Goal: Task Accomplishment & Management: Manage account settings

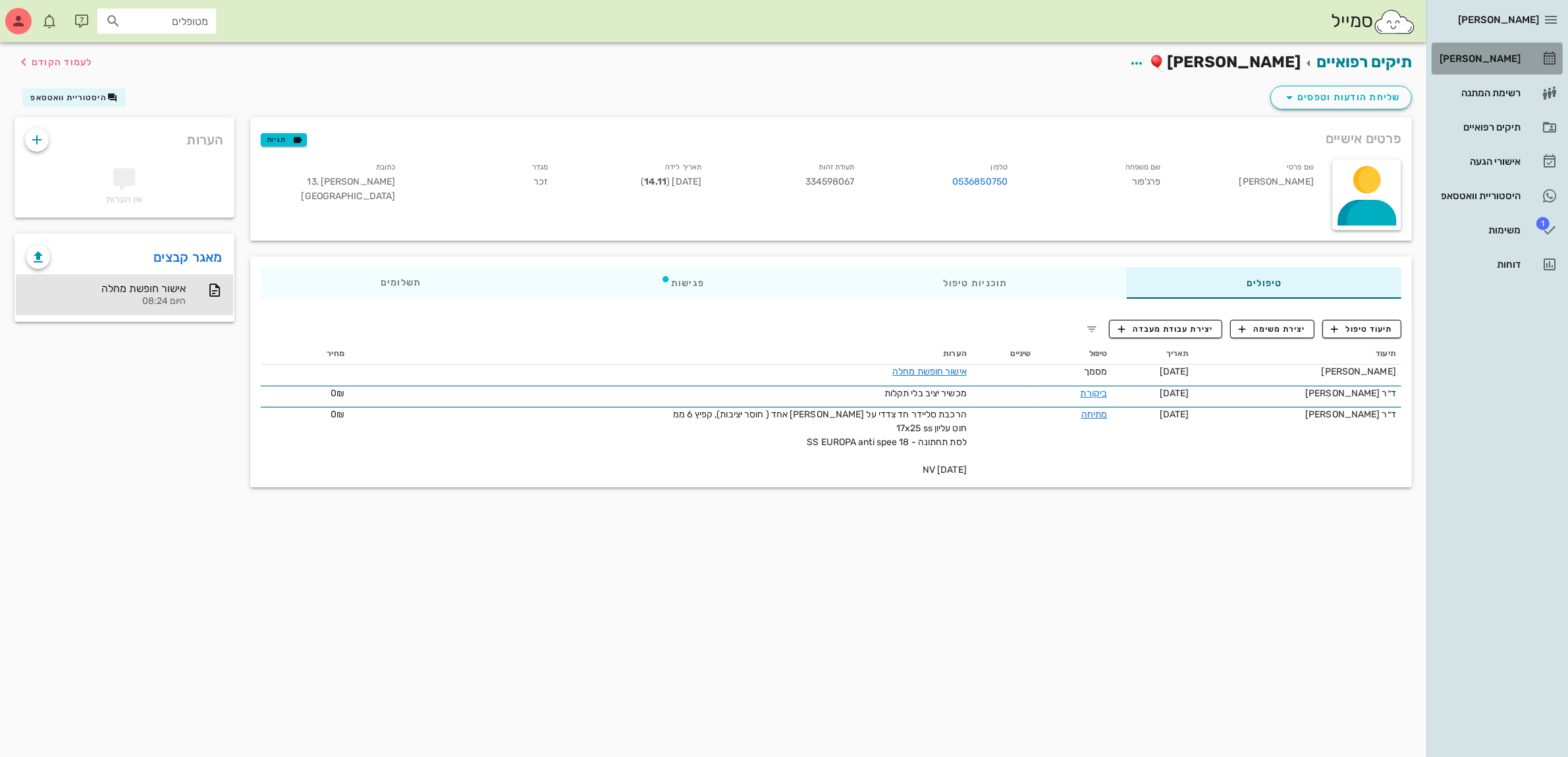
click at [1497, 53] on div "[PERSON_NAME]" at bounding box center [1479, 58] width 84 height 11
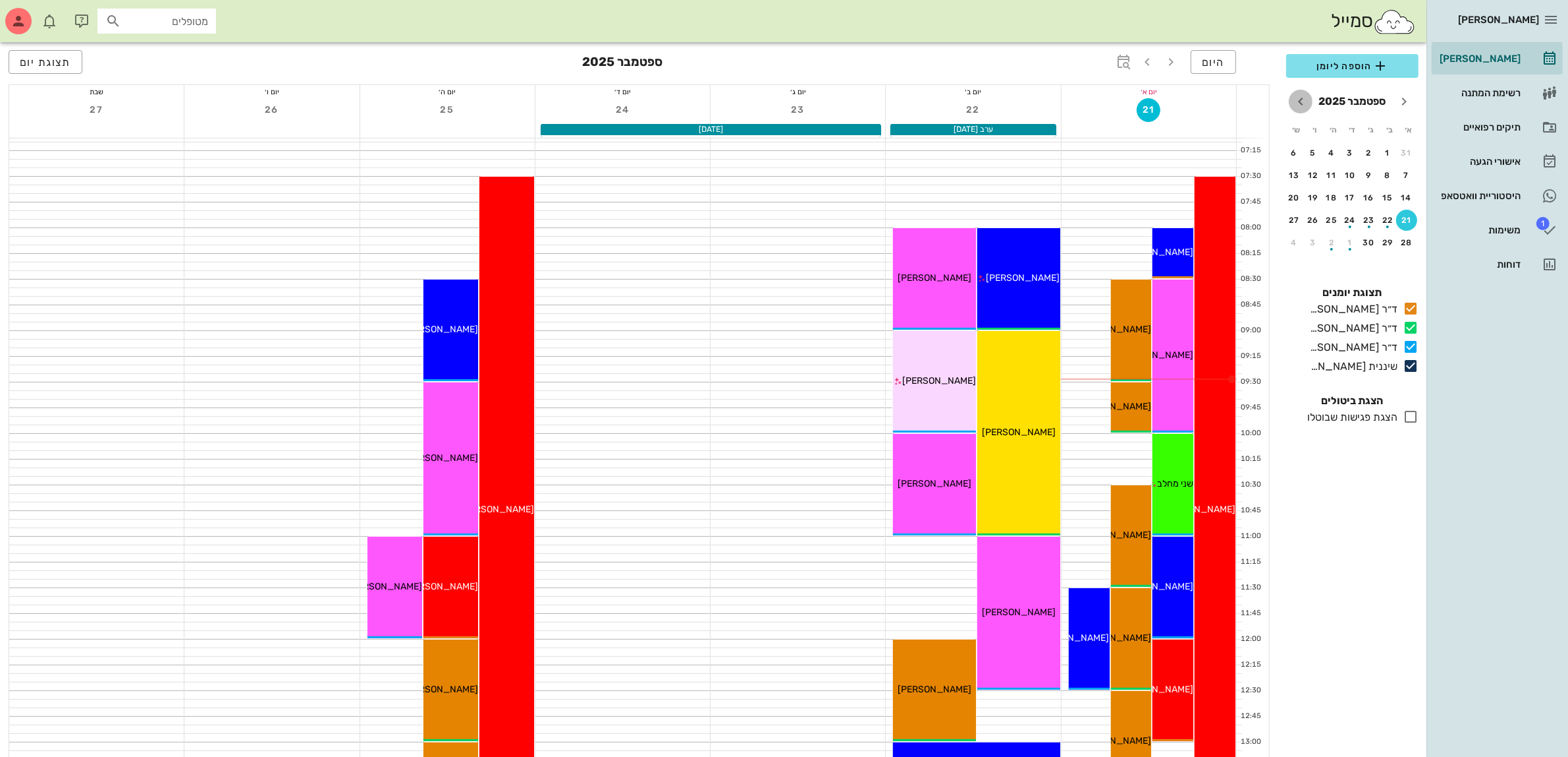
click at [1306, 102] on icon "חודש הבא" at bounding box center [1301, 102] width 16 height 16
click at [1406, 218] on div "19" at bounding box center [1407, 219] width 21 height 9
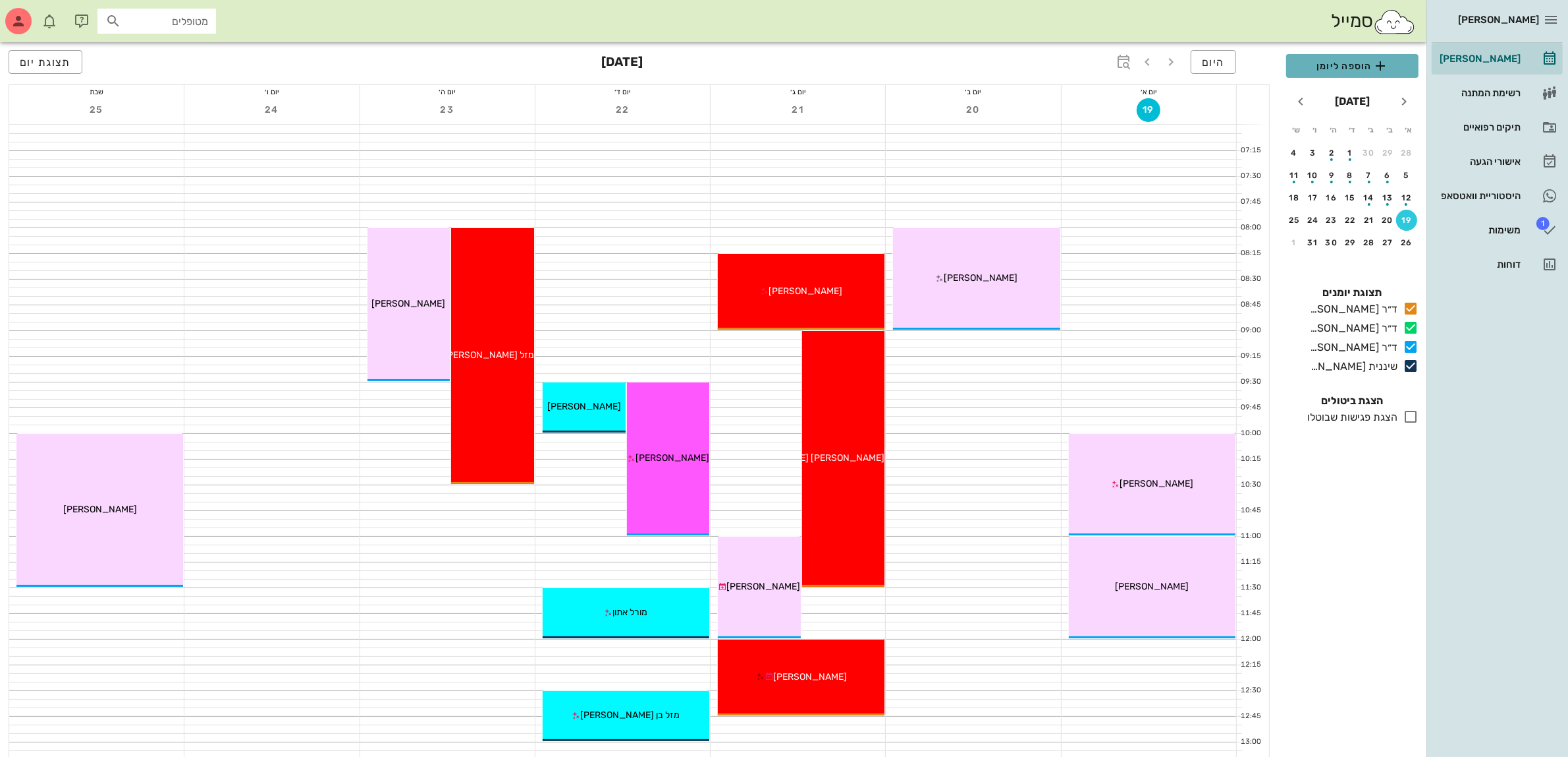
click at [1338, 61] on span "הוספה ליומן" at bounding box center [1353, 66] width 112 height 16
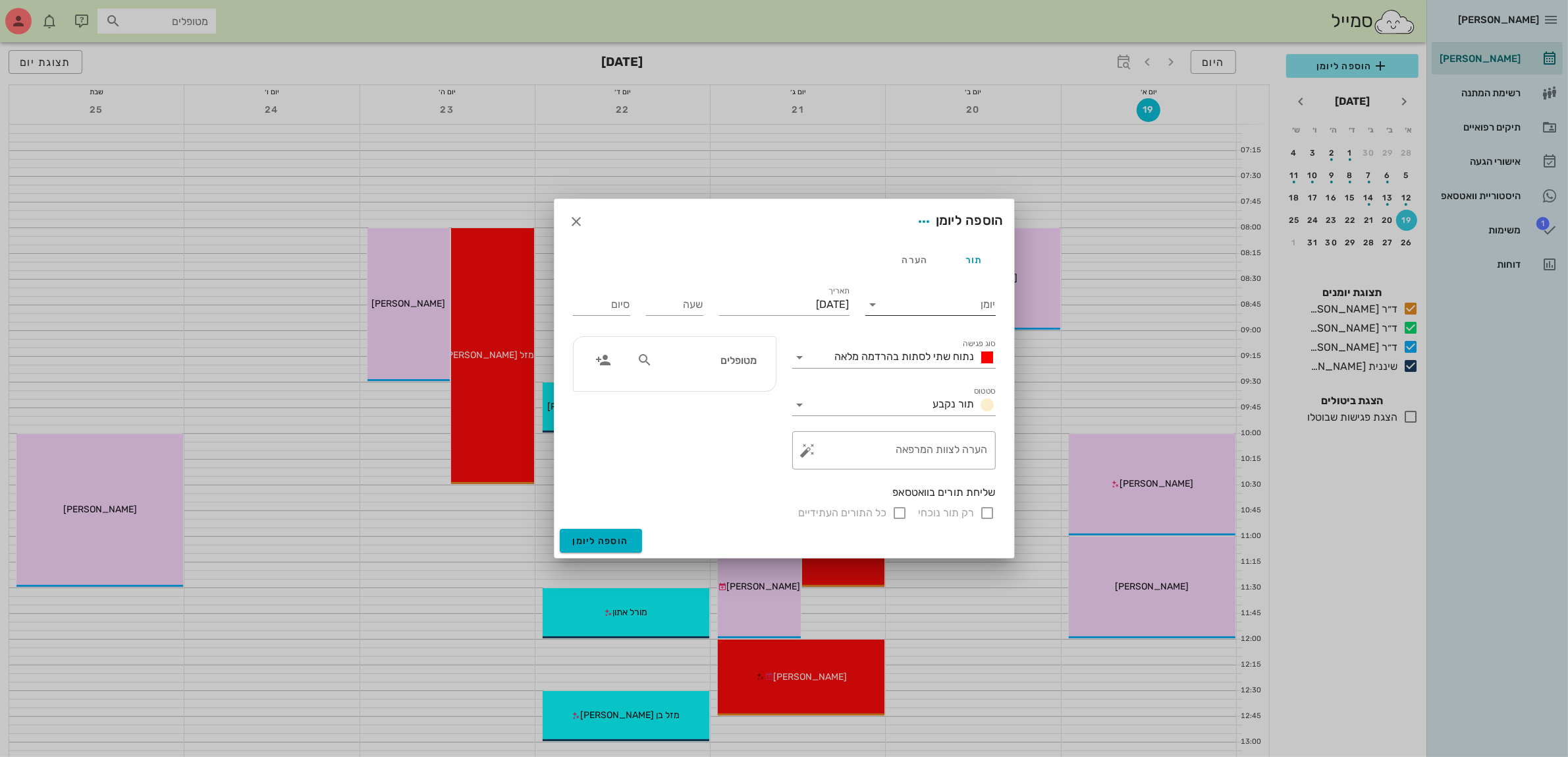
click at [932, 307] on input "יומן" at bounding box center [940, 304] width 112 height 21
click at [950, 344] on div "ד״ר [PERSON_NAME]" at bounding box center [934, 346] width 116 height 12
click at [946, 360] on span "נתוח שתי לסתות בהרדמה מלאה" at bounding box center [904, 356] width 140 height 12
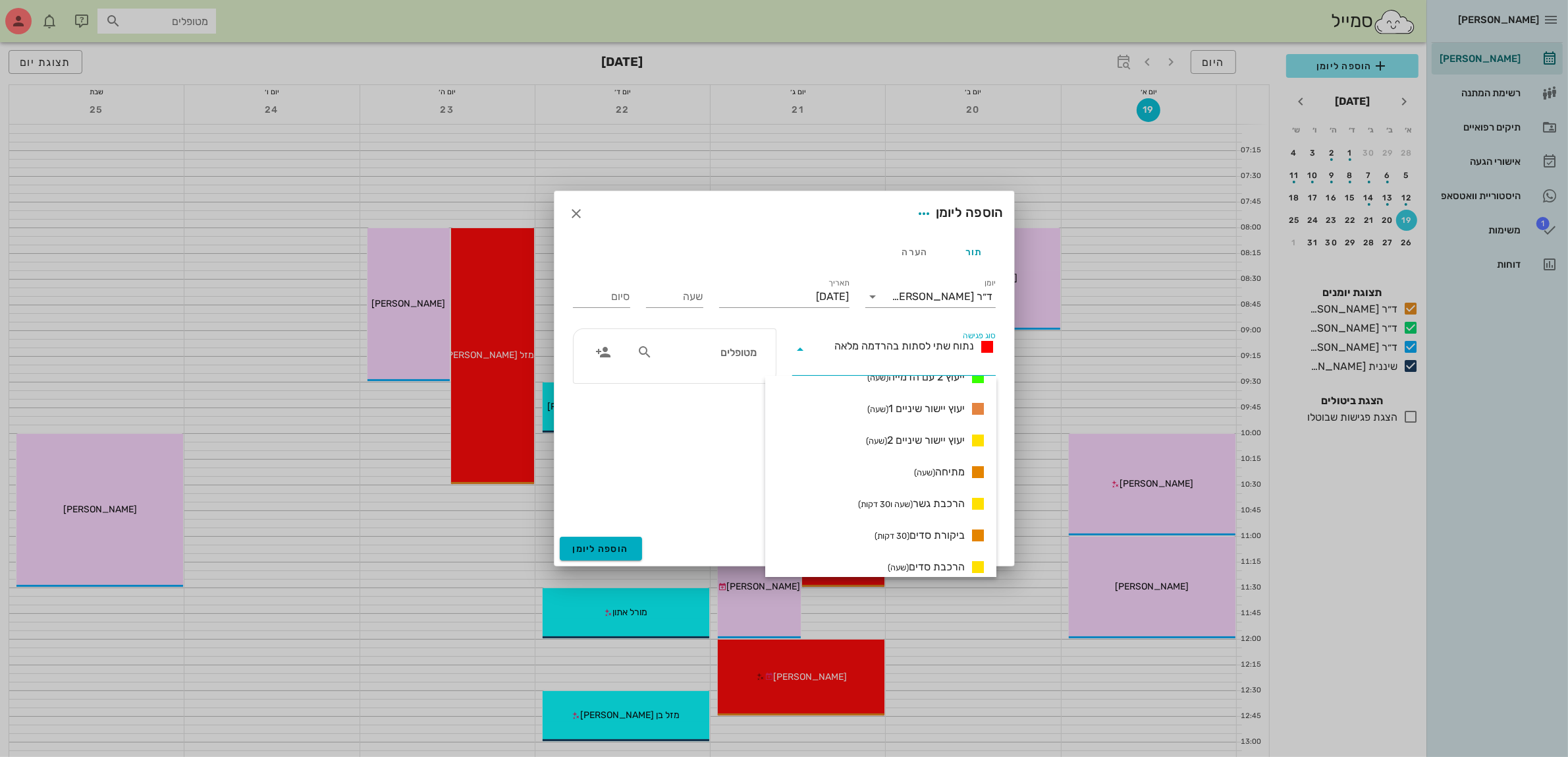
scroll to position [824, 0]
click at [956, 462] on span "מתיחה (שעה)" at bounding box center [939, 459] width 51 height 16
type input "01:00"
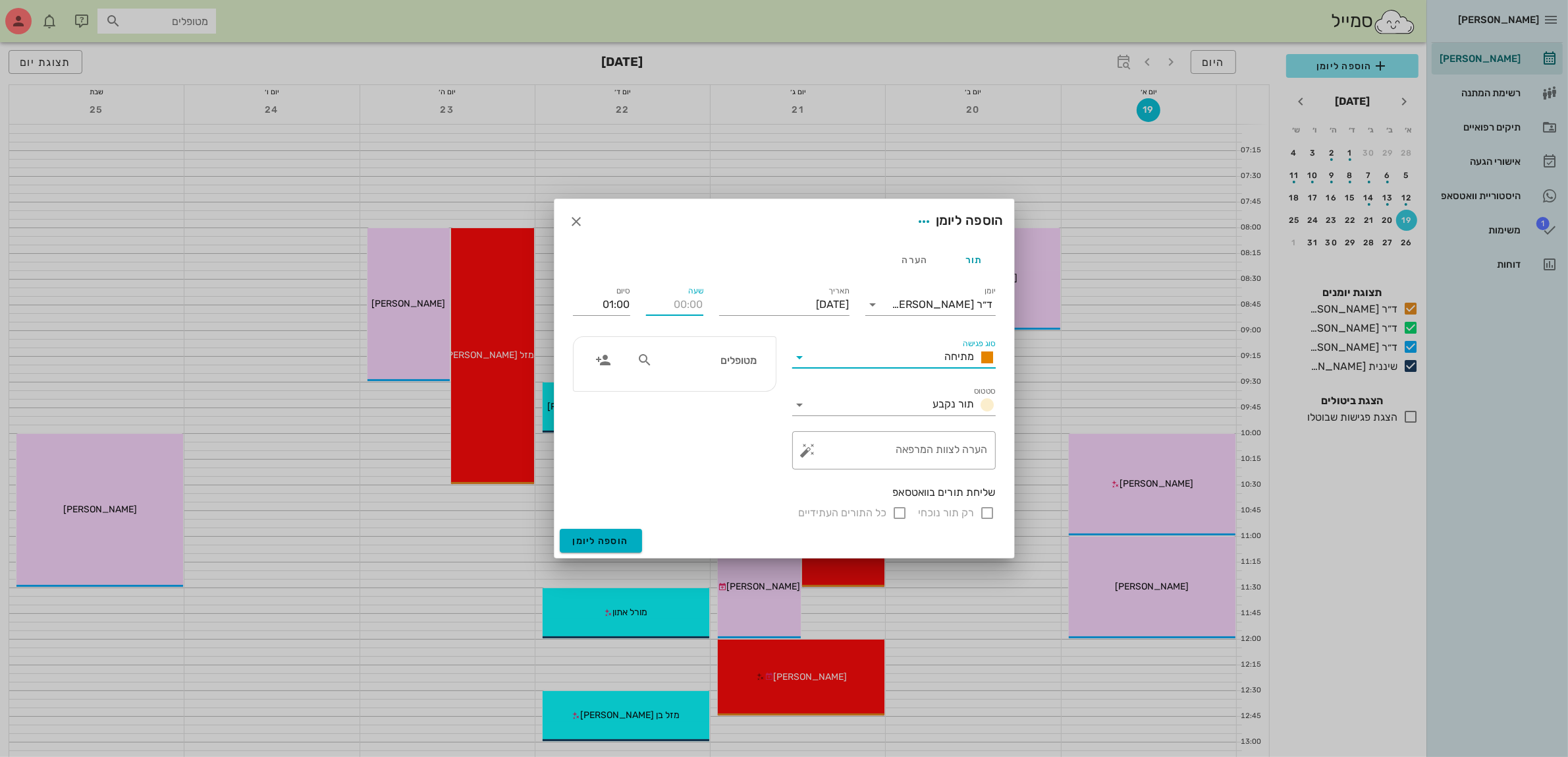
click at [677, 302] on input "שעה" at bounding box center [674, 304] width 57 height 21
click at [699, 349] on div "מטופלים" at bounding box center [697, 359] width 136 height 25
type input "08:00"
type input "09:00"
type input "[DEMOGRAPHIC_DATA]"
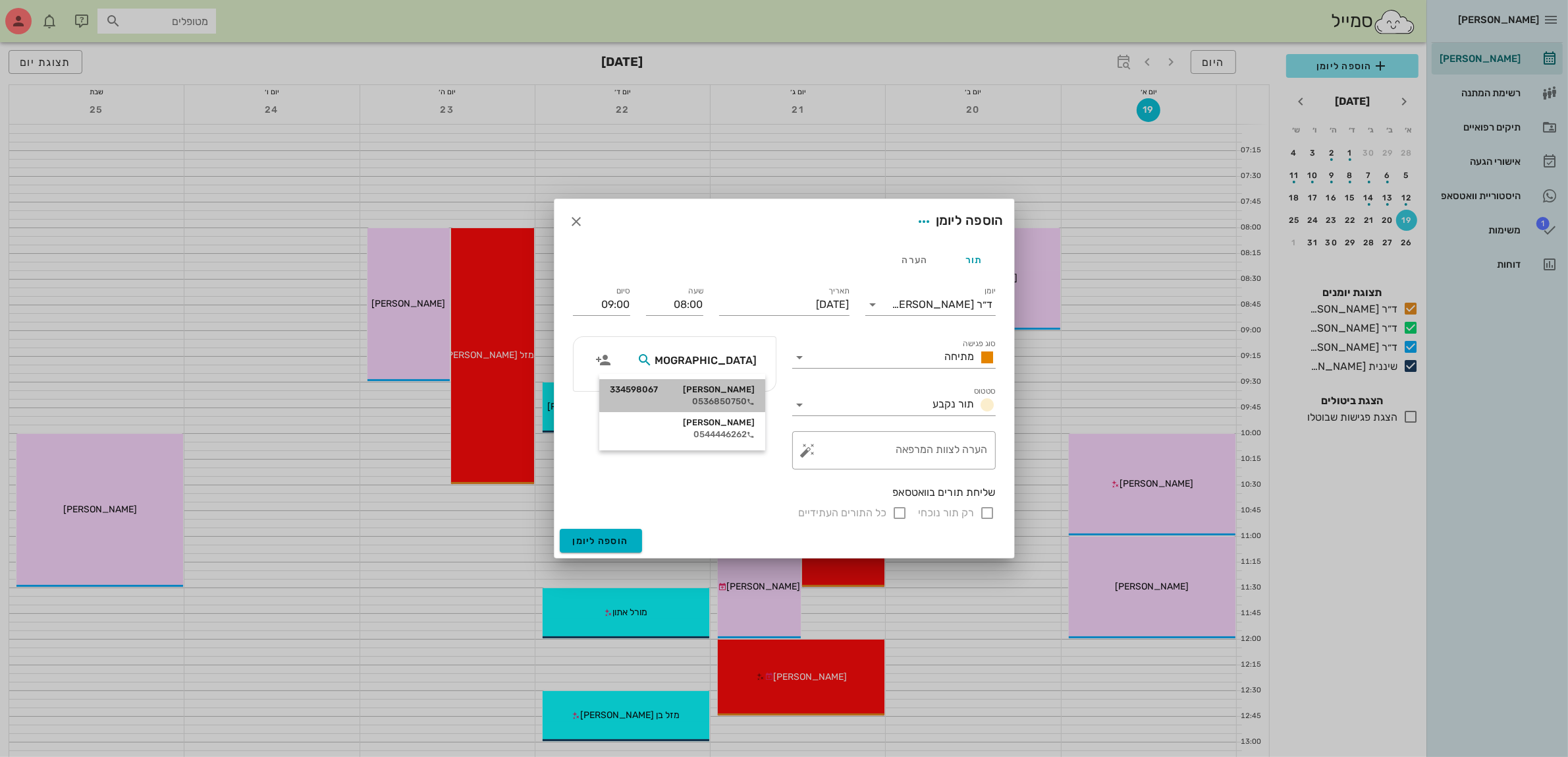
click at [741, 394] on div "[PERSON_NAME]'פור 334598067" at bounding box center [682, 389] width 145 height 11
click at [986, 510] on input "רק תור נוכחי" at bounding box center [988, 513] width 16 height 16
checkbox input "false"
click at [608, 534] on button "הוספה ליומן" at bounding box center [601, 540] width 82 height 23
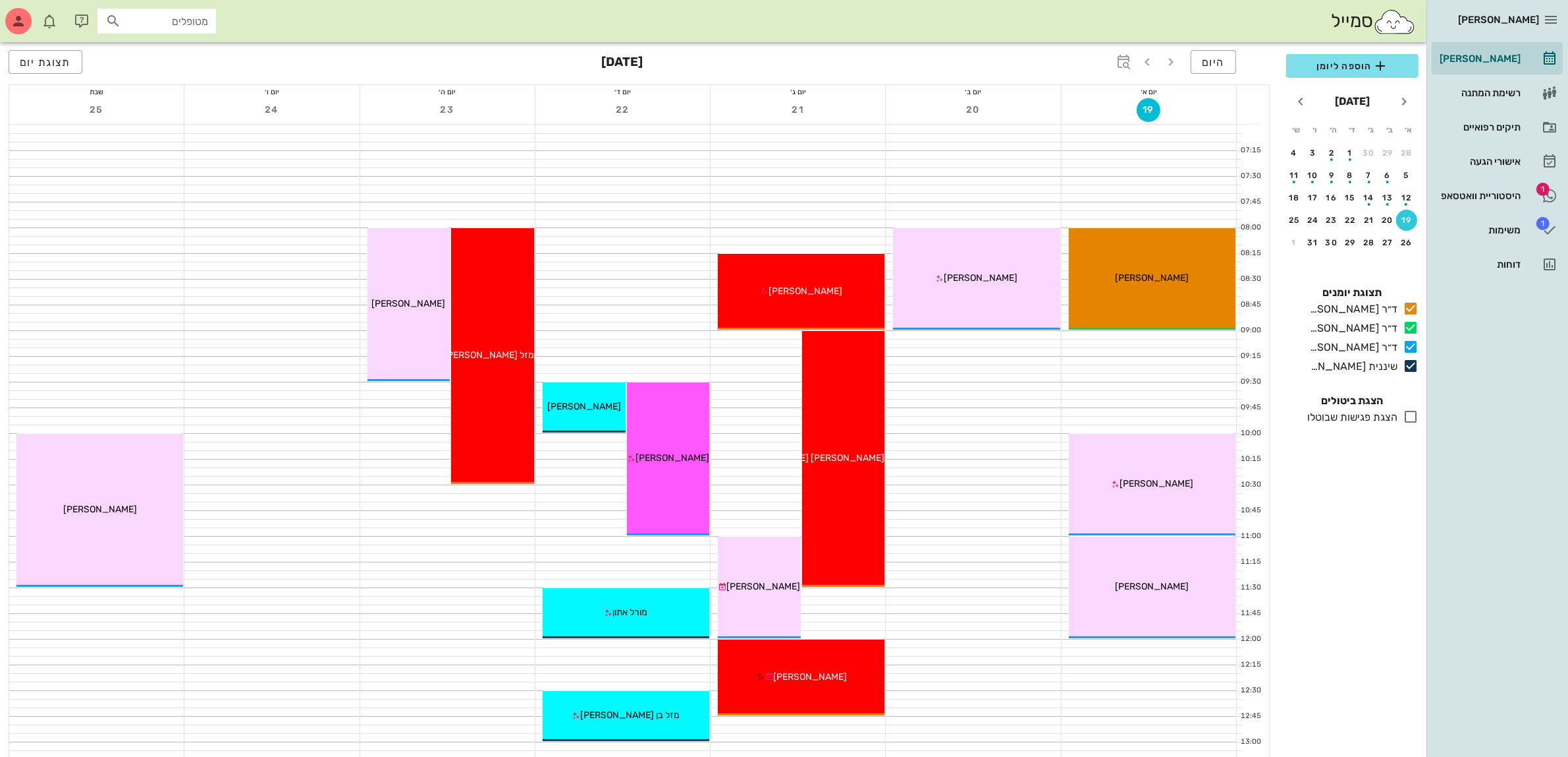
click at [607, 535] on div at bounding box center [623, 532] width 175 height 8
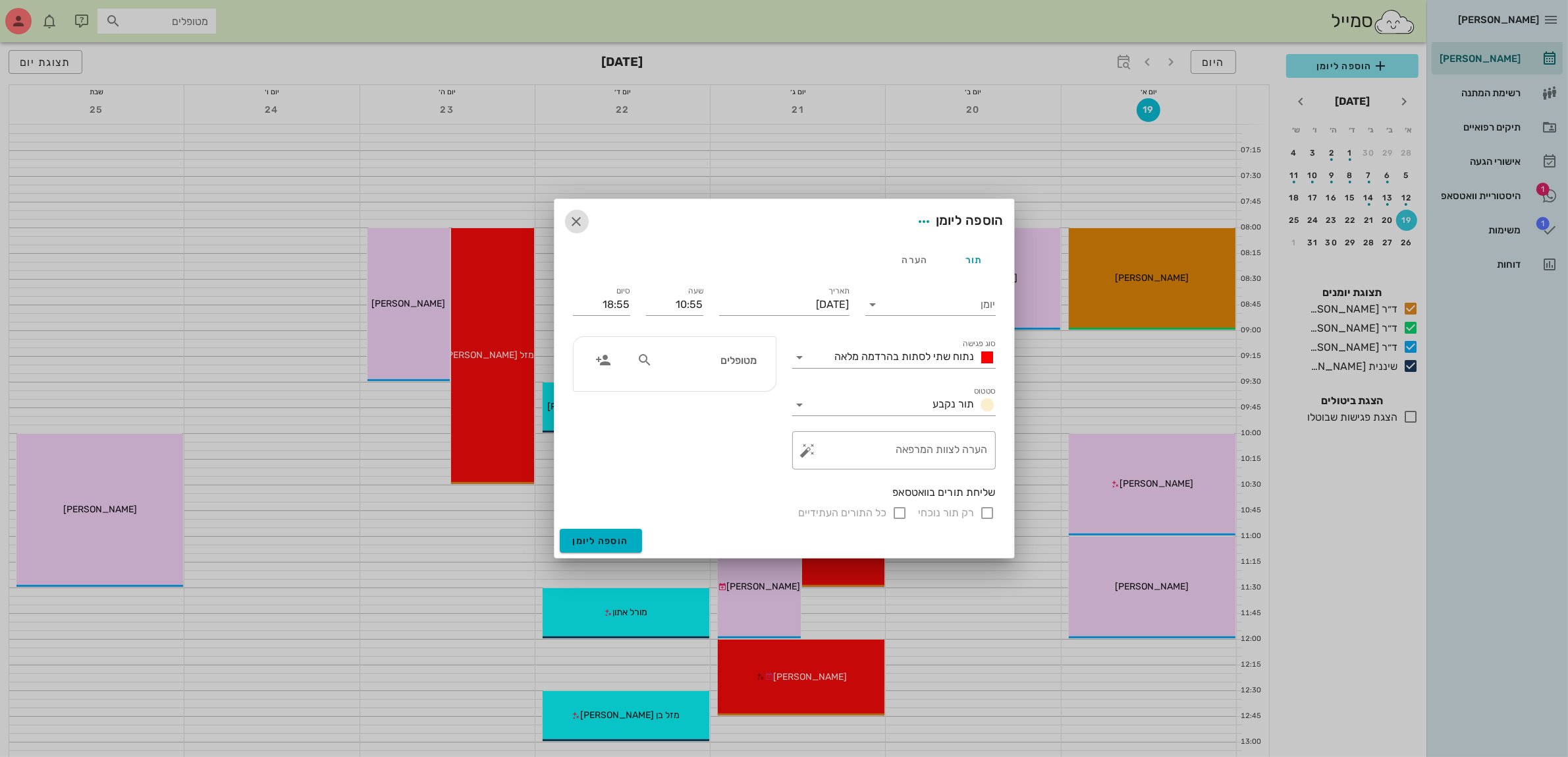
click at [579, 214] on icon "button" at bounding box center [577, 222] width 16 height 16
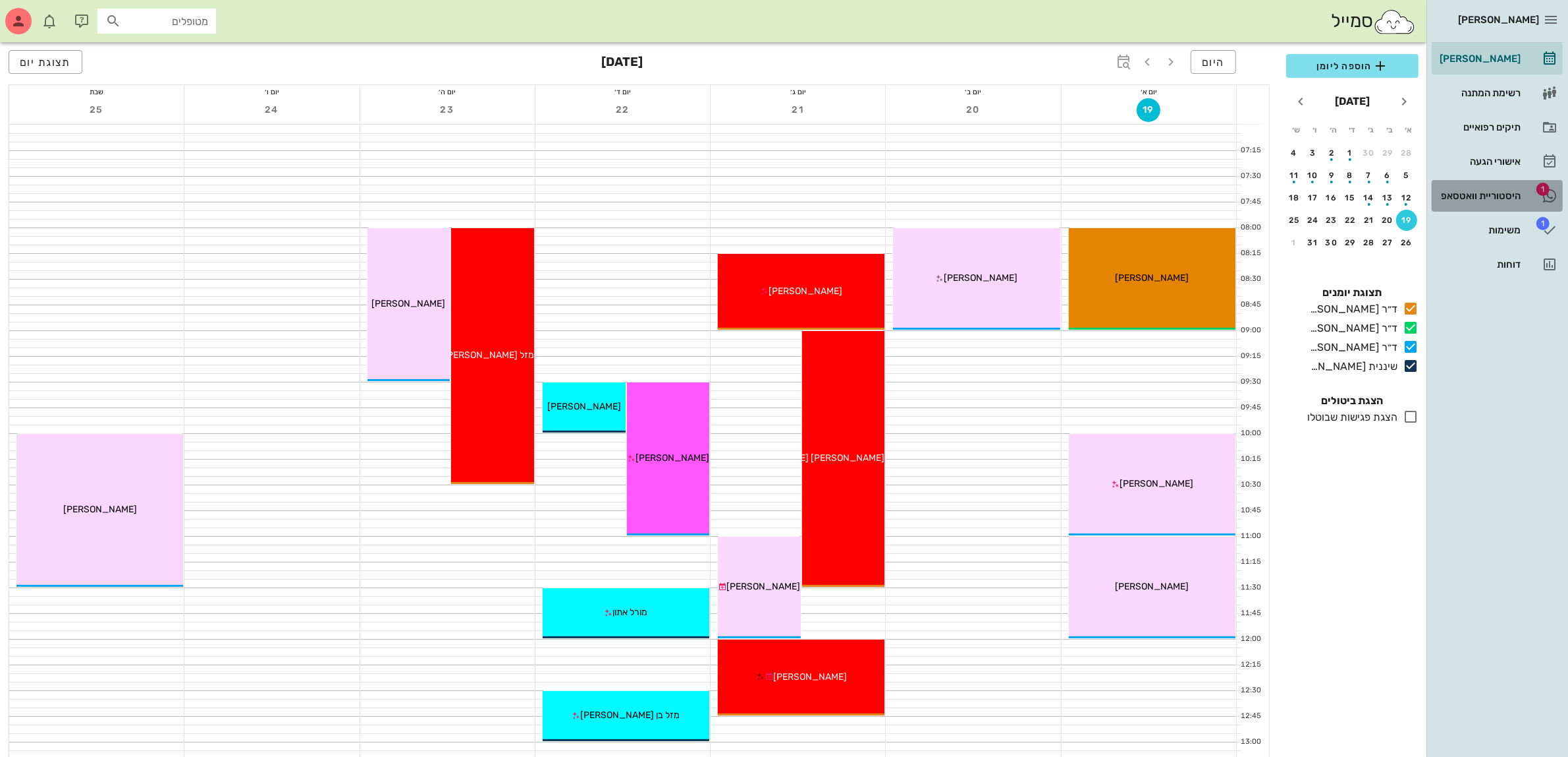
click at [1479, 191] on div "היסטוריית וואטסאפ" at bounding box center [1479, 196] width 84 height 11
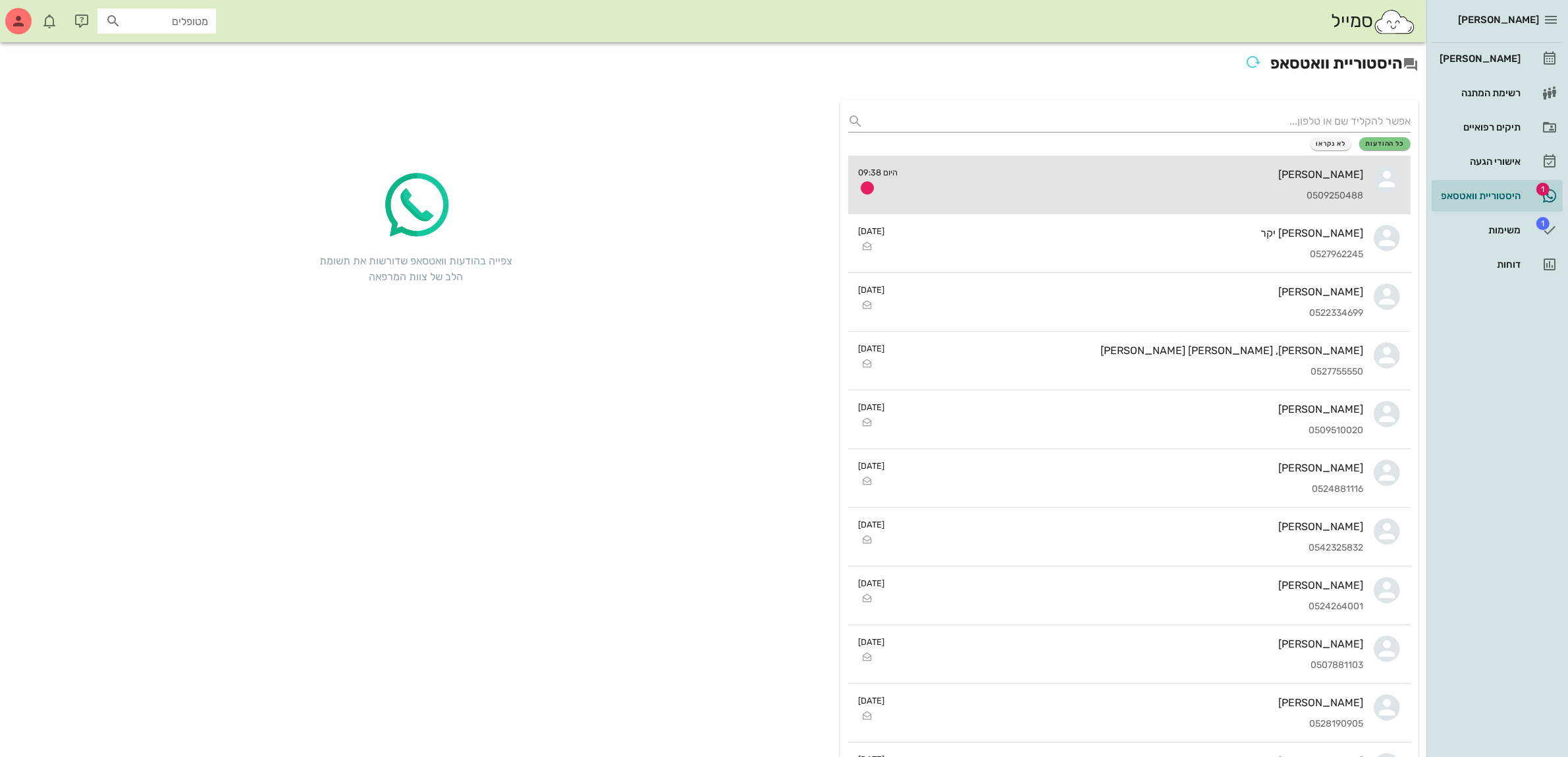
drag, startPoint x: 1155, startPoint y: 173, endPoint x: 1224, endPoint y: 150, distance: 72.7
click at [1155, 173] on div "[PERSON_NAME]" at bounding box center [1136, 174] width 455 height 12
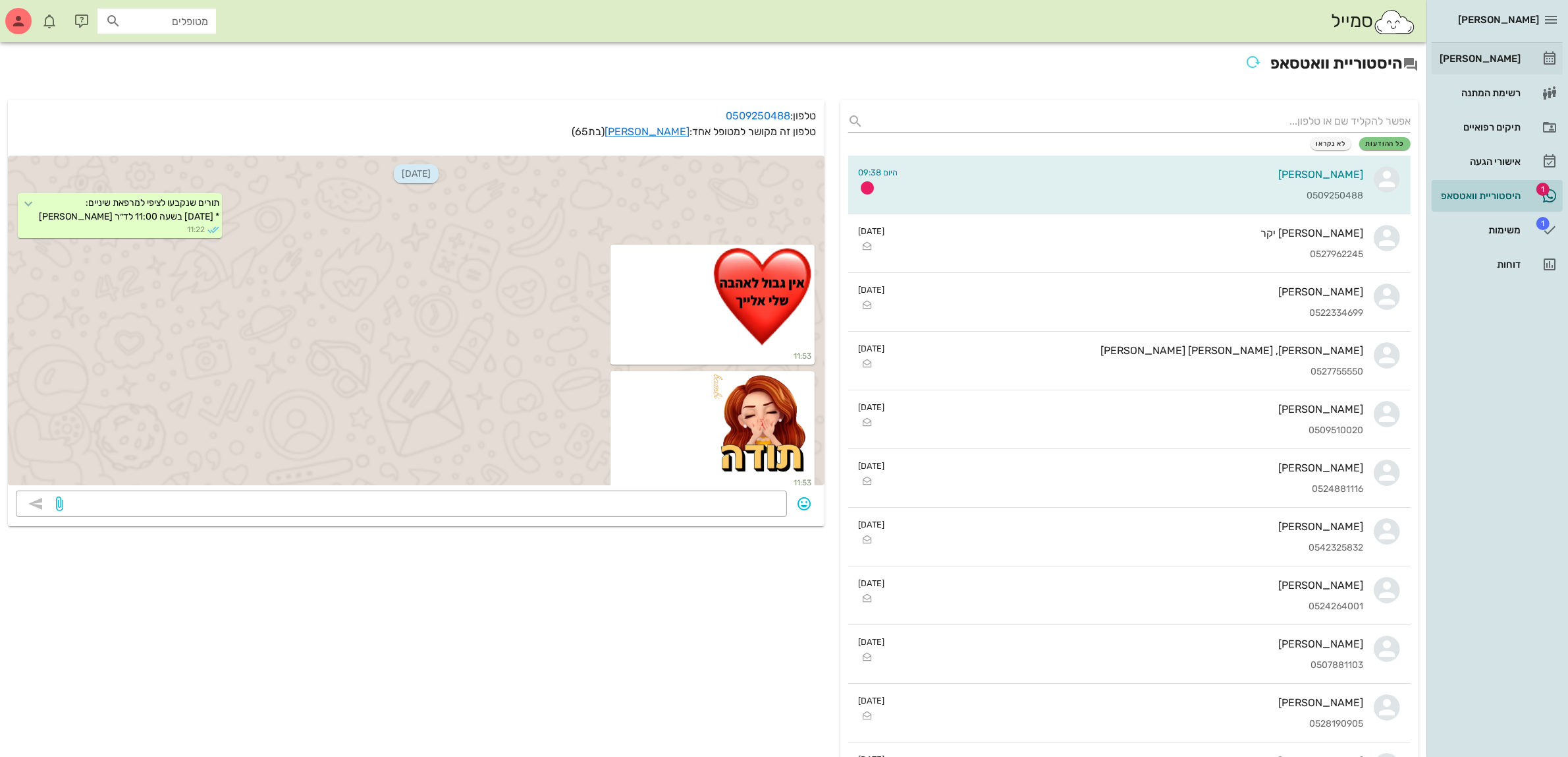
scroll to position [7258, 0]
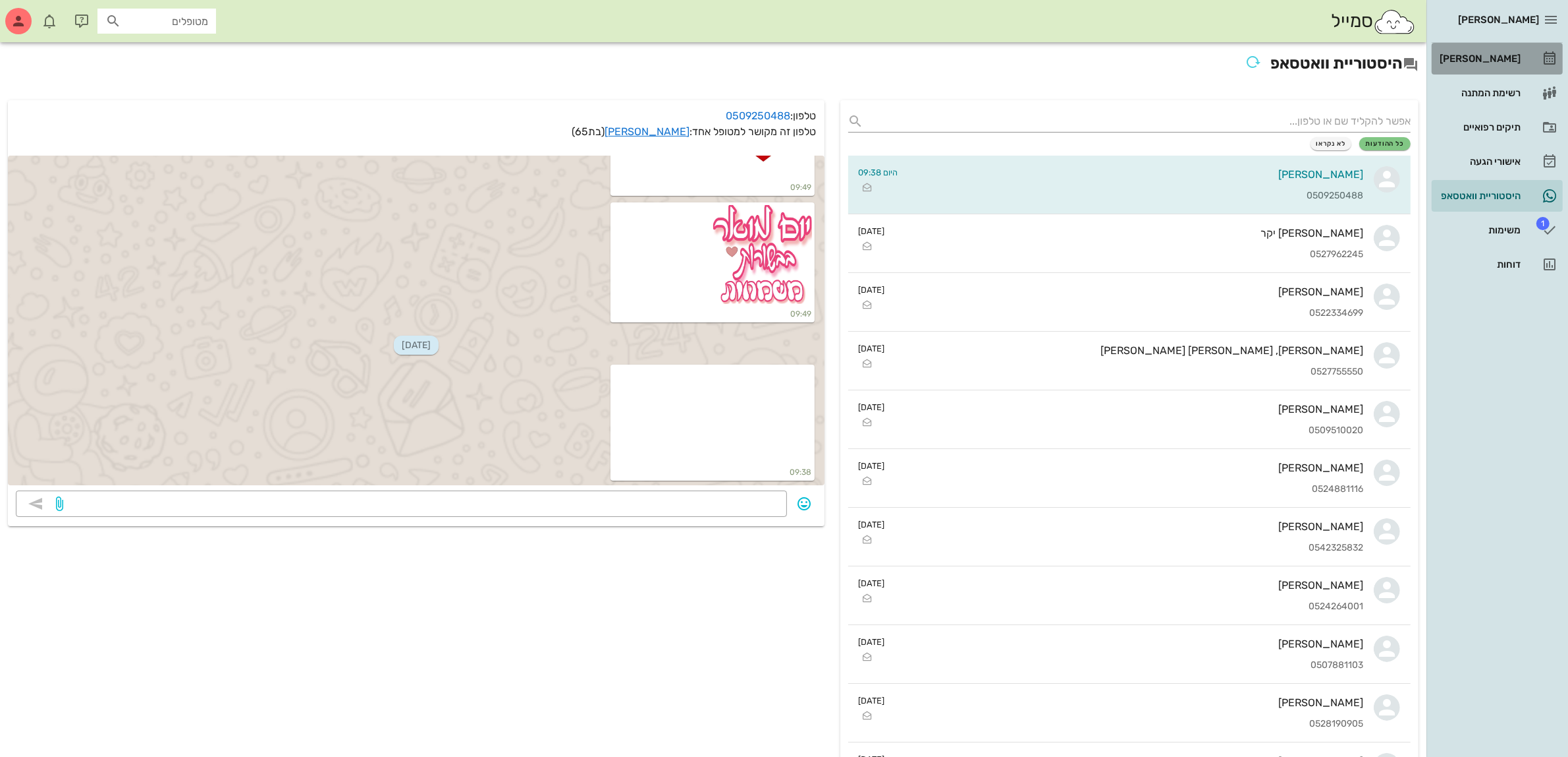
click at [1497, 57] on div "[PERSON_NAME]" at bounding box center [1479, 58] width 84 height 11
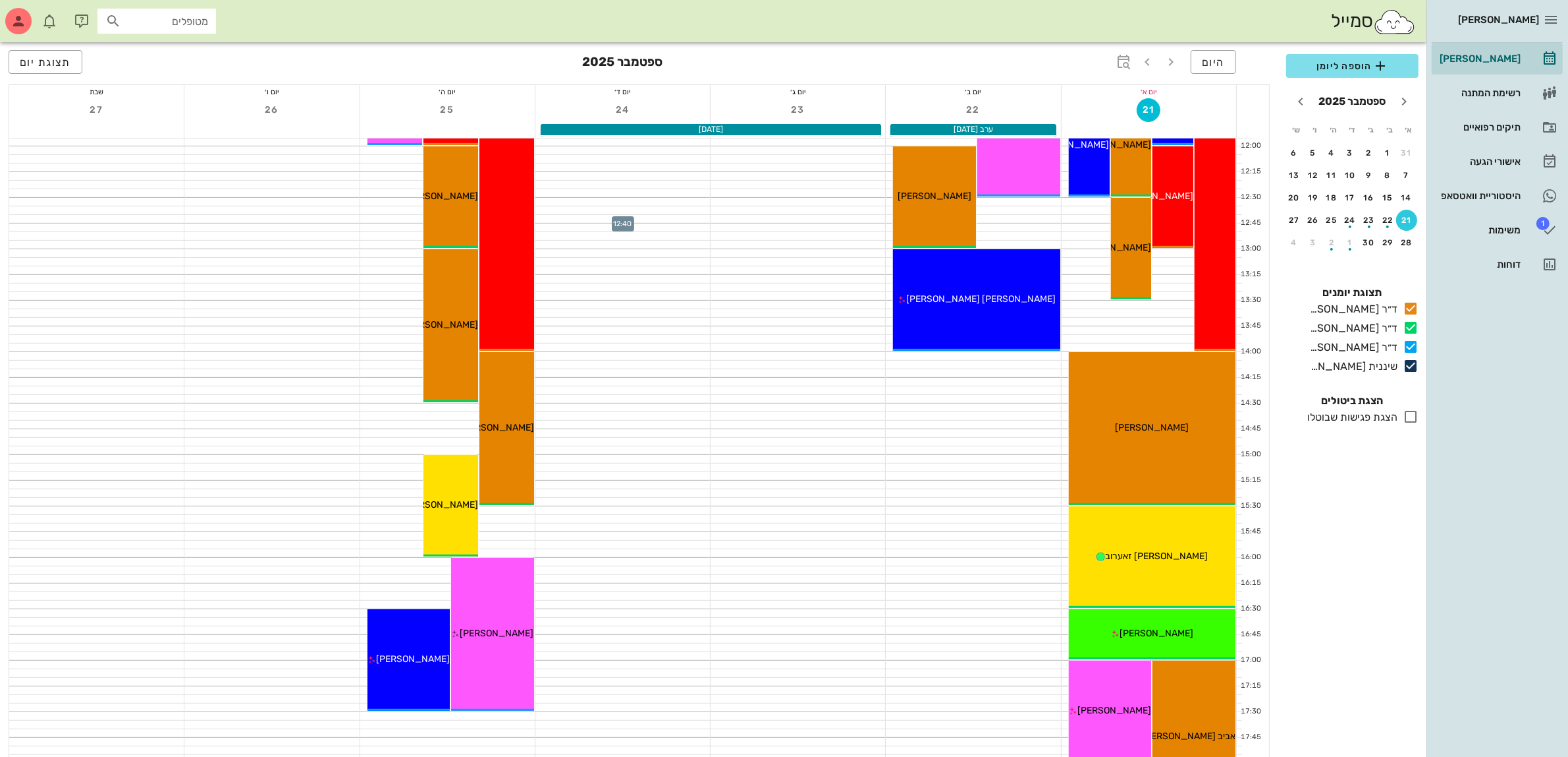
scroll to position [494, 0]
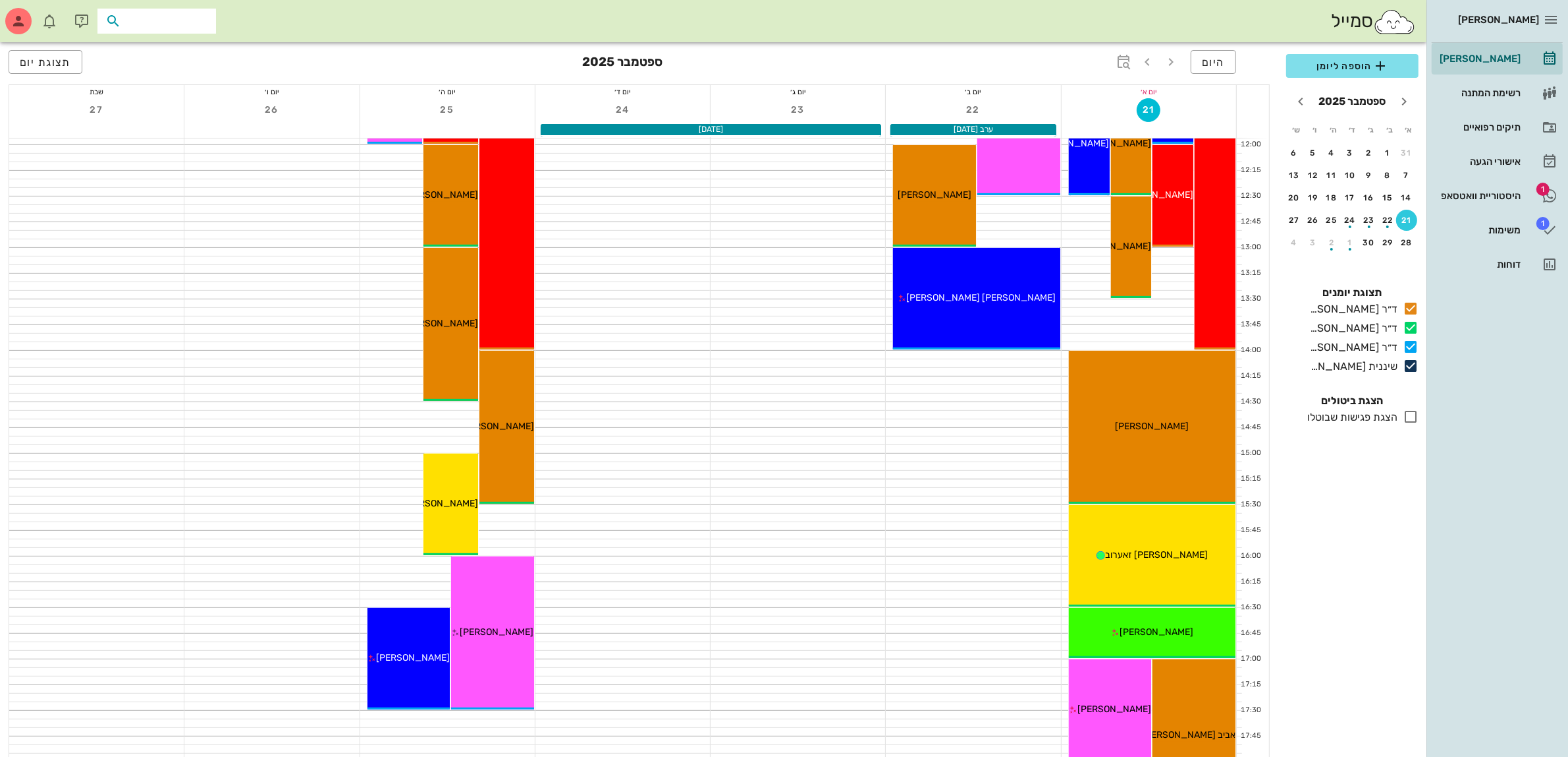
click at [179, 22] on input "text" at bounding box center [166, 20] width 84 height 17
type input "שני"
click at [173, 56] on div "שני מחלב 0528209344" at bounding box center [134, 56] width 145 height 33
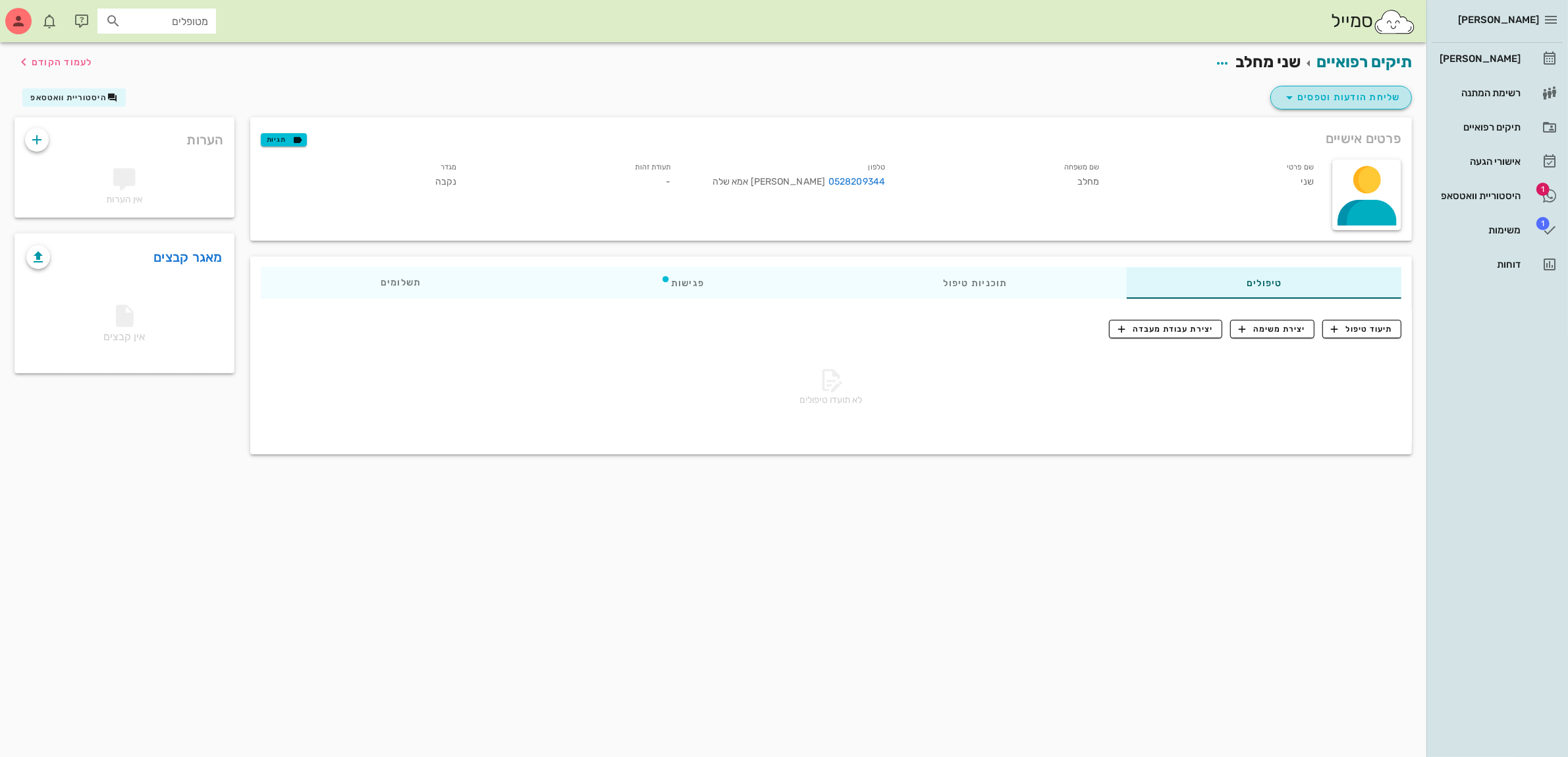
click at [1357, 98] on span "שליחת הודעות וטפסים" at bounding box center [1342, 98] width 120 height 16
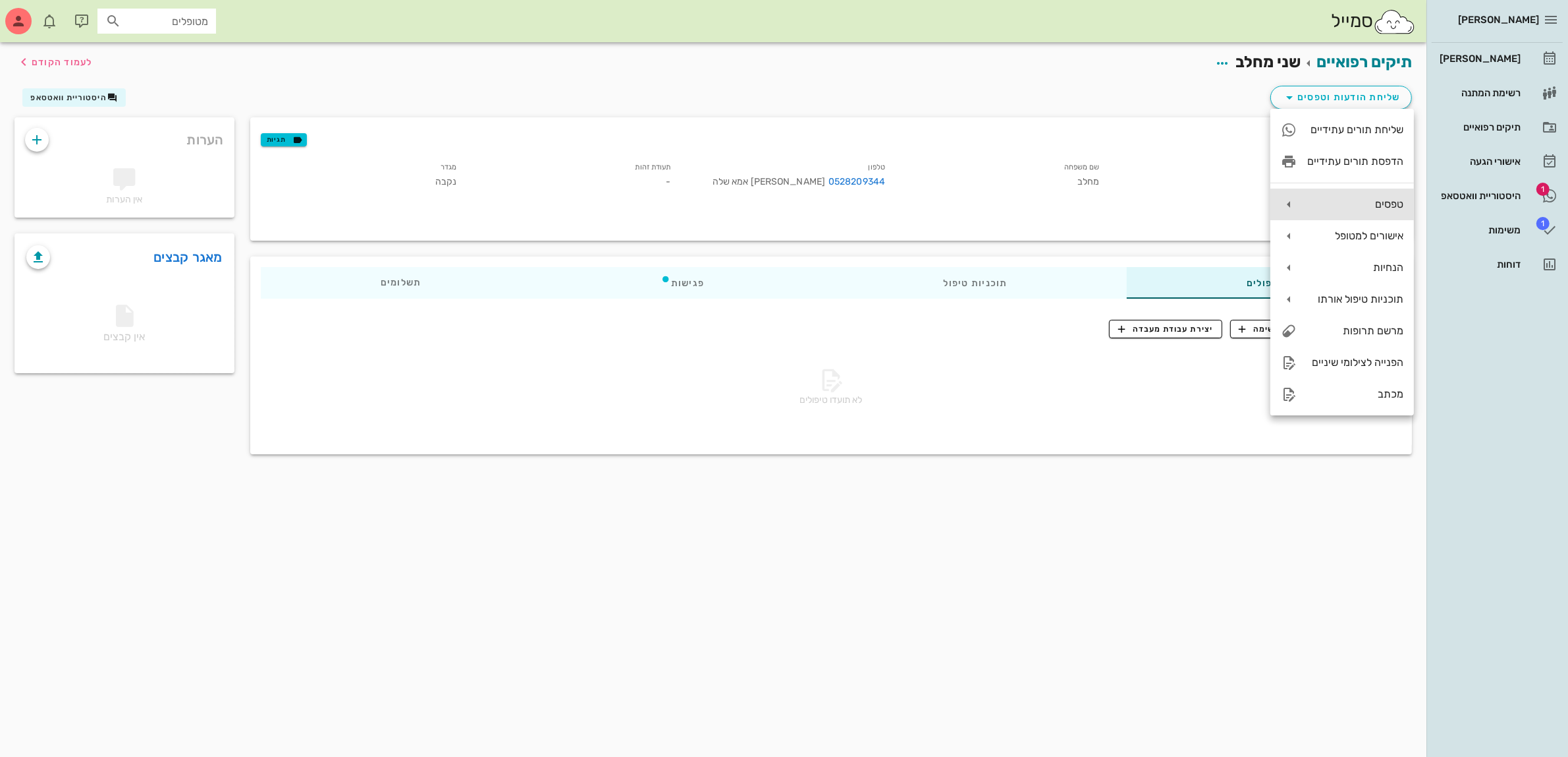
click at [1348, 205] on div "טפסים" at bounding box center [1355, 203] width 96 height 12
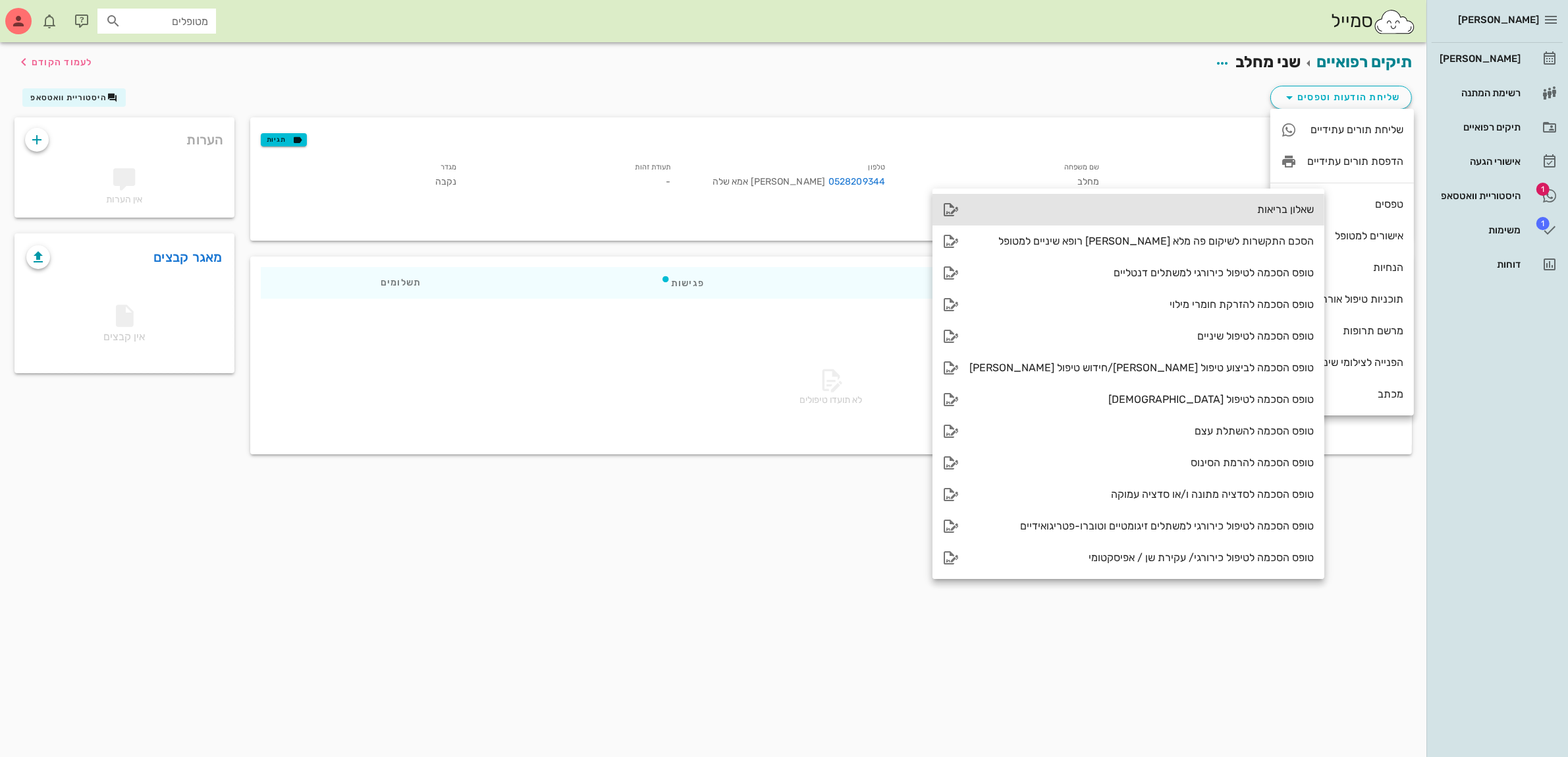
click at [1199, 209] on div "שאלון בריאות" at bounding box center [1142, 209] width 344 height 12
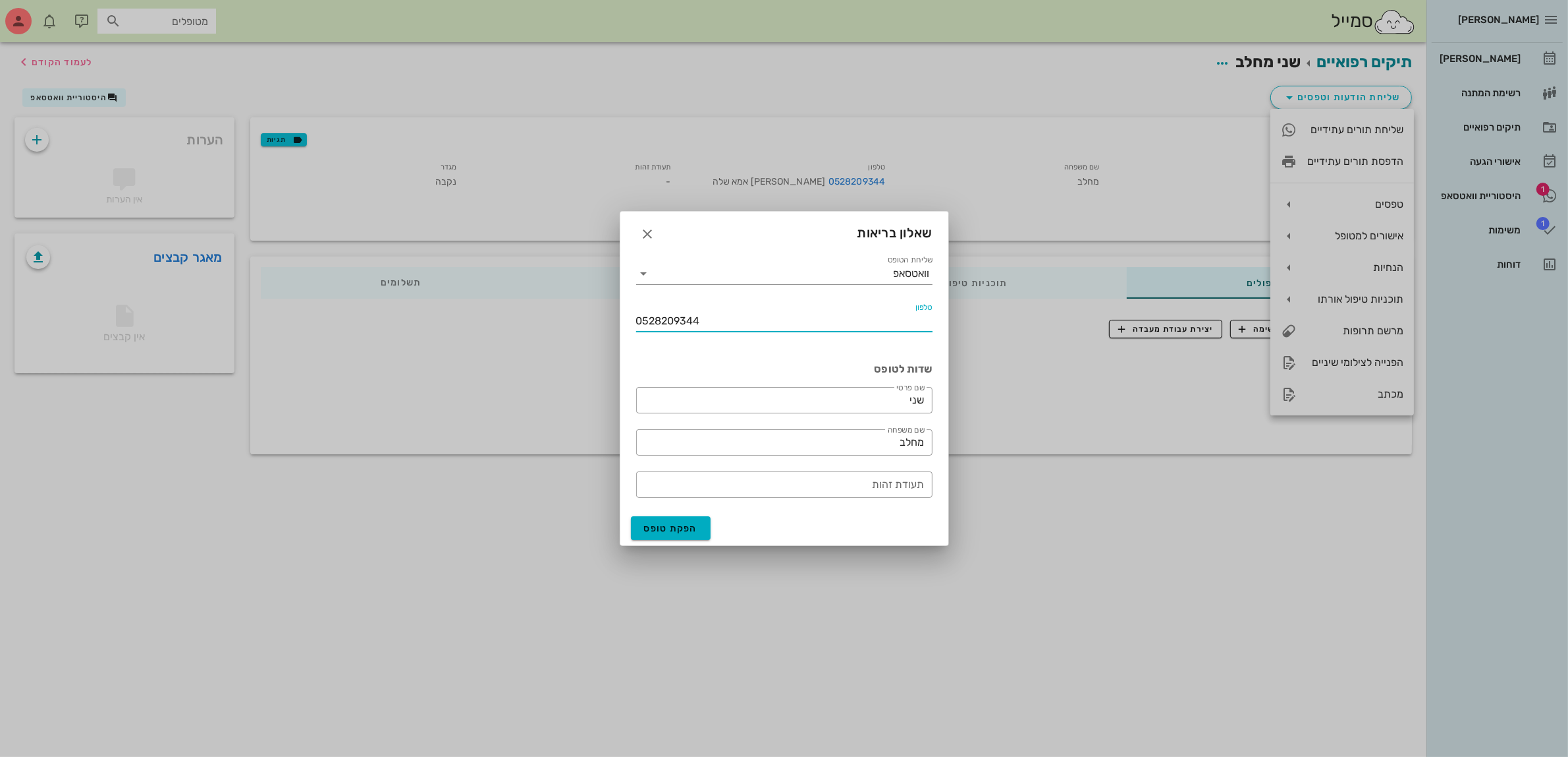
drag, startPoint x: 714, startPoint y: 318, endPoint x: 407, endPoint y: 304, distance: 307.3
click at [413, 319] on div "[PERSON_NAME] יומן מרפאה רשימת המתנה תיקים רפואיים אישורי הגעה 1 היסטוריית וואט…" at bounding box center [784, 378] width 1568 height 757
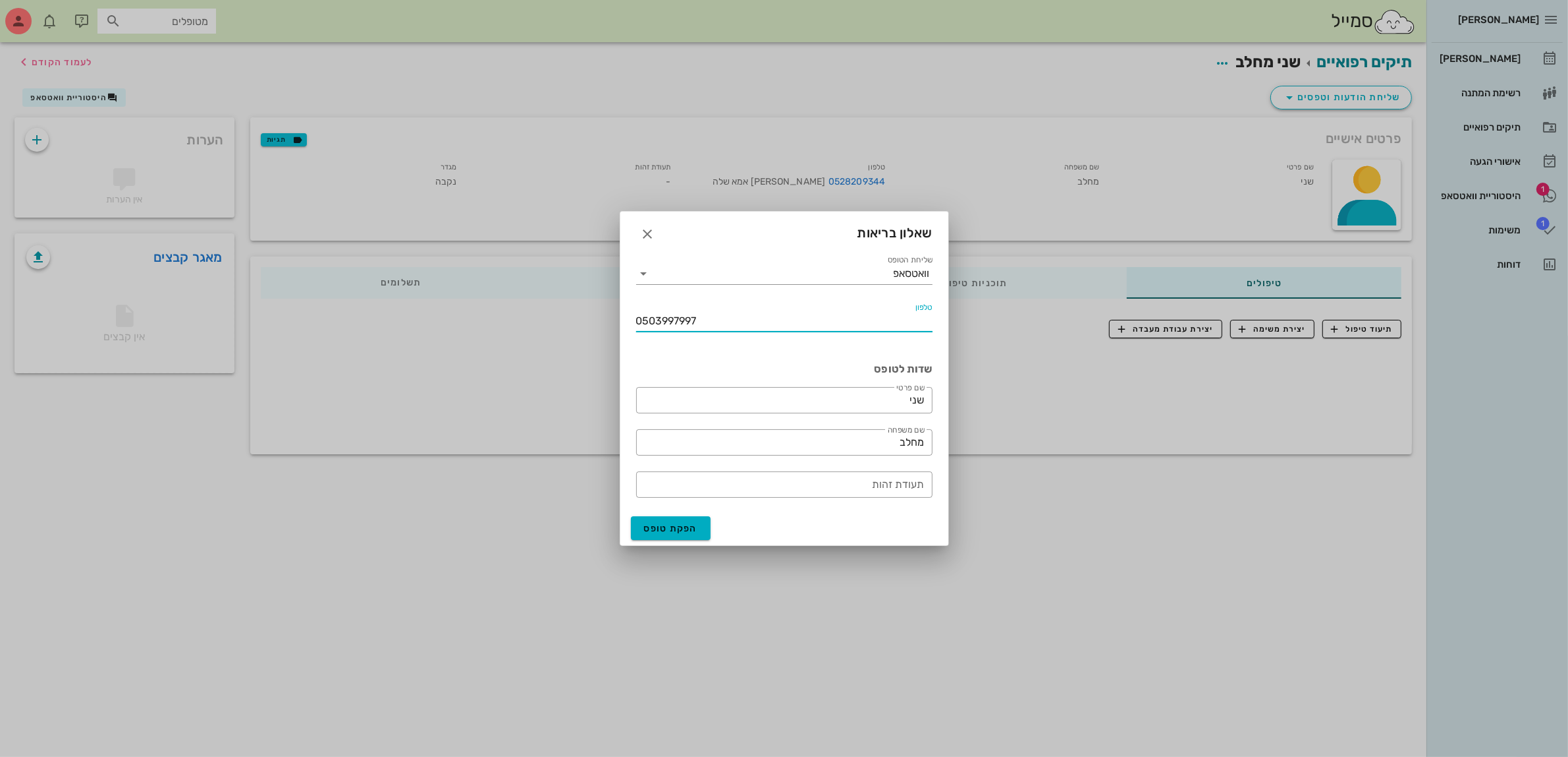
click at [655, 311] on input "0503997997" at bounding box center [784, 321] width 297 height 21
type input "050-3997997"
click at [671, 529] on span "הפקת טופס" at bounding box center [671, 528] width 54 height 11
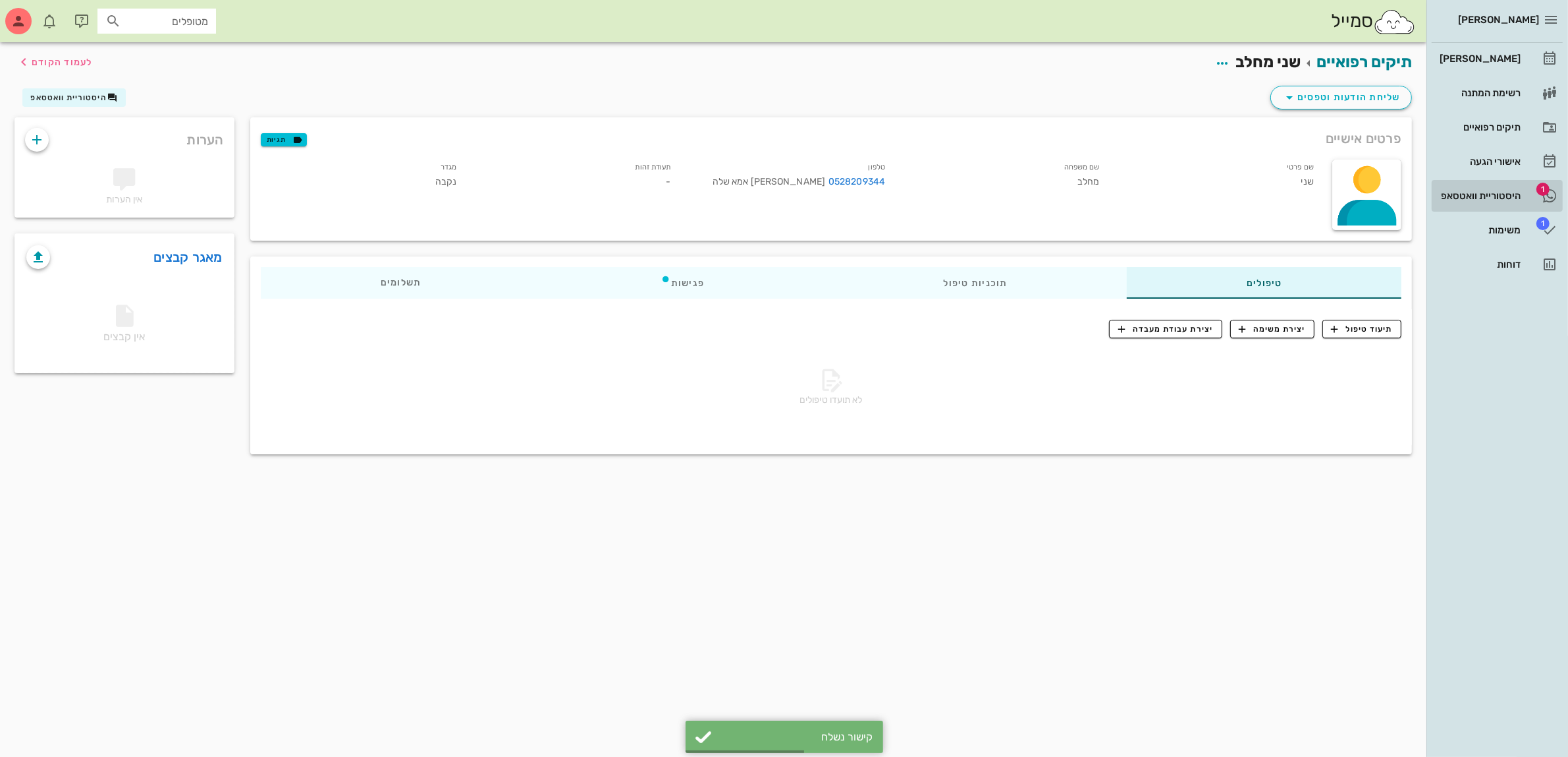
click at [1483, 191] on div "היסטוריית וואטסאפ" at bounding box center [1479, 196] width 84 height 11
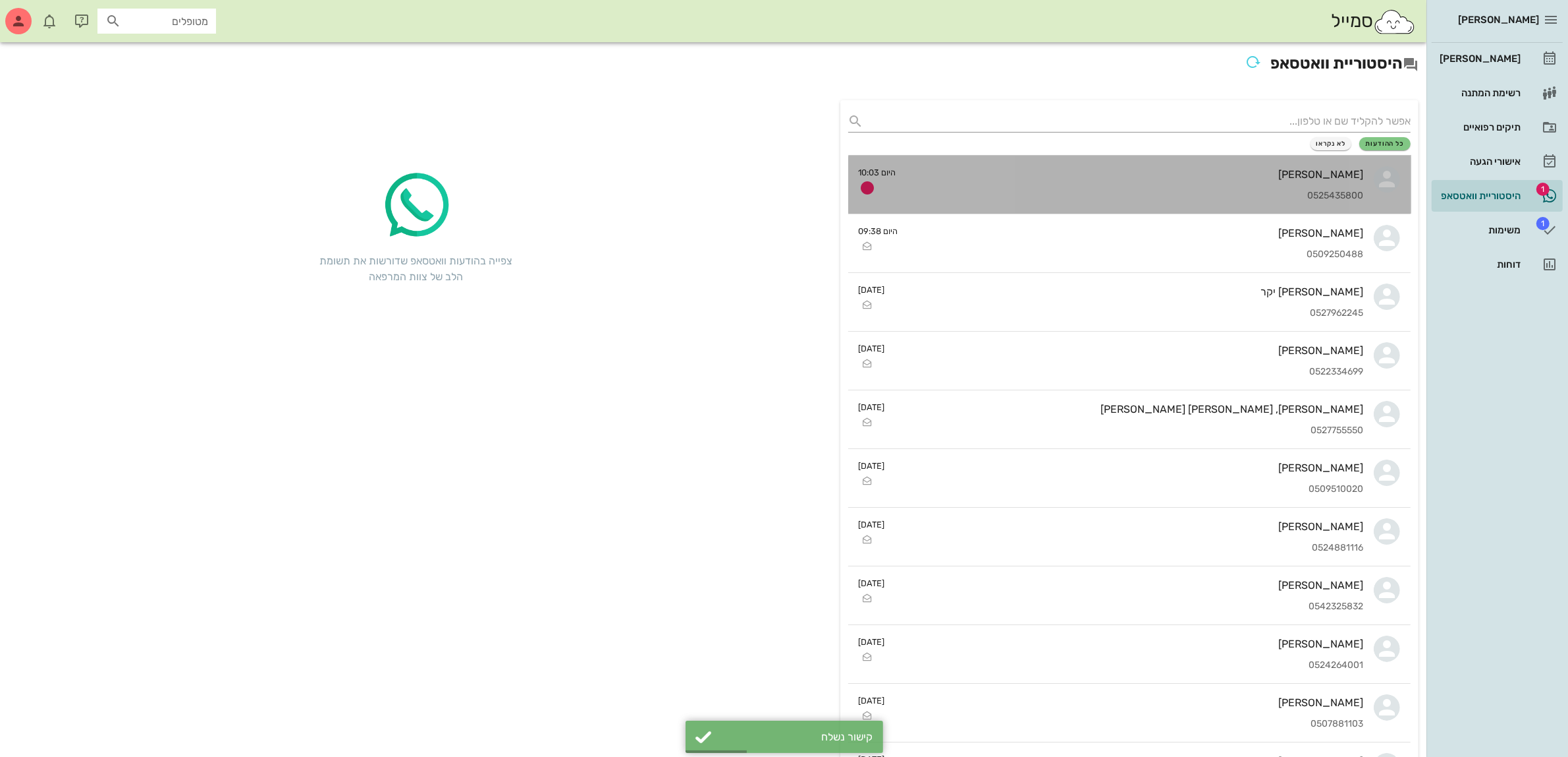
click at [1230, 176] on div "[PERSON_NAME]" at bounding box center [1136, 174] width 457 height 12
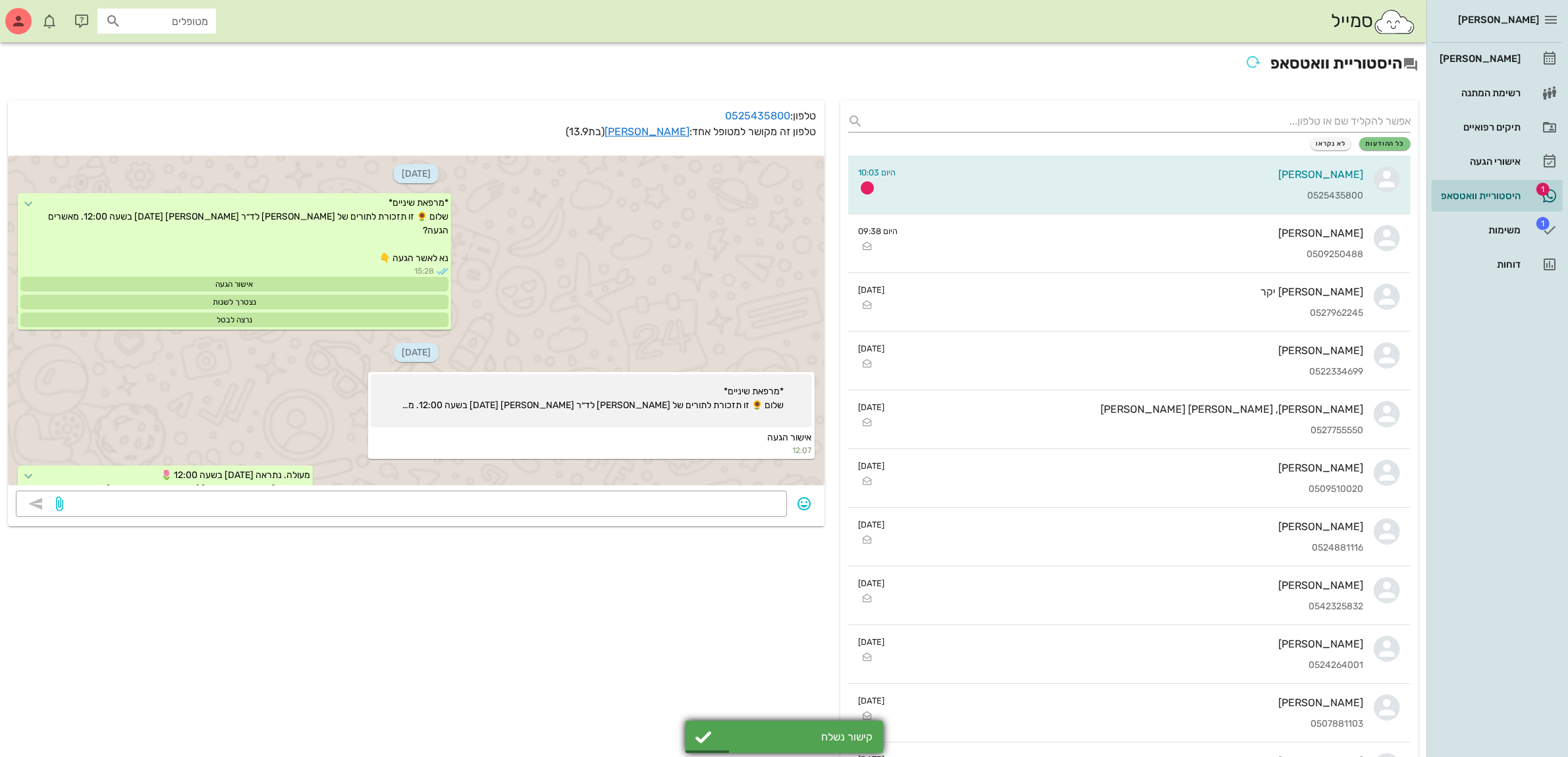
scroll to position [537, 0]
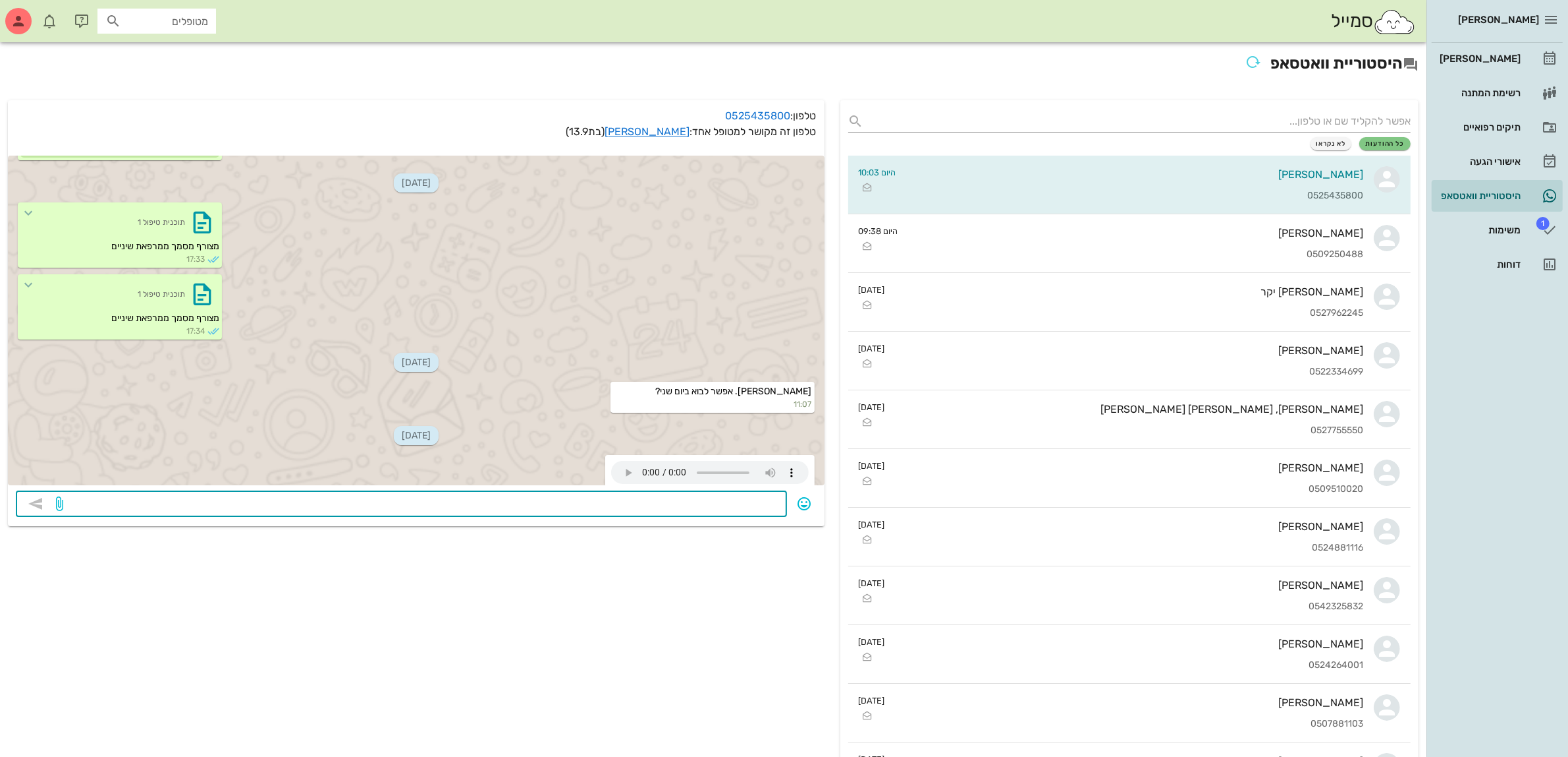
click at [732, 501] on textarea at bounding box center [422, 505] width 714 height 21
type textarea "היי מתוקה"
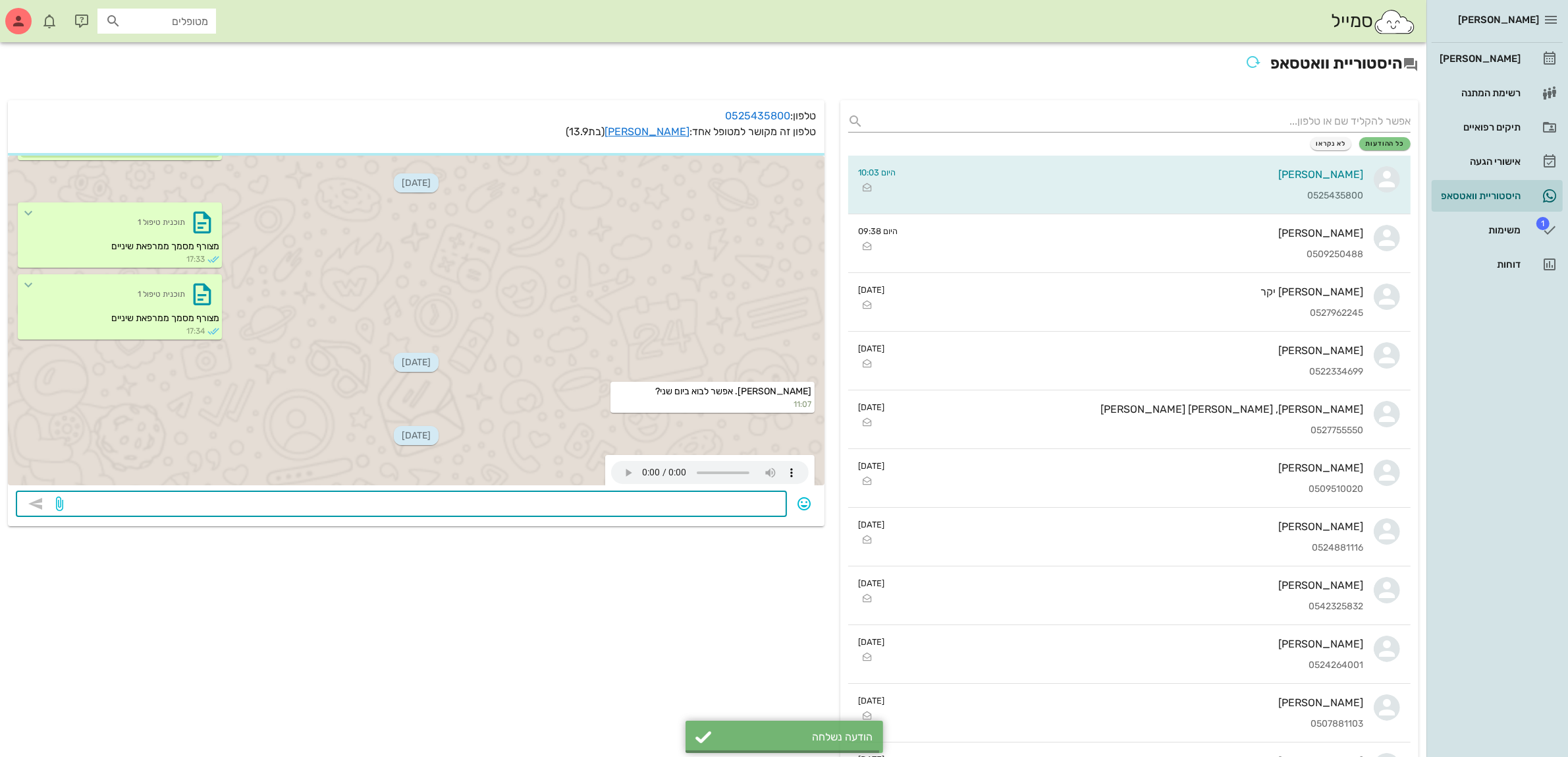
scroll to position [575, 0]
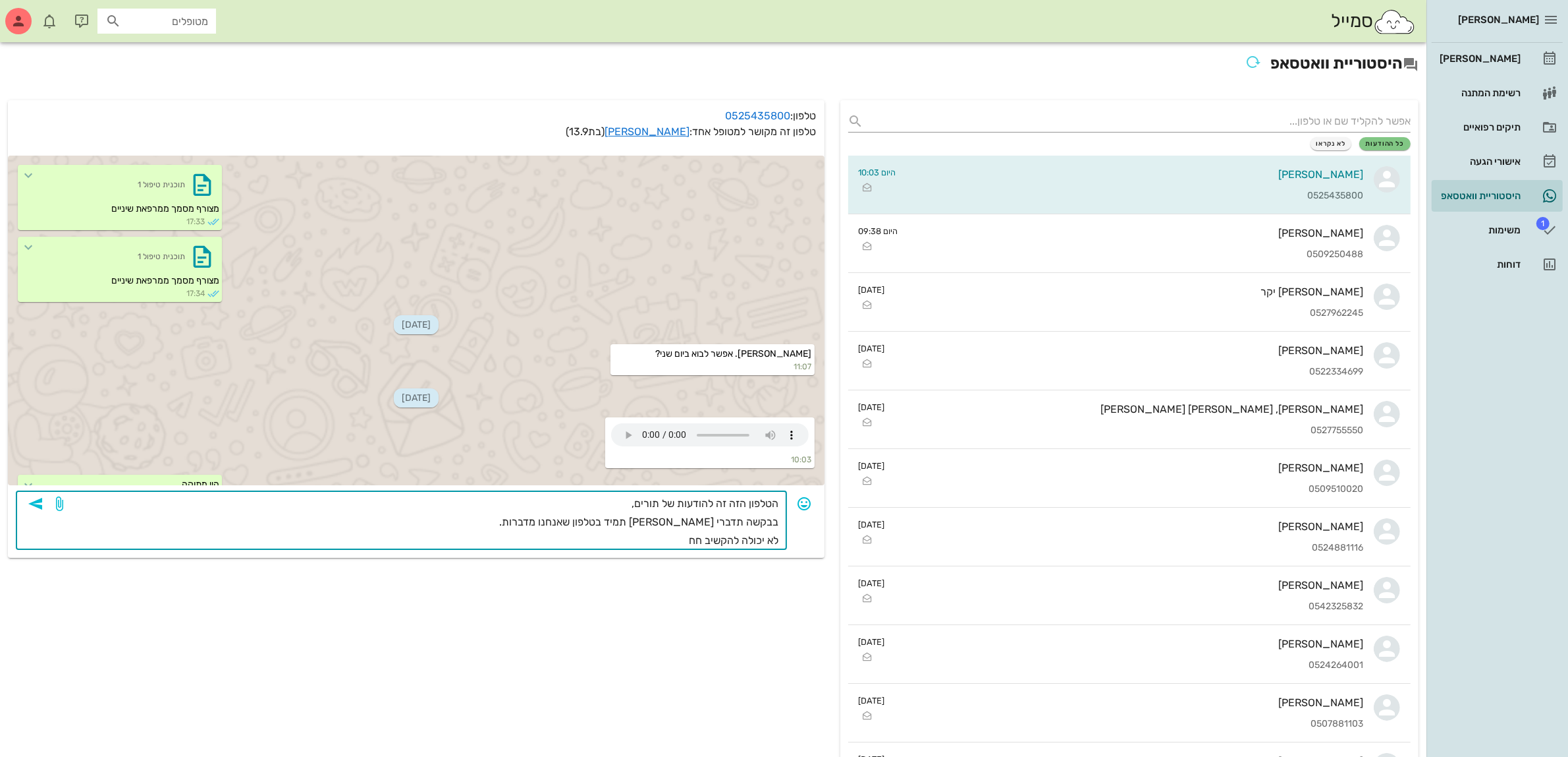
type textarea "הטלפון הזה זה להודעות של תורים, בבקשה תדברי [PERSON_NAME] תמיד בטלפון שאנחנו מד…"
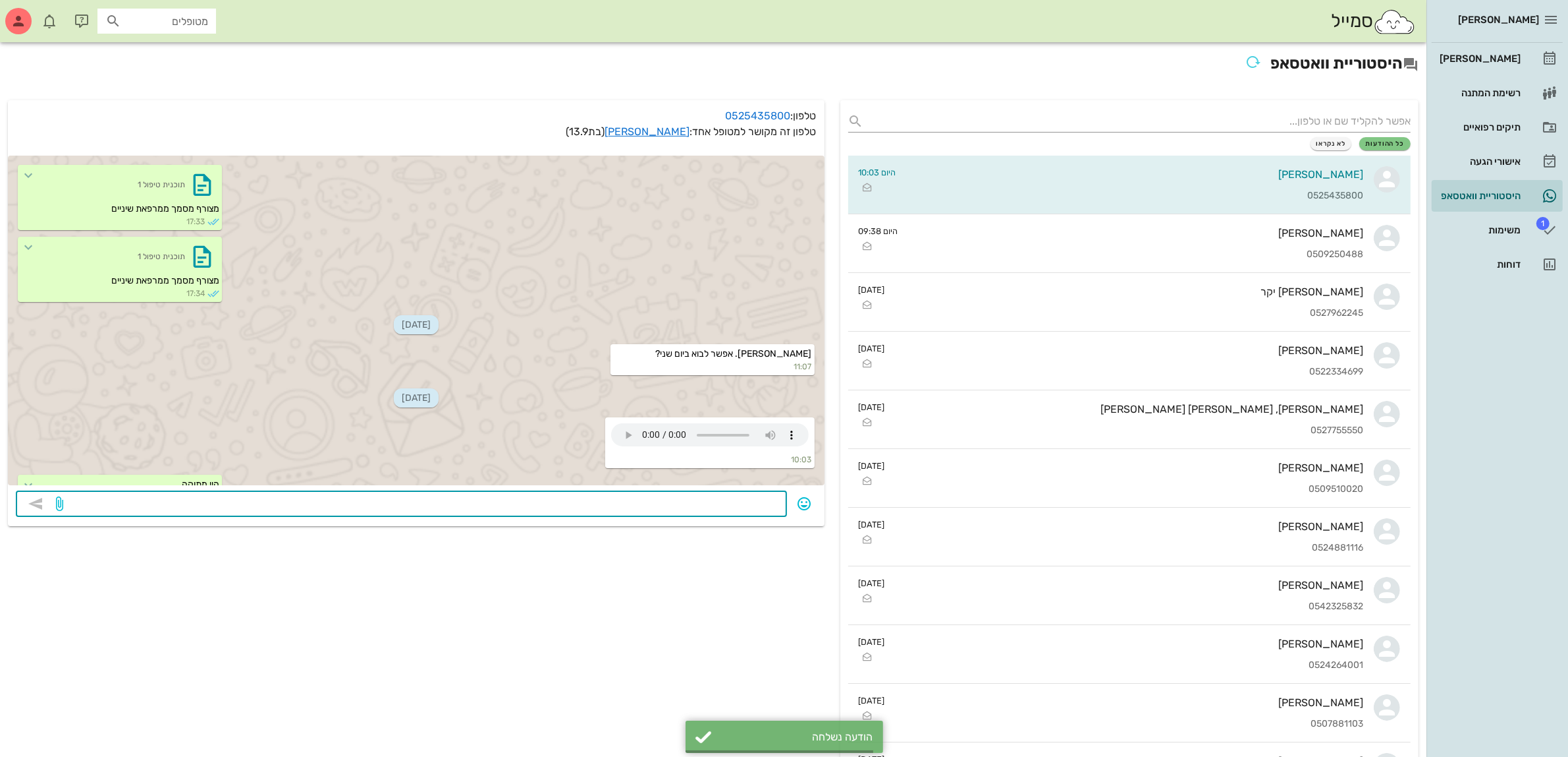
scroll to position [653, 0]
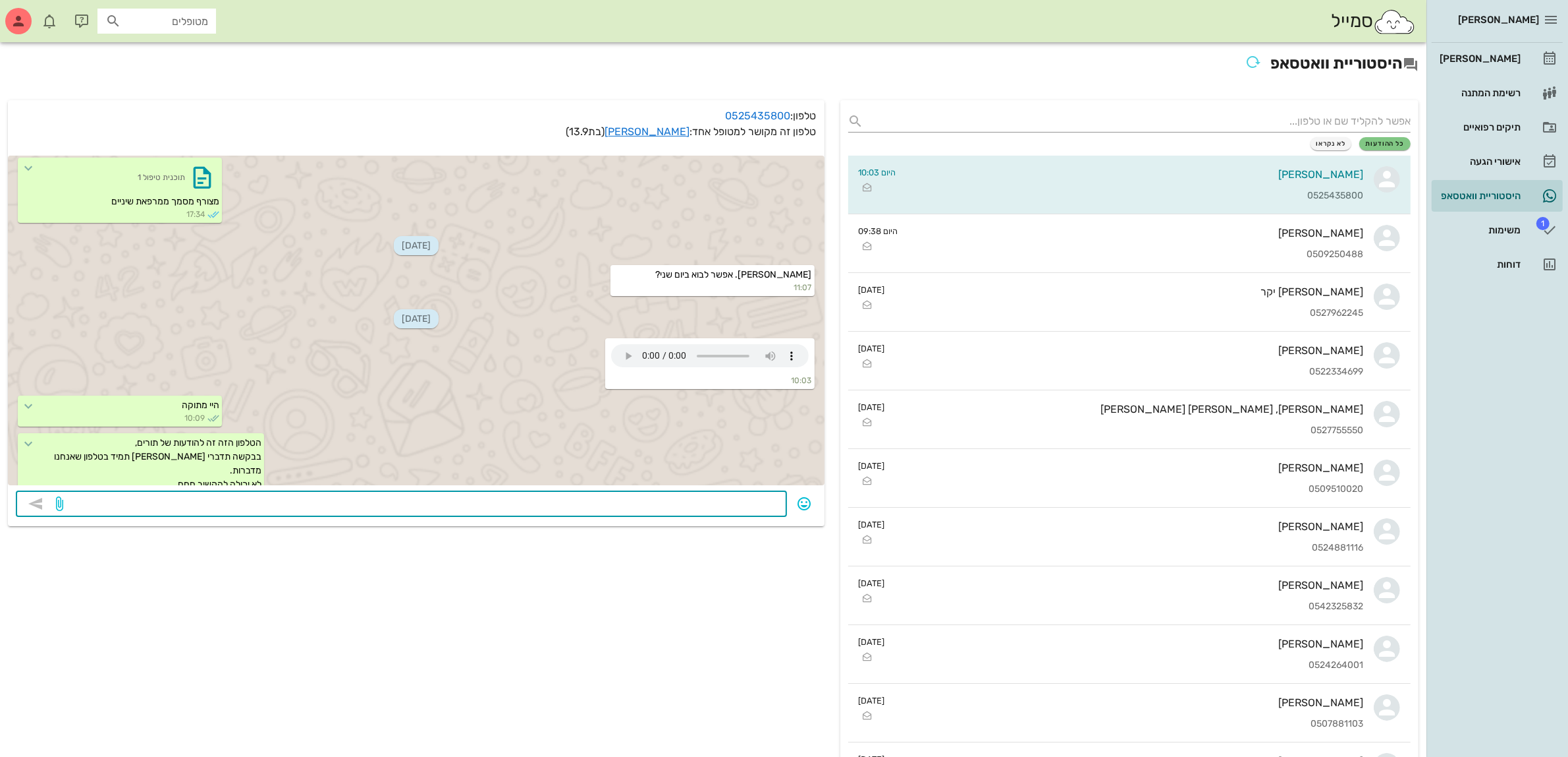
drag, startPoint x: 1021, startPoint y: 94, endPoint x: 1023, endPoint y: 73, distance: 21.1
click at [1022, 92] on div "כל ההודעות לא נקראו [PERSON_NAME] 0525435800 היום 10:03 [PERSON_NAME] 050925048…" at bounding box center [1130, 708] width 595 height 1231
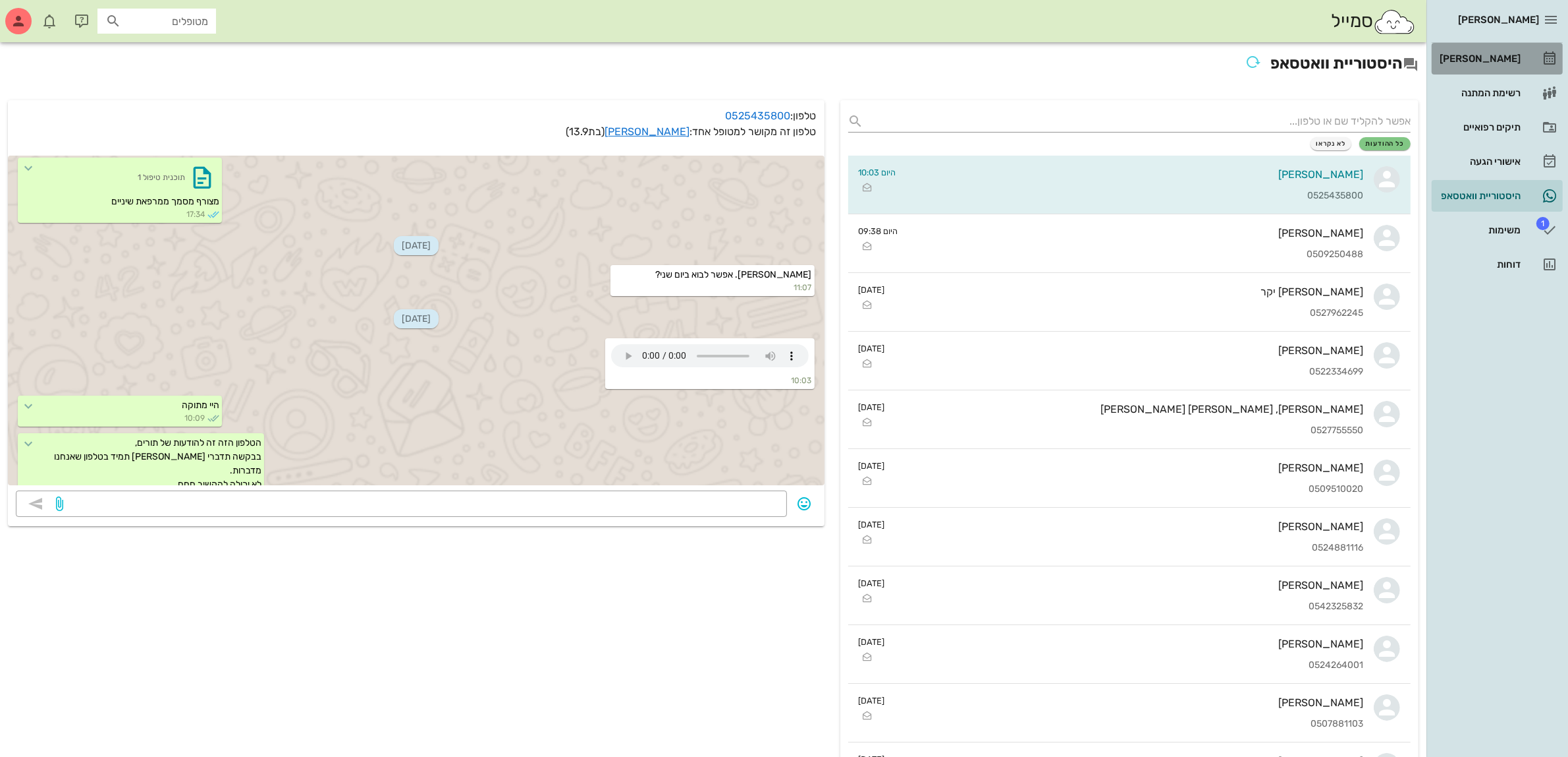
click at [1482, 57] on div "[PERSON_NAME]" at bounding box center [1479, 58] width 84 height 11
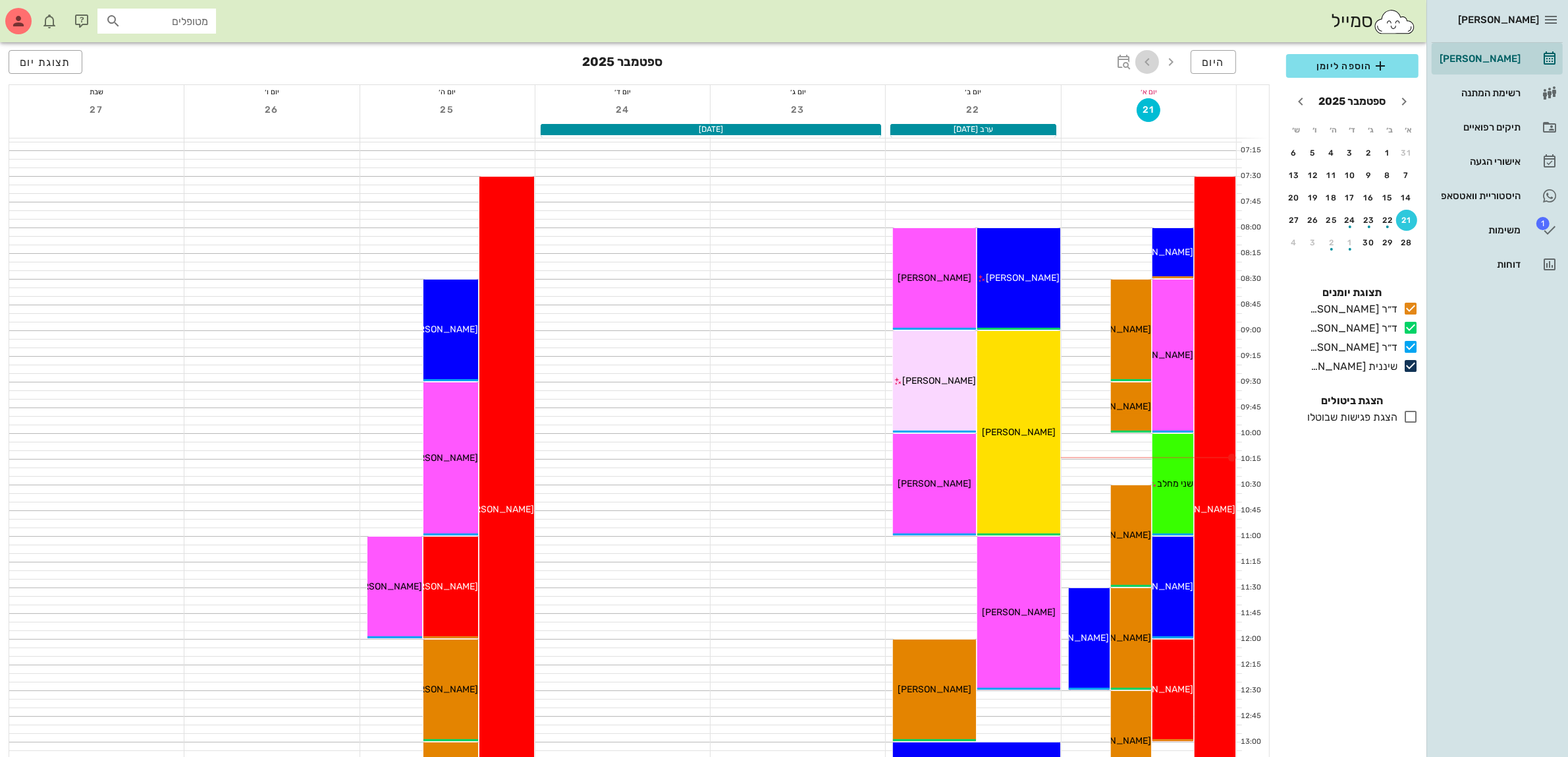
click at [1141, 62] on icon "button" at bounding box center [1148, 62] width 16 height 16
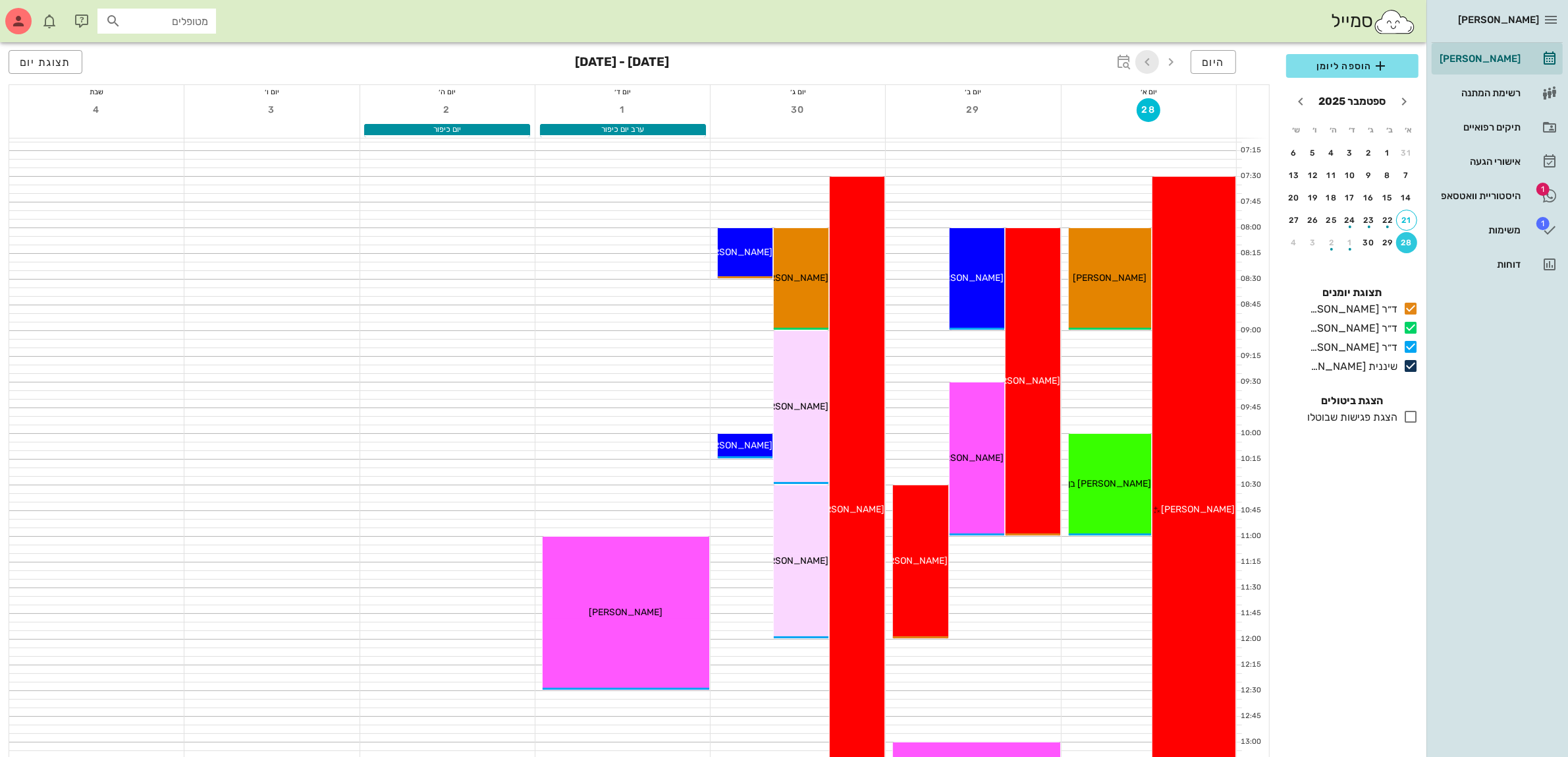
click at [1143, 59] on icon "button" at bounding box center [1148, 62] width 16 height 16
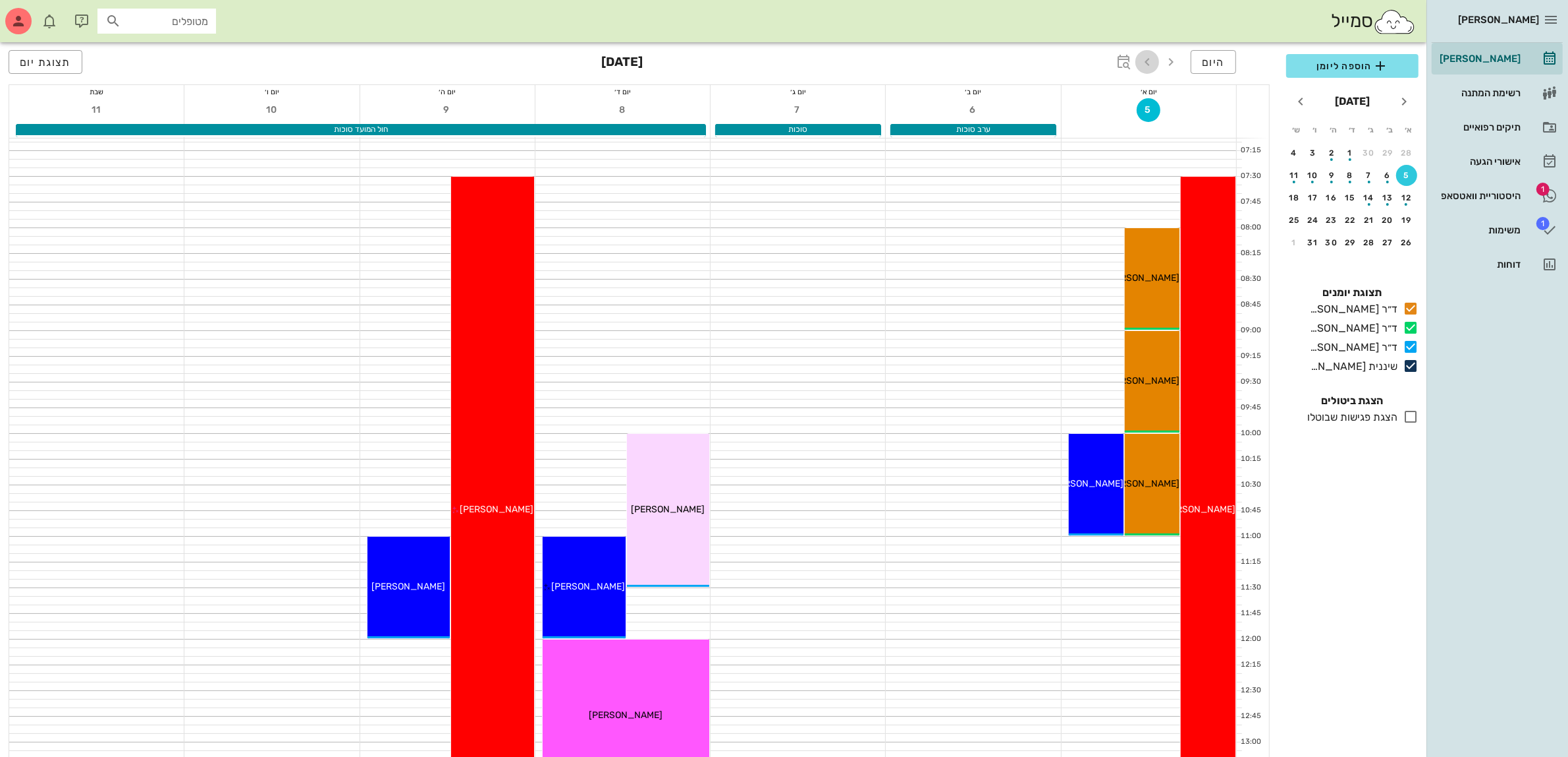
click at [1143, 59] on icon "button" at bounding box center [1148, 62] width 16 height 16
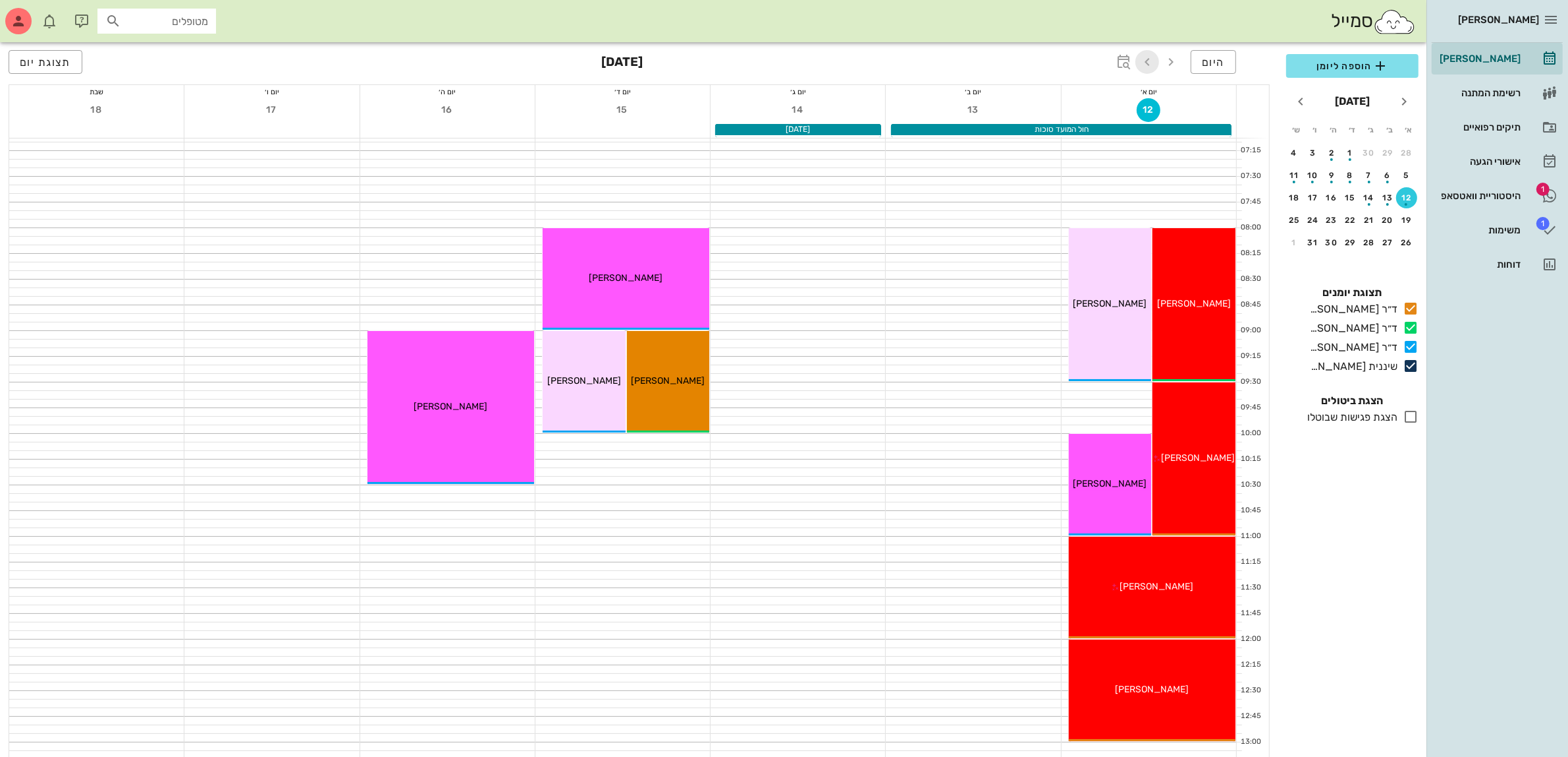
click at [1143, 59] on icon "button" at bounding box center [1148, 62] width 16 height 16
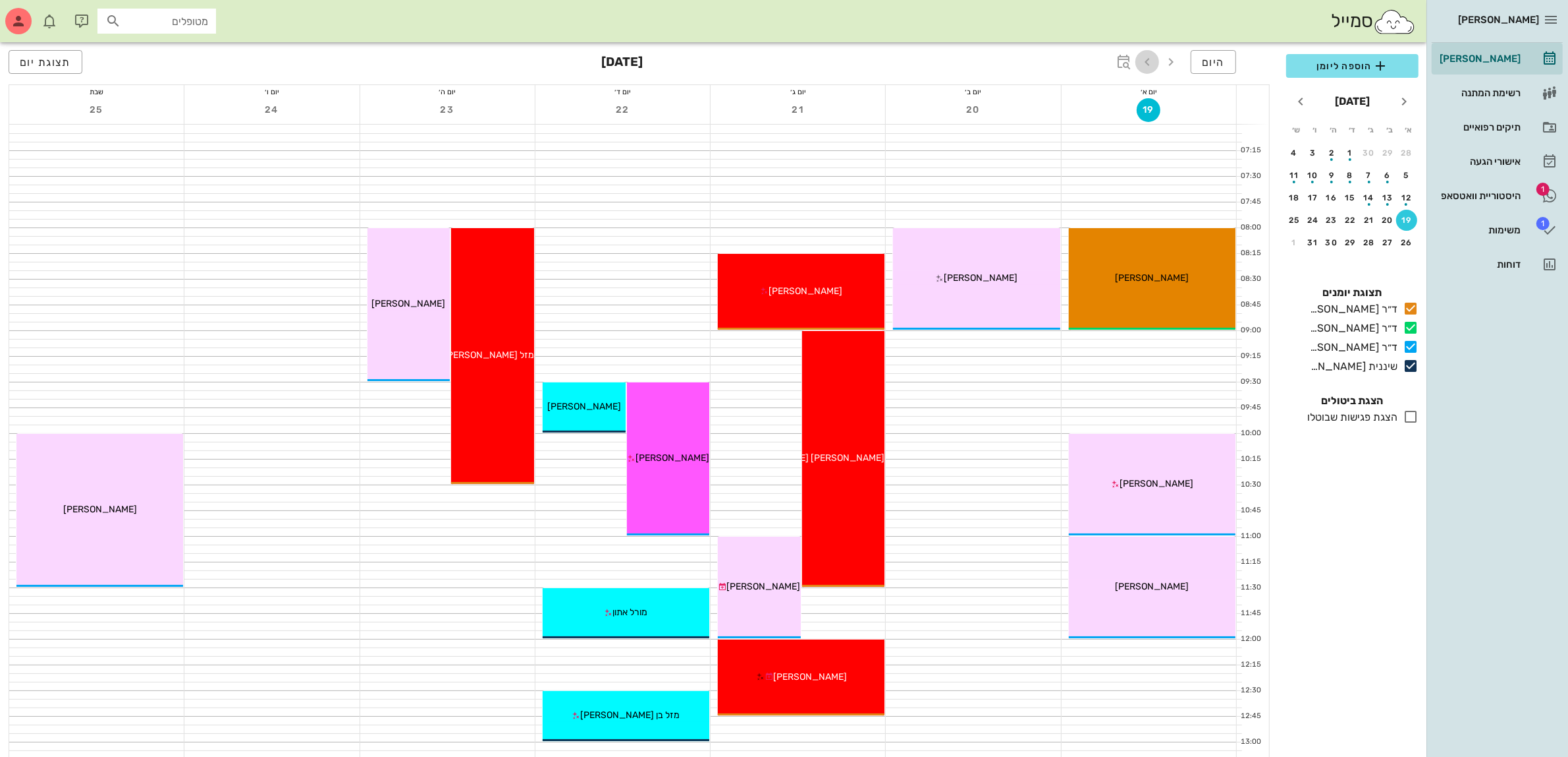
click at [1143, 59] on icon "button" at bounding box center [1148, 62] width 16 height 16
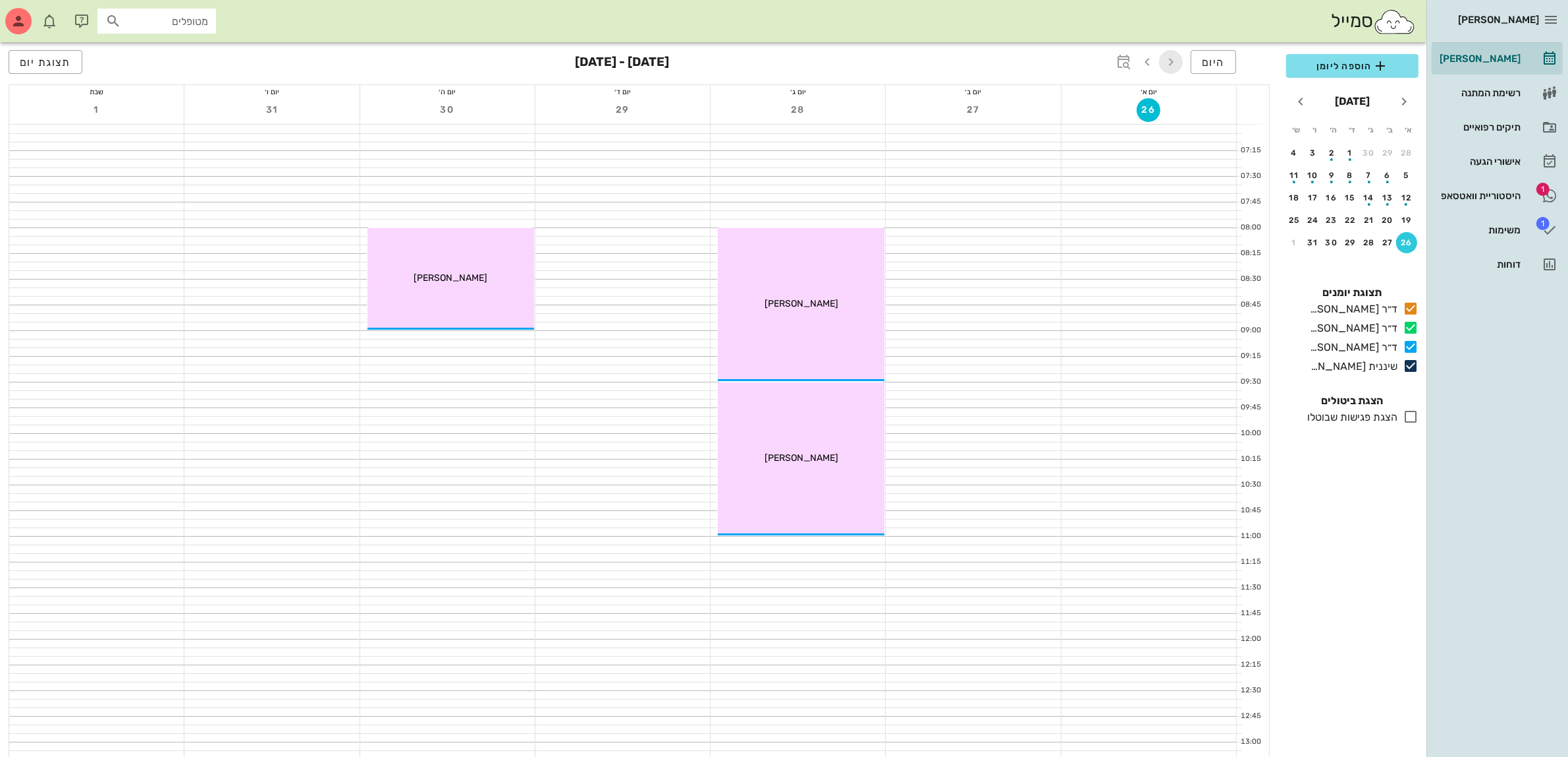
click at [1170, 63] on icon "button" at bounding box center [1171, 62] width 16 height 16
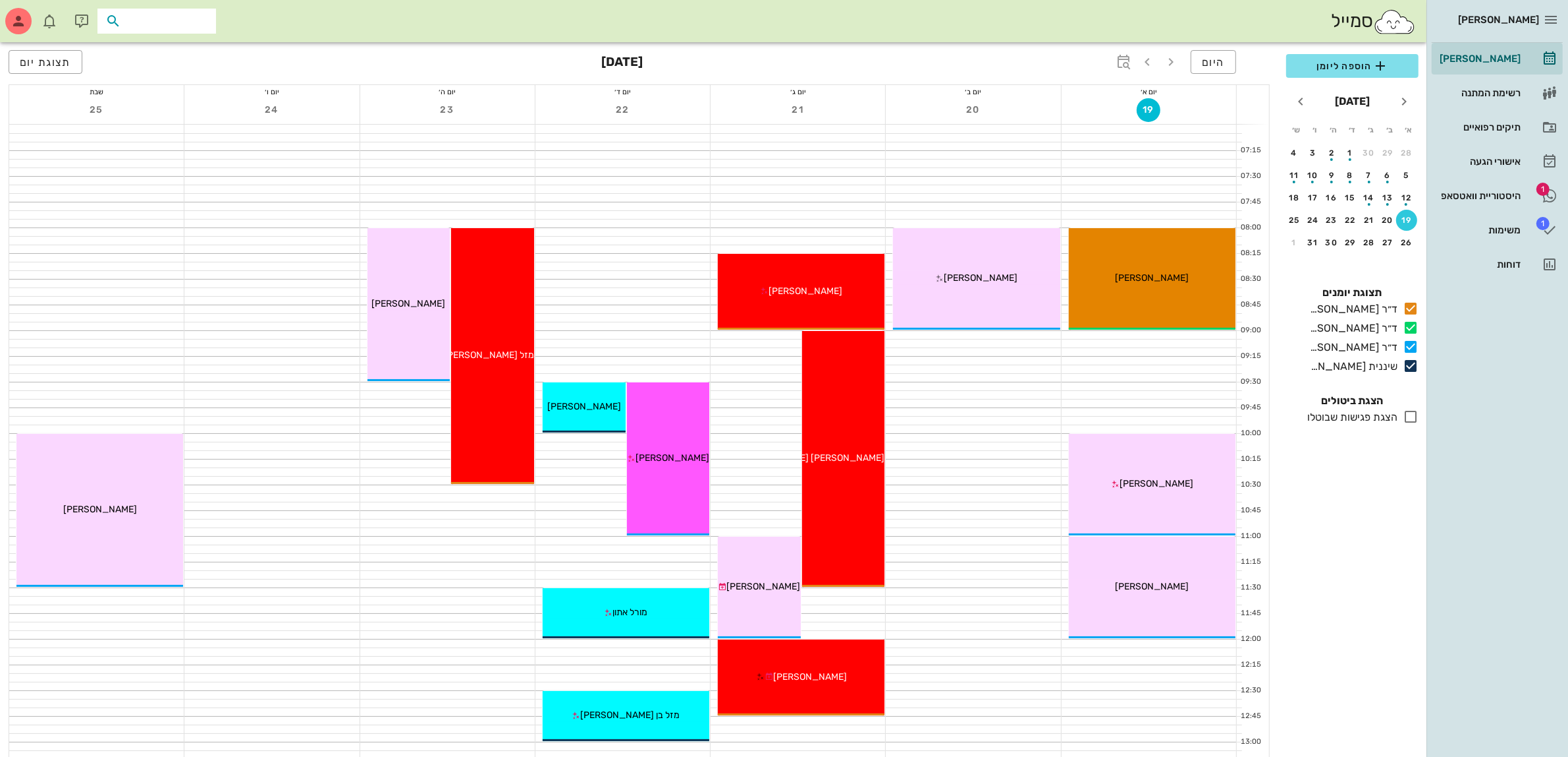
click at [182, 13] on input "text" at bounding box center [166, 20] width 84 height 17
type input "[PERSON_NAME]"
click at [1351, 62] on span "הוספה ליומן" at bounding box center [1353, 66] width 112 height 16
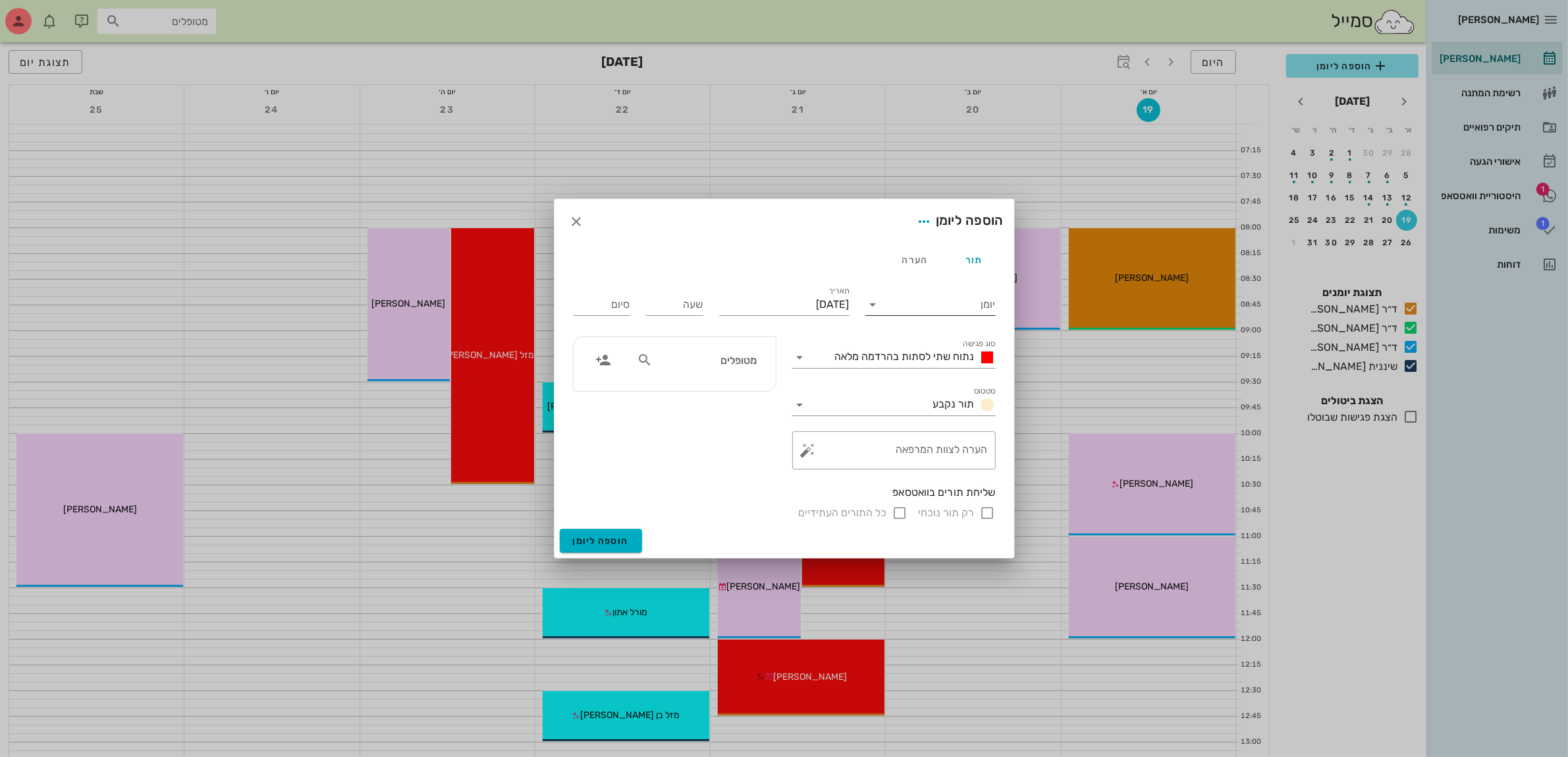
click at [910, 297] on input "יומן" at bounding box center [940, 304] width 112 height 21
click at [919, 316] on div "ד״ר [PERSON_NAME]" at bounding box center [934, 314] width 116 height 12
click at [921, 353] on span "נתוח שתי לסתות בהרדמה מלאה" at bounding box center [904, 356] width 140 height 12
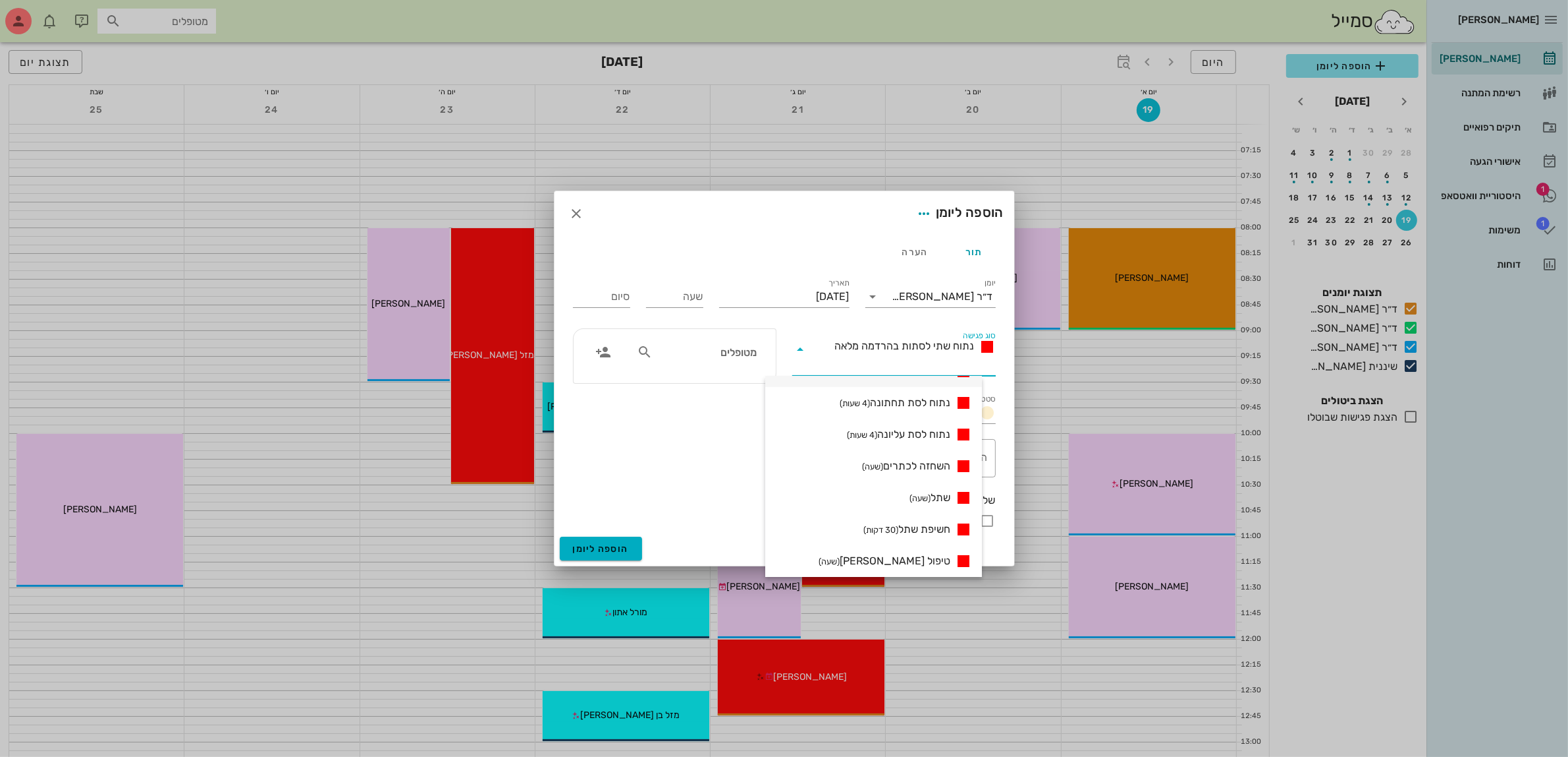
scroll to position [82, 0]
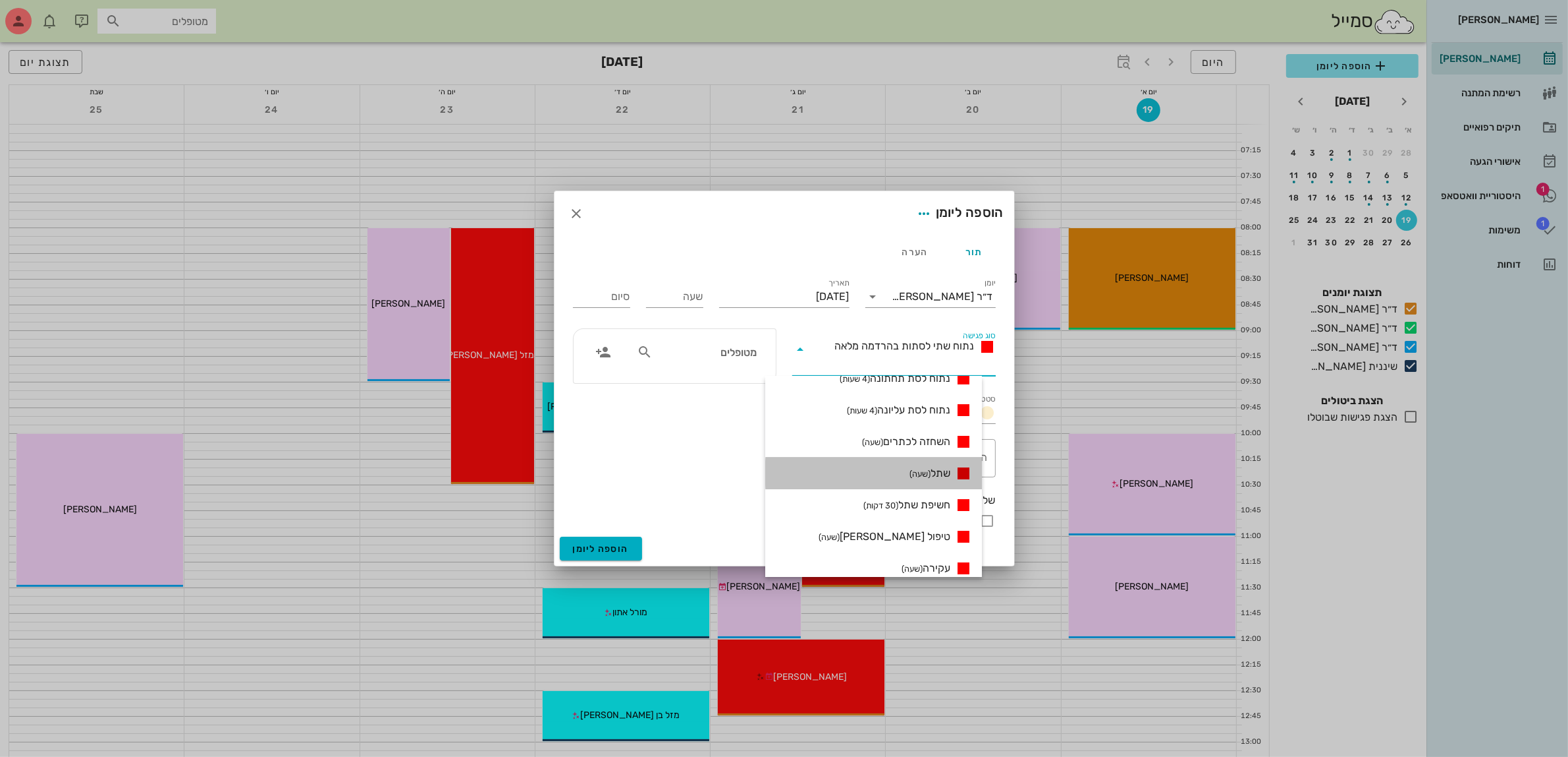
click at [950, 467] on span "שתל (שעה)" at bounding box center [929, 473] width 41 height 16
type input "01:00"
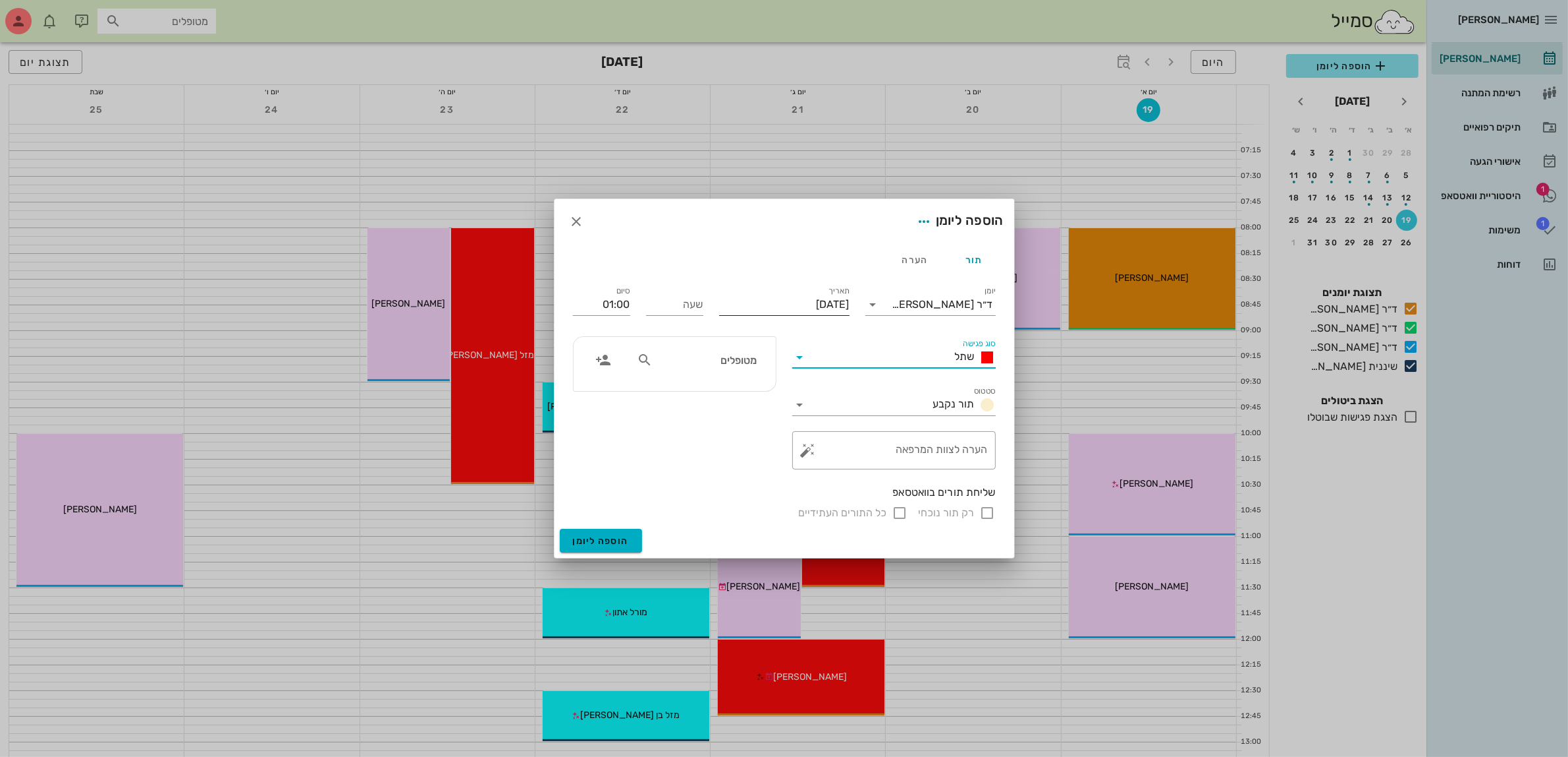
click at [801, 298] on input "[DATE]" at bounding box center [784, 304] width 130 height 21
click at [746, 451] on div "23" at bounding box center [756, 455] width 21 height 9
type input "[DATE]"
click at [681, 298] on input "שעה" at bounding box center [674, 304] width 57 height 21
type input "08:00"
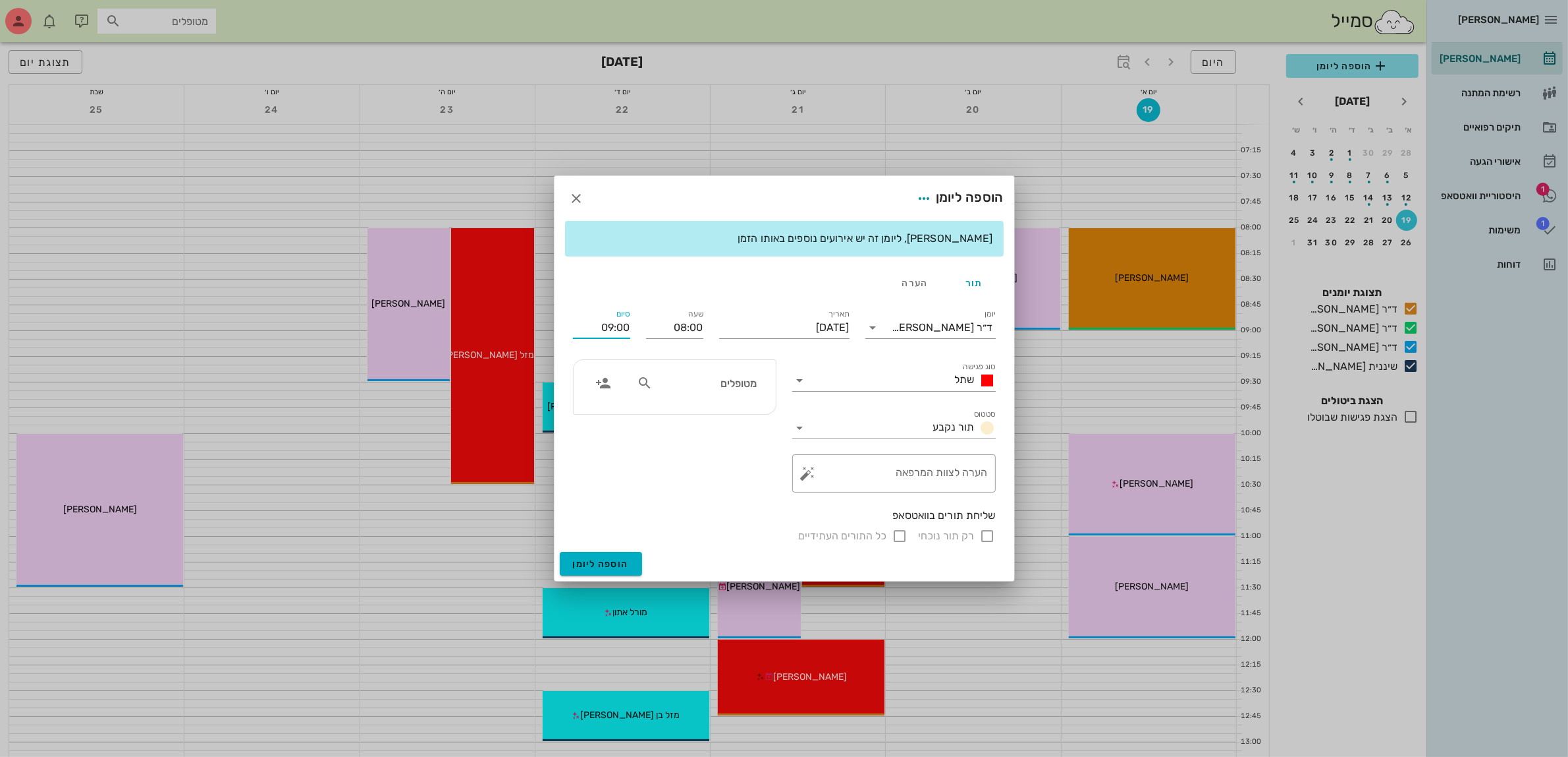
click at [606, 333] on input "09:00" at bounding box center [601, 328] width 57 height 21
click at [606, 453] on div "10:00 (2 שעות)" at bounding box center [566, 452] width 81 height 11
type input "10:00"
click at [702, 386] on input "מטופלים" at bounding box center [706, 383] width 102 height 17
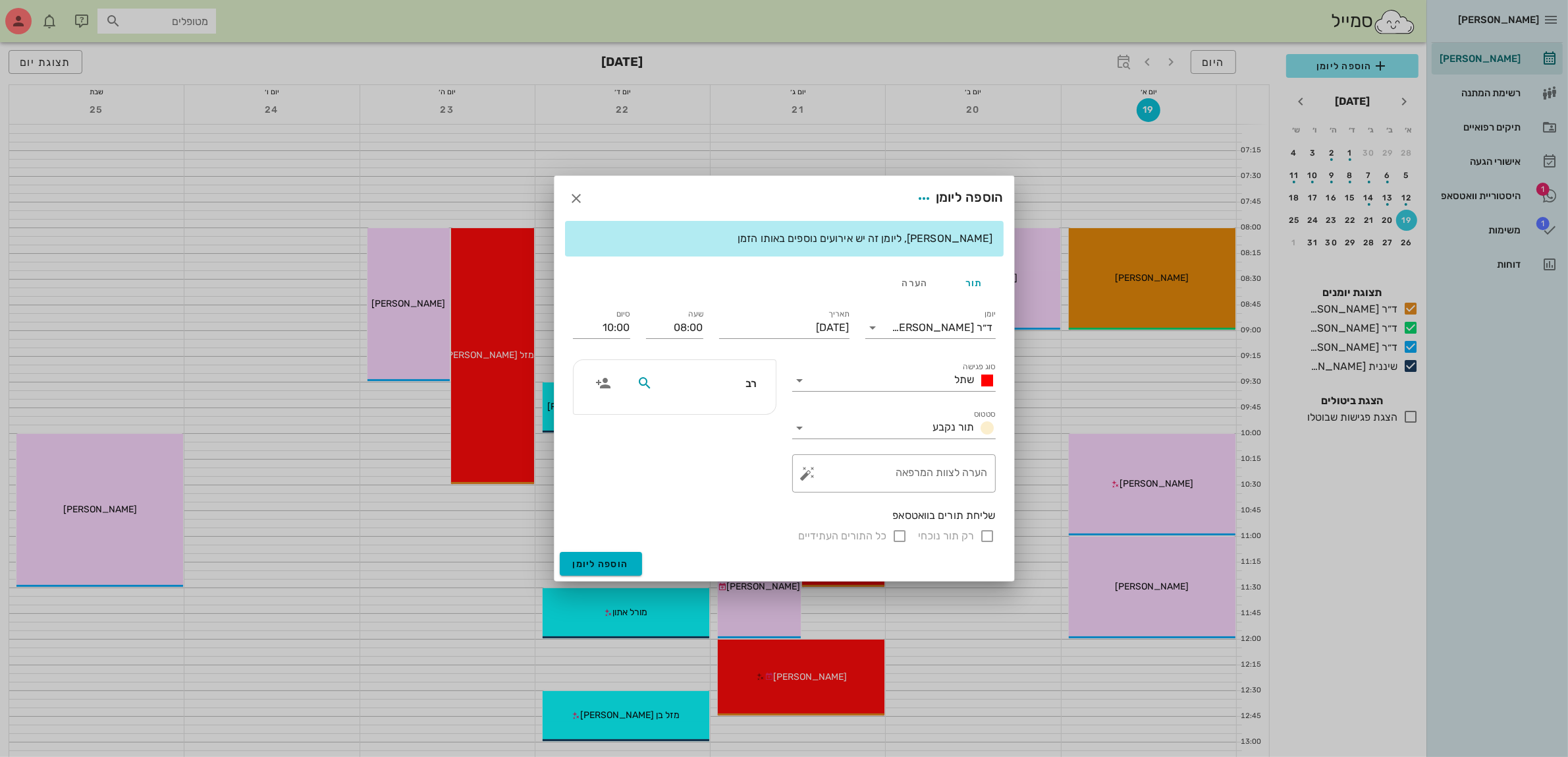
type input "רבק"
click at [736, 417] on div "[PERSON_NAME]" at bounding box center [706, 412] width 133 height 11
click at [989, 534] on input "רק תור נוכחי" at bounding box center [988, 536] width 16 height 16
checkbox input "false"
click at [605, 571] on button "הוספה ליומן" at bounding box center [601, 563] width 82 height 23
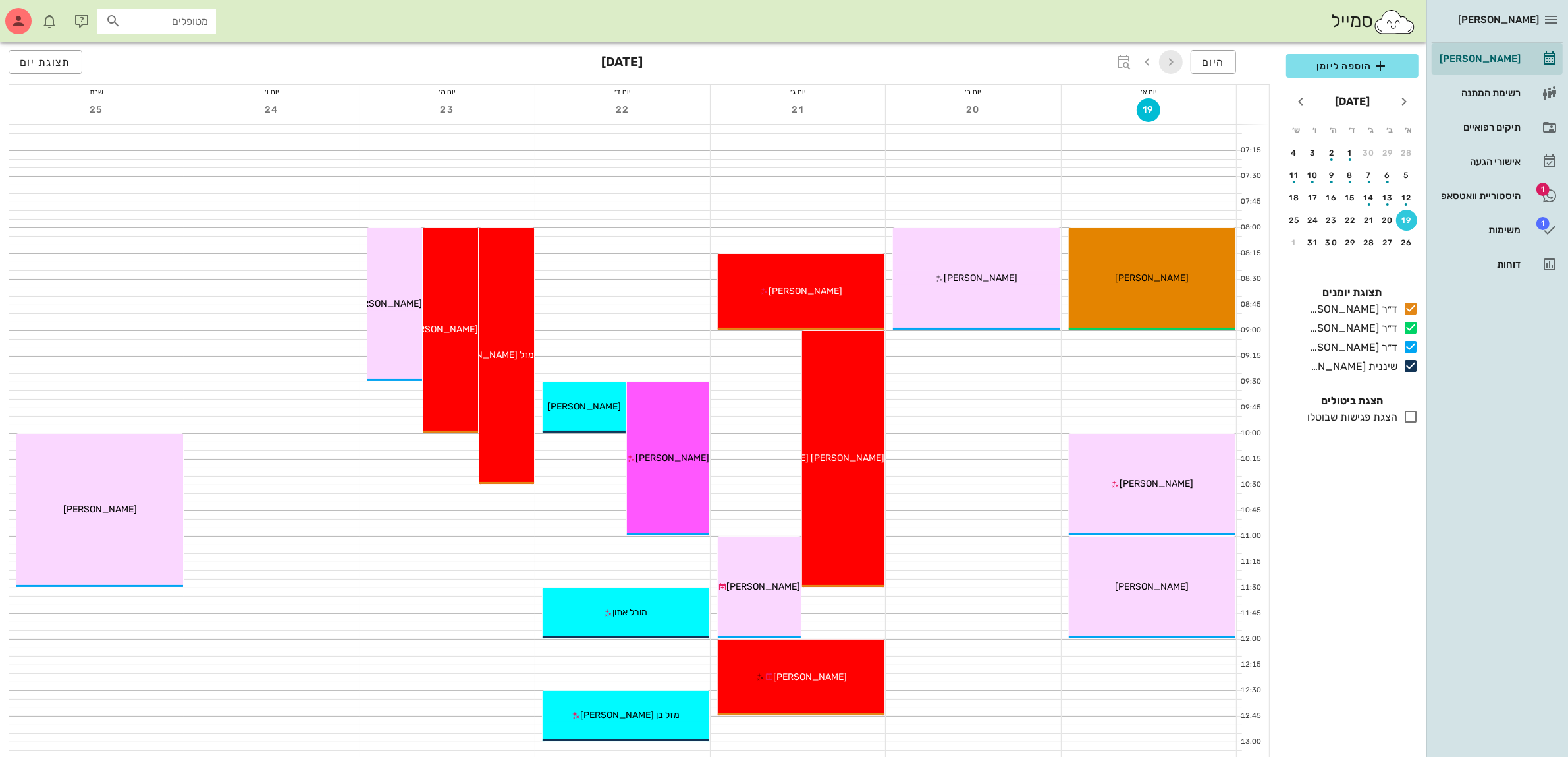
click at [1174, 59] on icon "button" at bounding box center [1171, 62] width 16 height 16
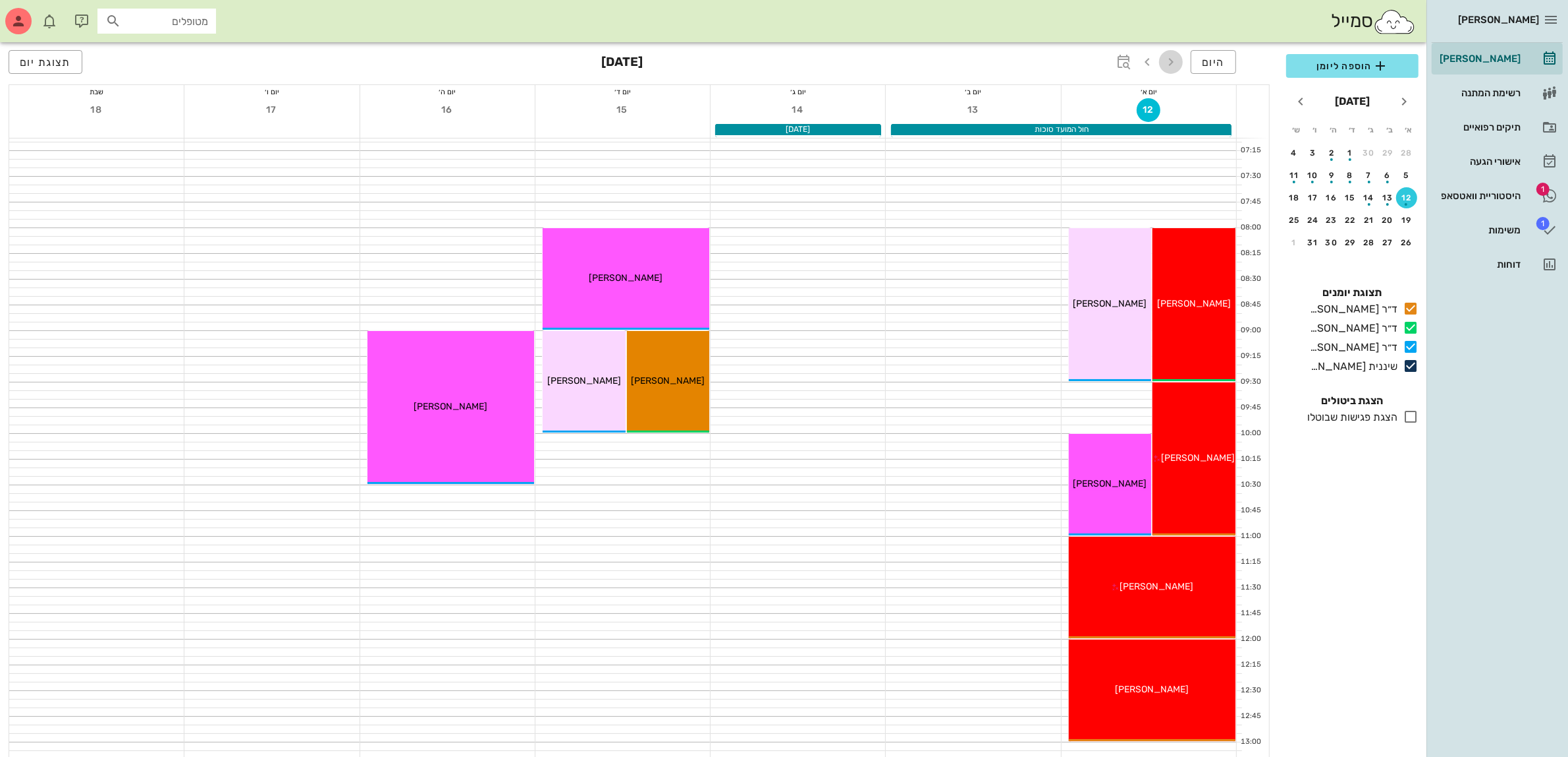
click at [1168, 66] on icon "button" at bounding box center [1171, 62] width 16 height 16
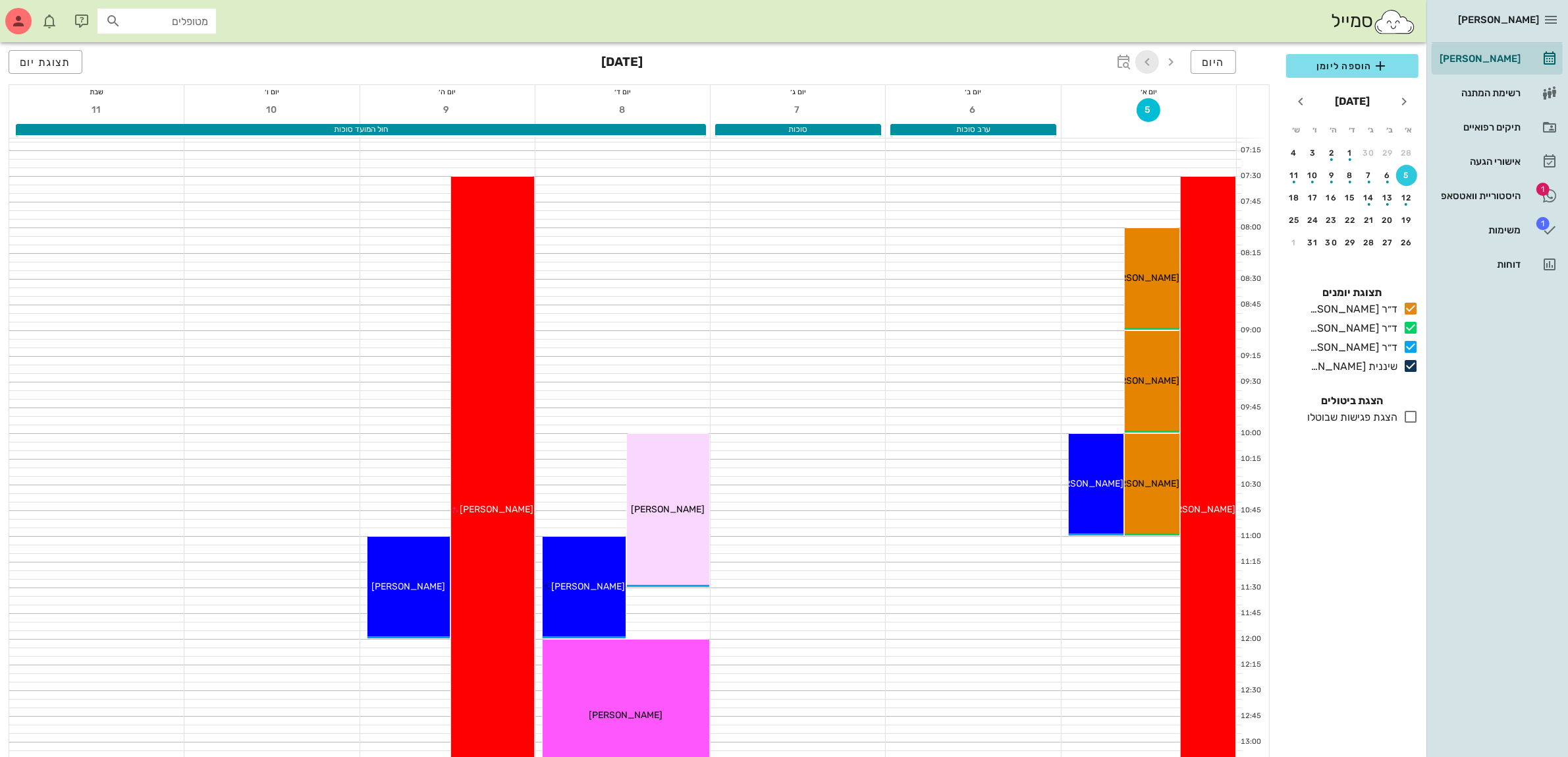
click at [1144, 65] on icon "button" at bounding box center [1148, 62] width 16 height 16
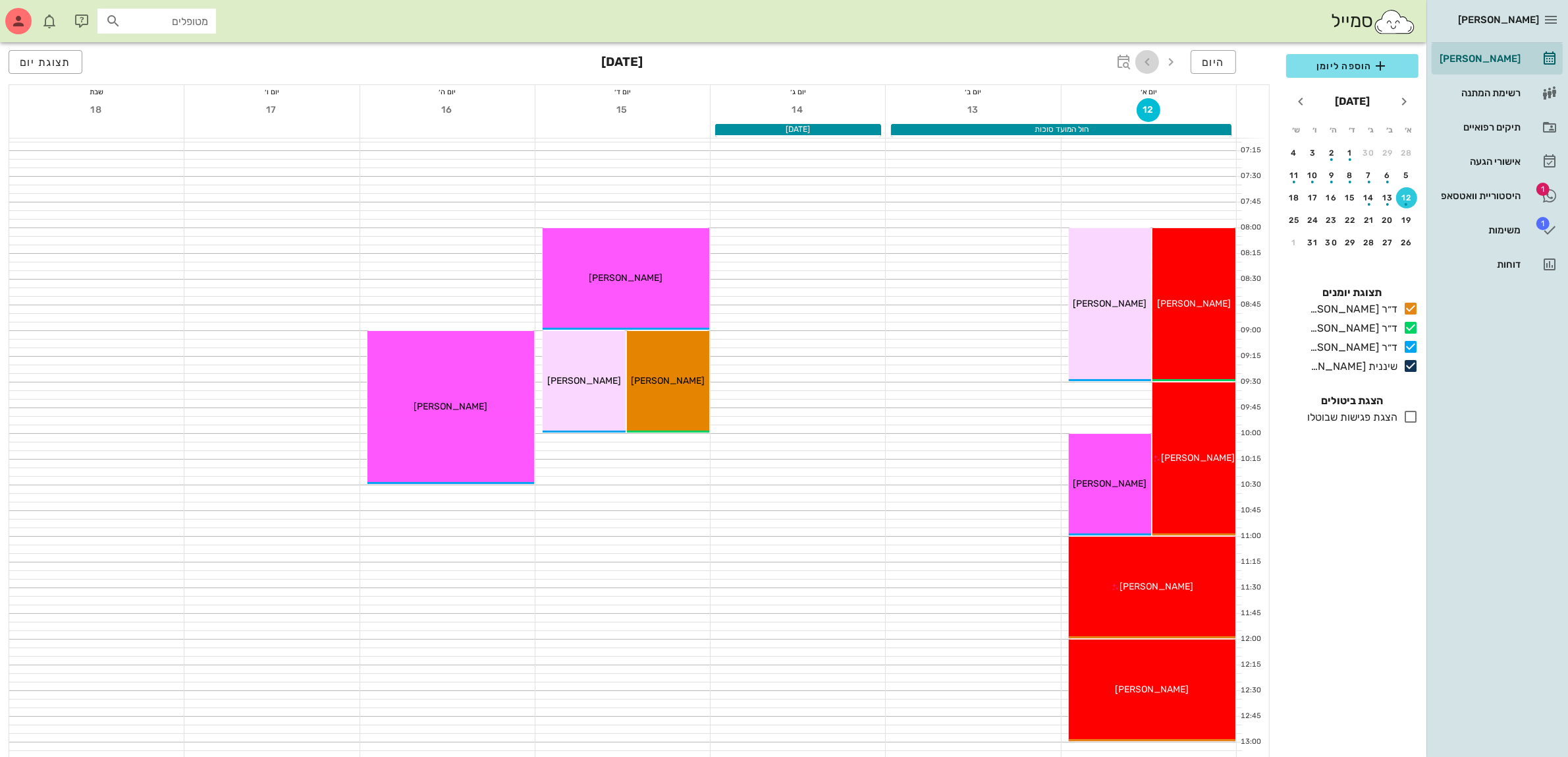
click at [1144, 60] on icon "button" at bounding box center [1148, 62] width 16 height 16
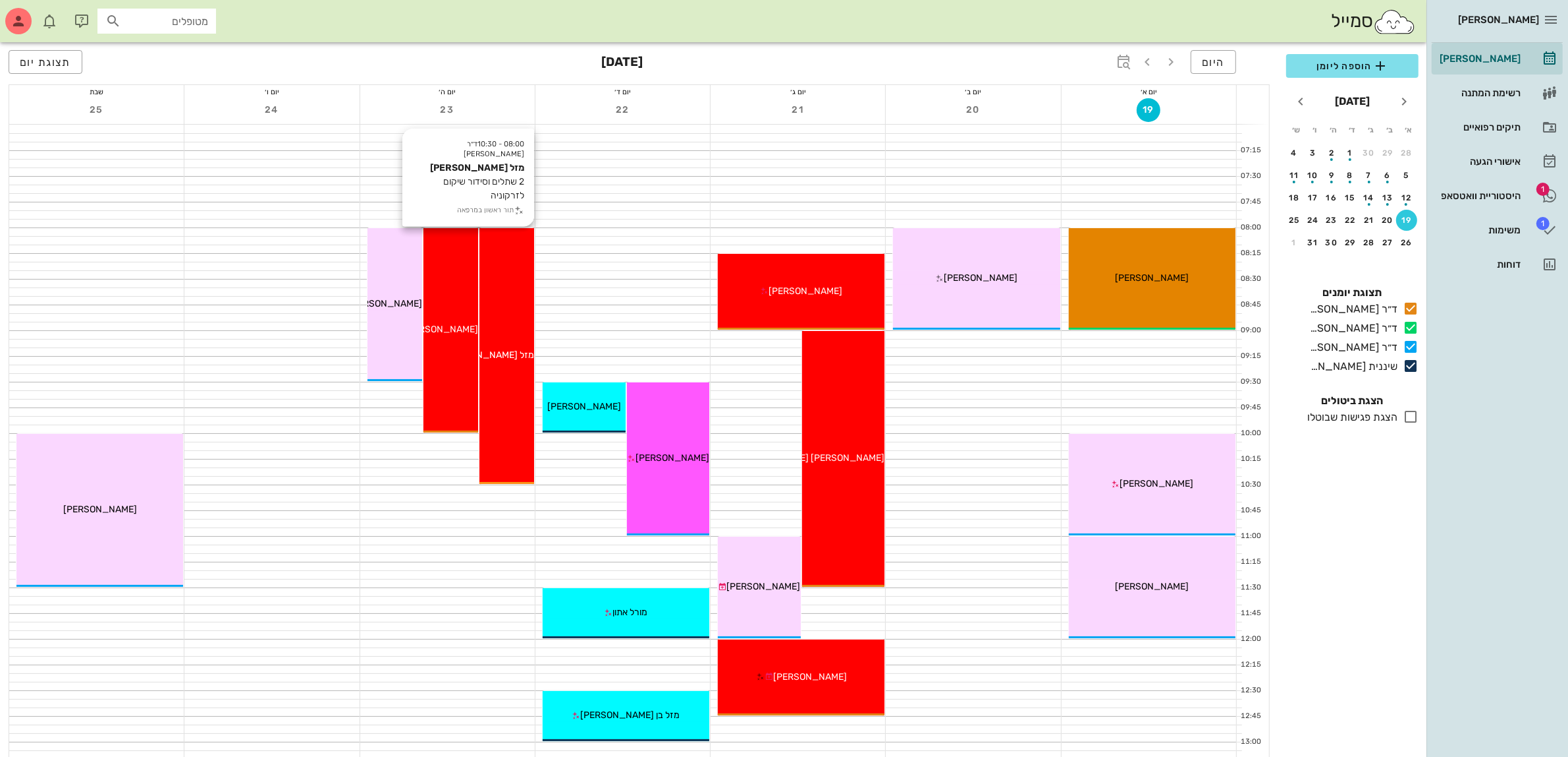
click at [506, 301] on div "08:00 - 10:30 ד״ר ג׳[PERSON_NAME] מזל [PERSON_NAME] 2 שתלים וסידור שיקום לזרקונ…" at bounding box center [507, 356] width 55 height 256
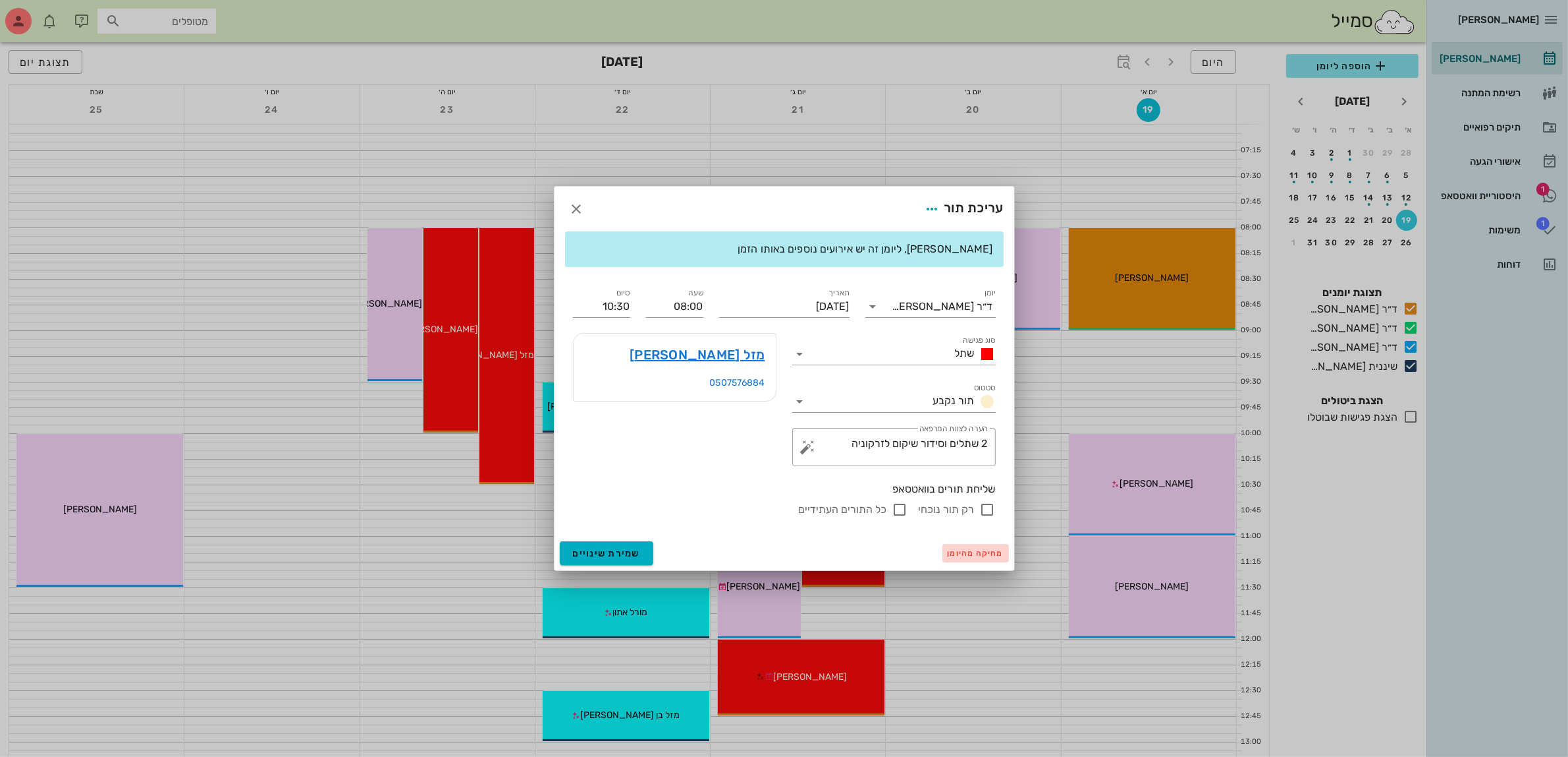
click at [968, 551] on span "מחיקה מהיומן" at bounding box center [976, 552] width 56 height 9
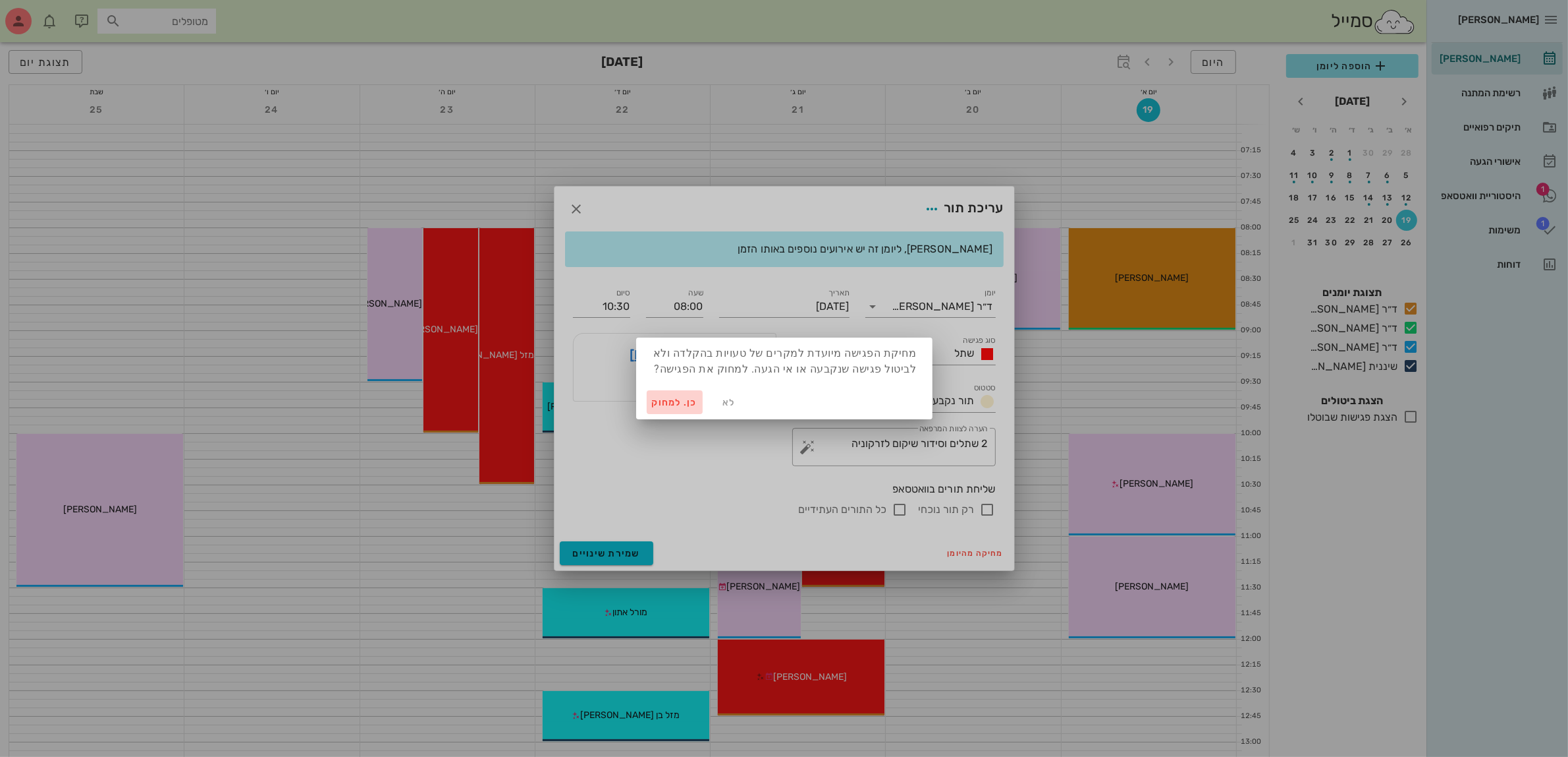
click at [662, 399] on span "כן. למחוק" at bounding box center [675, 403] width 46 height 11
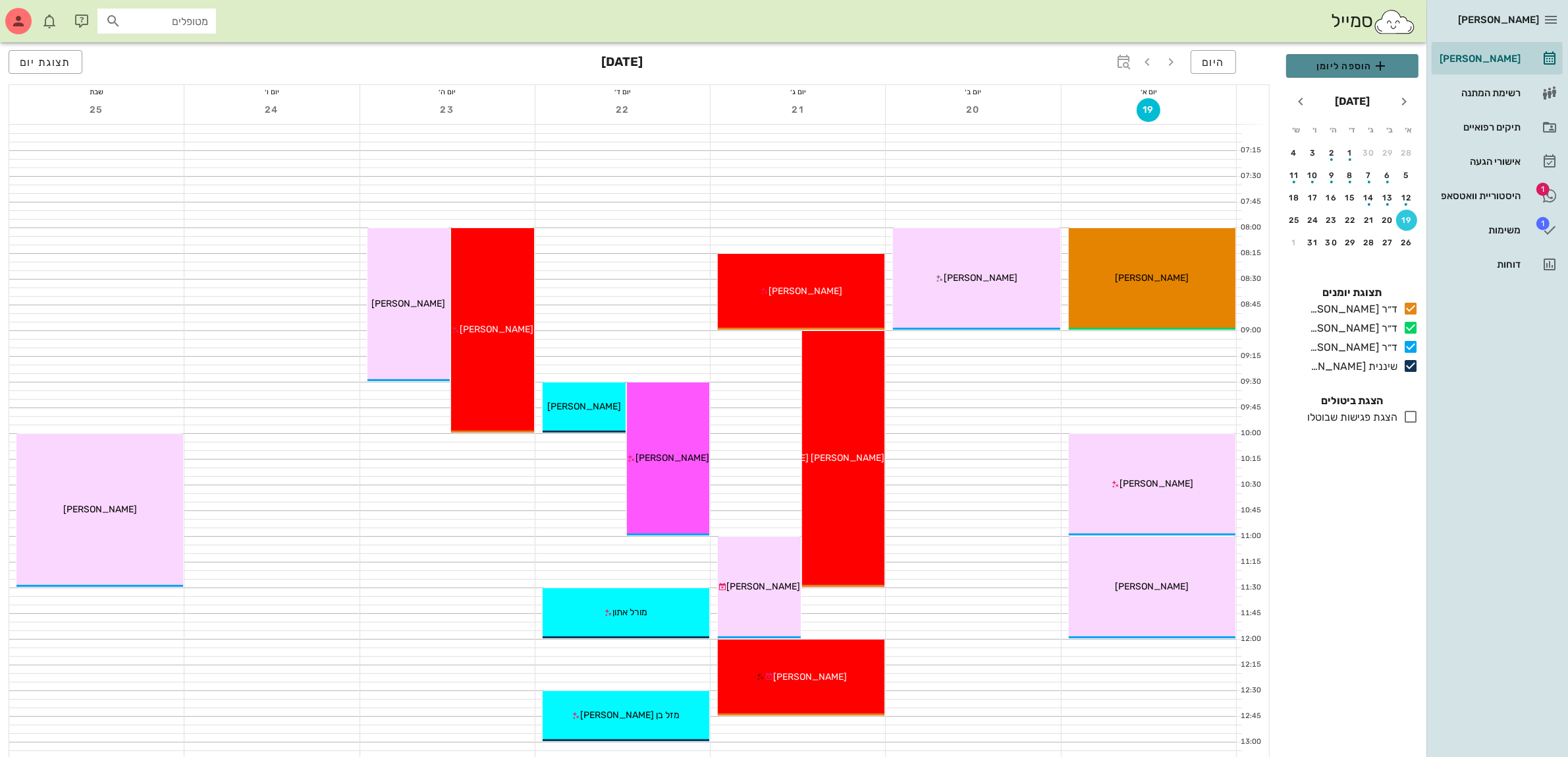
click at [1339, 61] on span "הוספה ליומן" at bounding box center [1353, 66] width 112 height 16
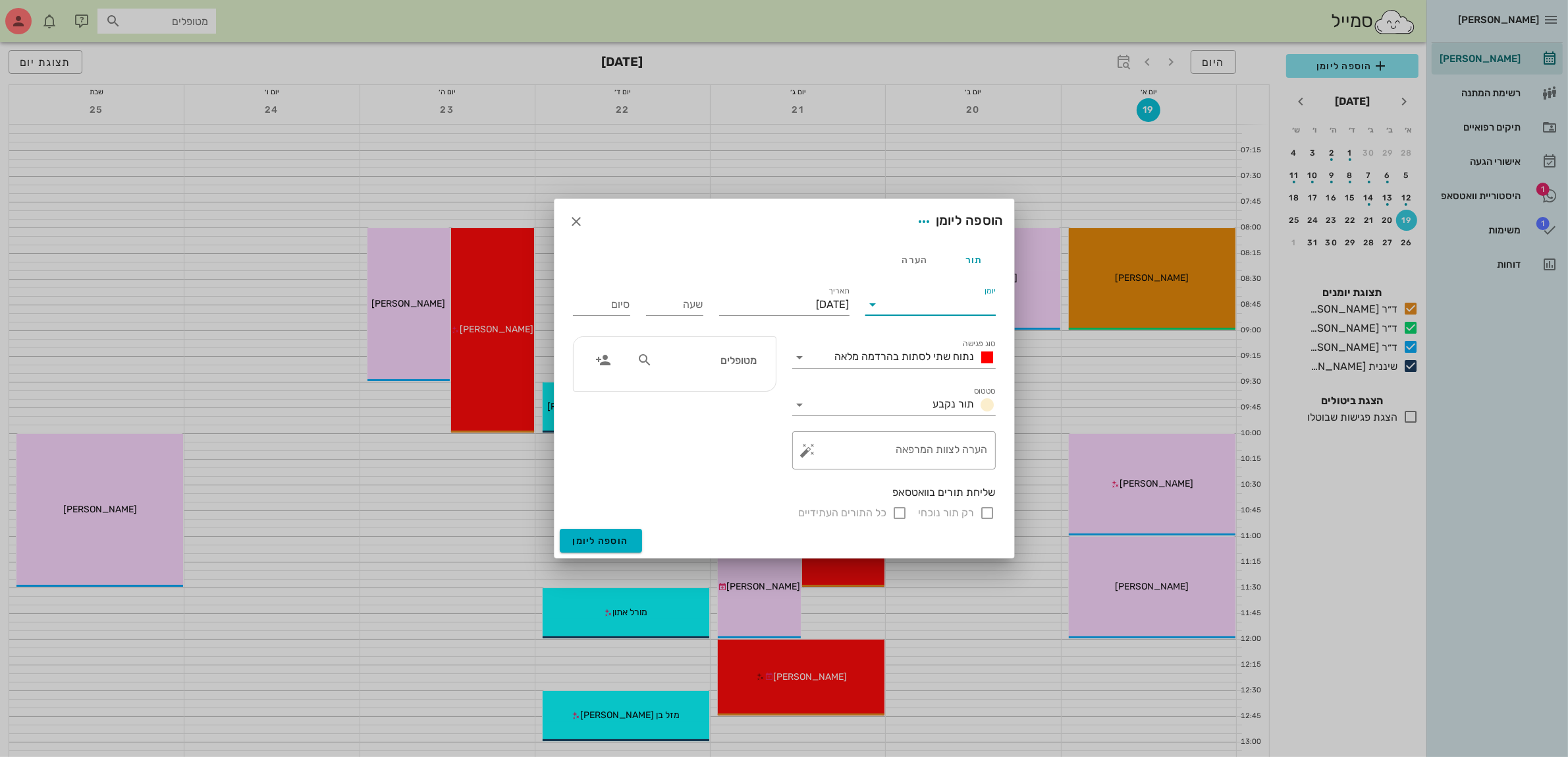
click at [938, 307] on input "יומן" at bounding box center [940, 304] width 112 height 21
click at [941, 343] on div "ד״ר [PERSON_NAME]" at bounding box center [934, 346] width 116 height 12
click at [677, 305] on input "שעה" at bounding box center [674, 304] width 57 height 21
type input "09:00"
click at [634, 303] on div "סיום 17:00" at bounding box center [601, 302] width 73 height 53
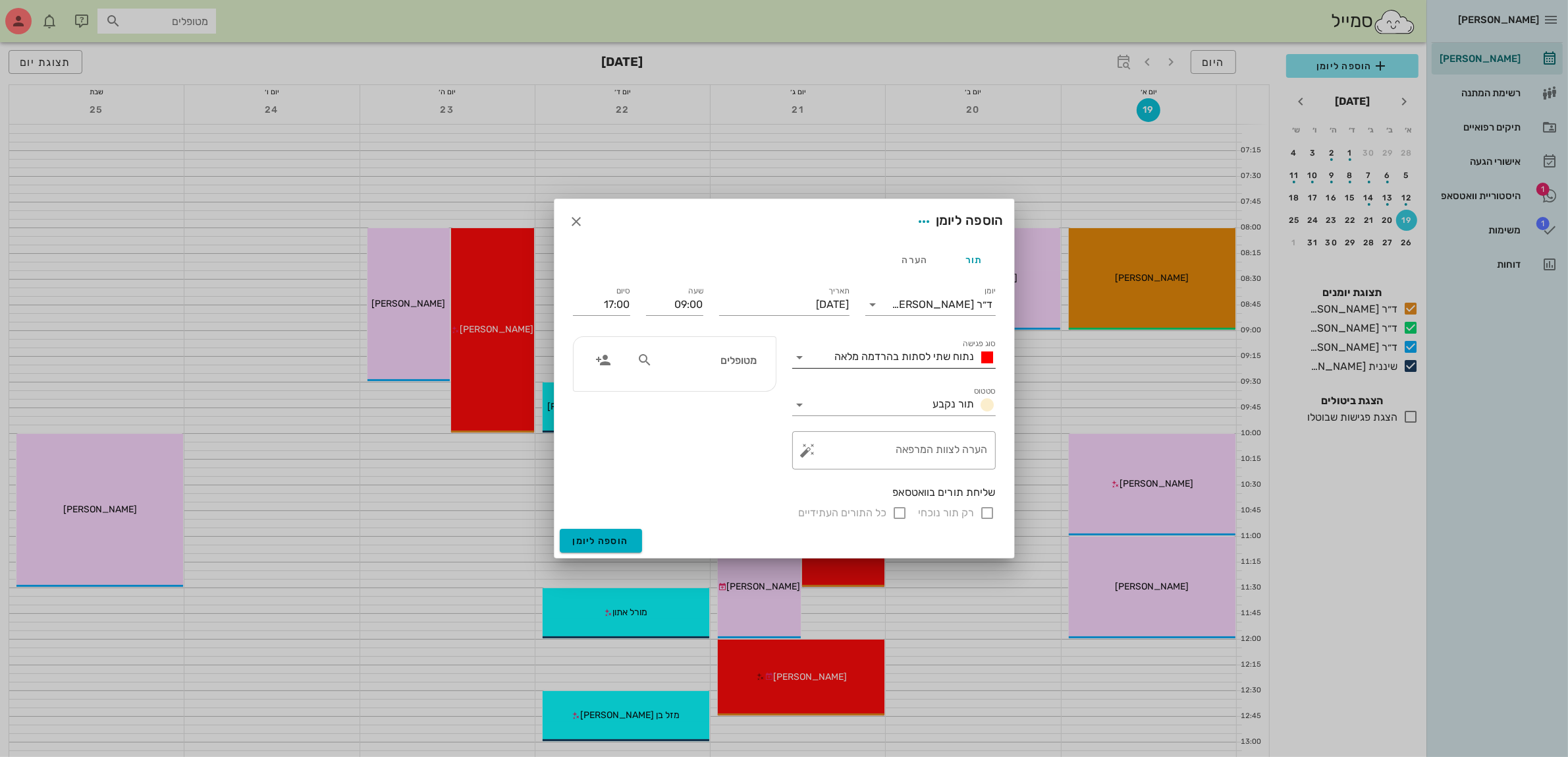
click at [888, 353] on span "נתוח שתי לסתות בהרדמה מלאה" at bounding box center [904, 356] width 140 height 12
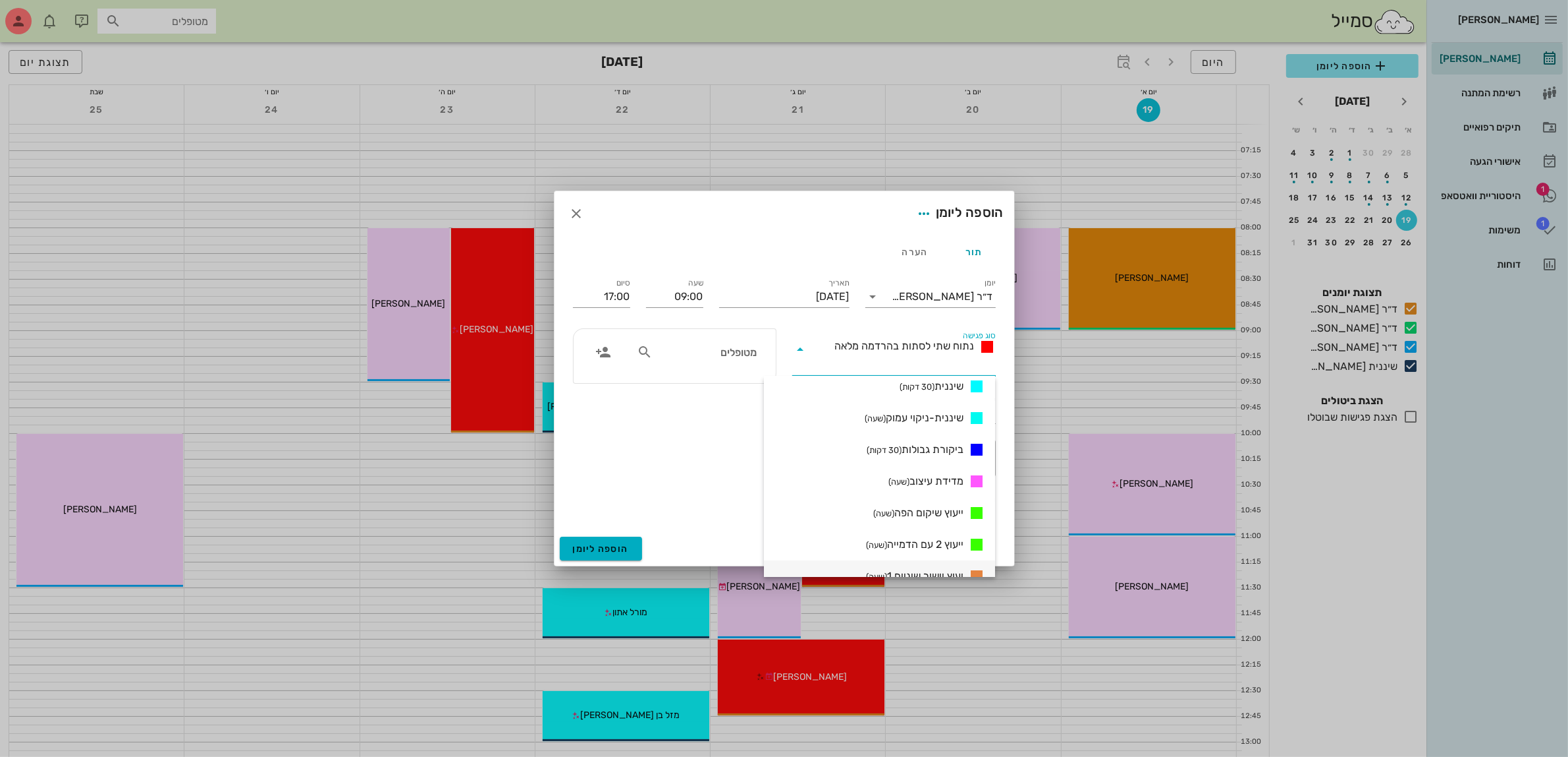
scroll to position [742, 0]
click at [929, 542] on small "(שעה)" at bounding box center [924, 542] width 21 height 10
type input "10:00"
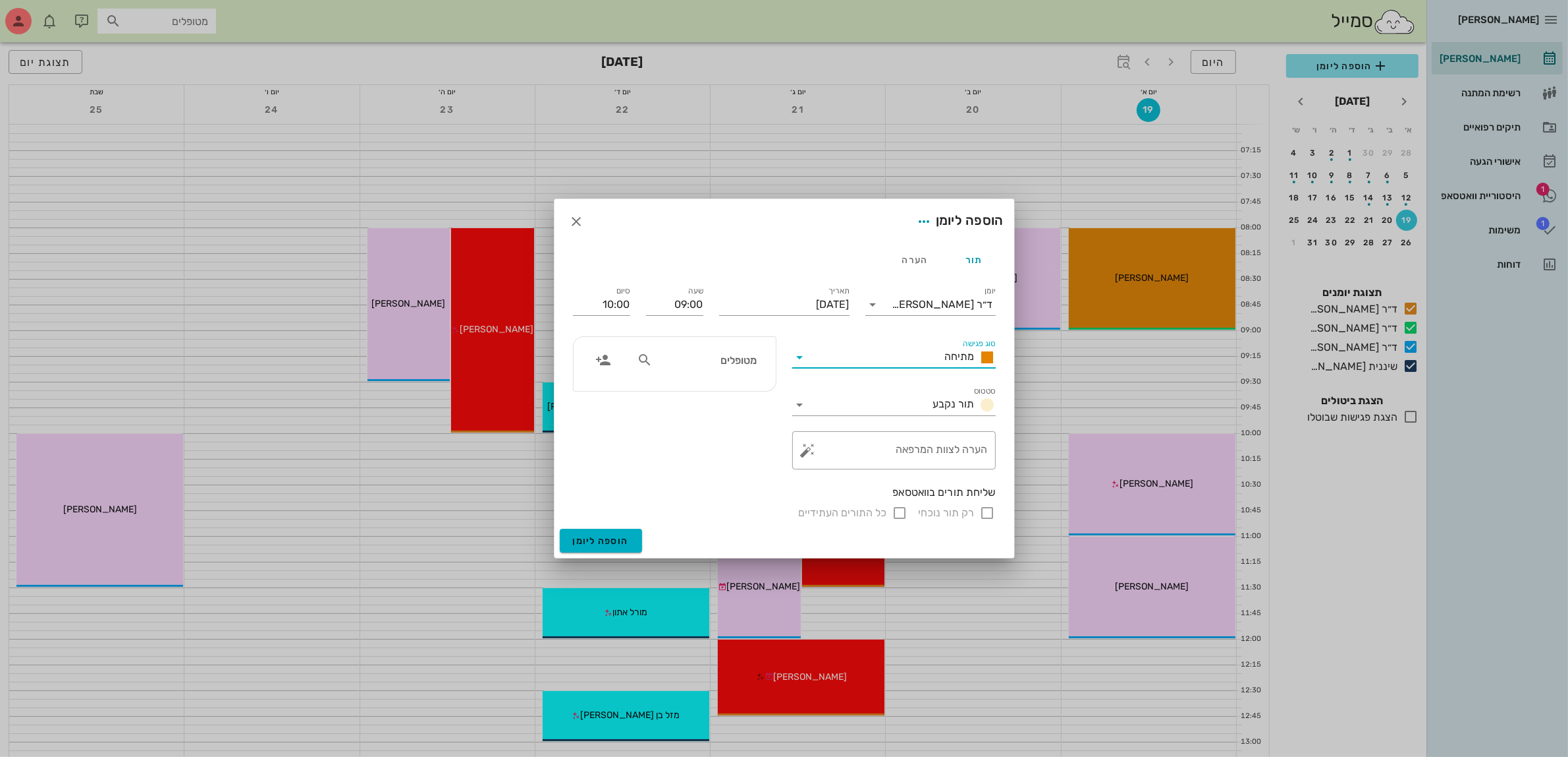
click at [719, 364] on input "מטופלים" at bounding box center [706, 359] width 102 height 17
type input "ליא"
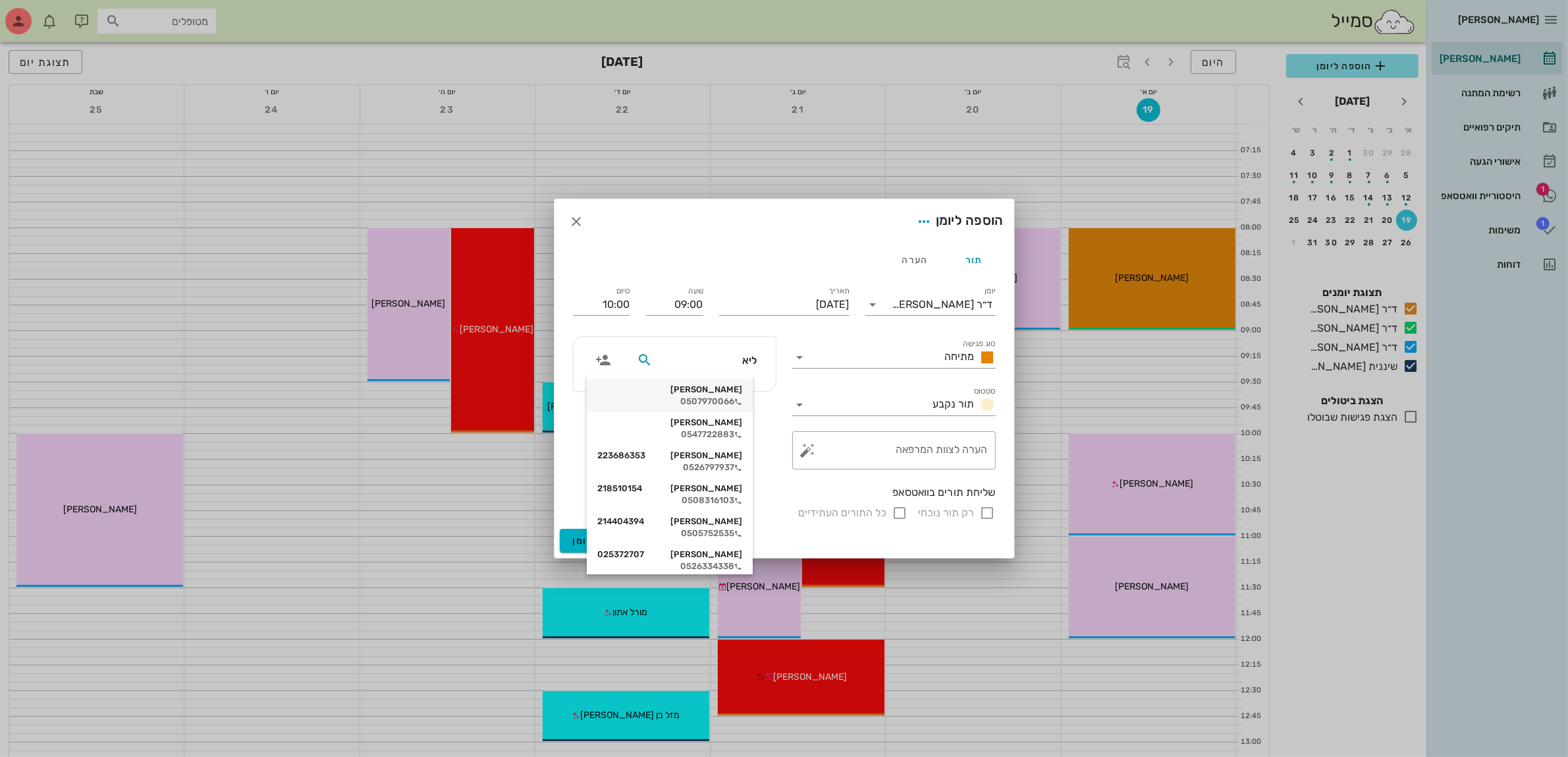
click at [719, 397] on div "0507970066" at bounding box center [669, 401] width 145 height 11
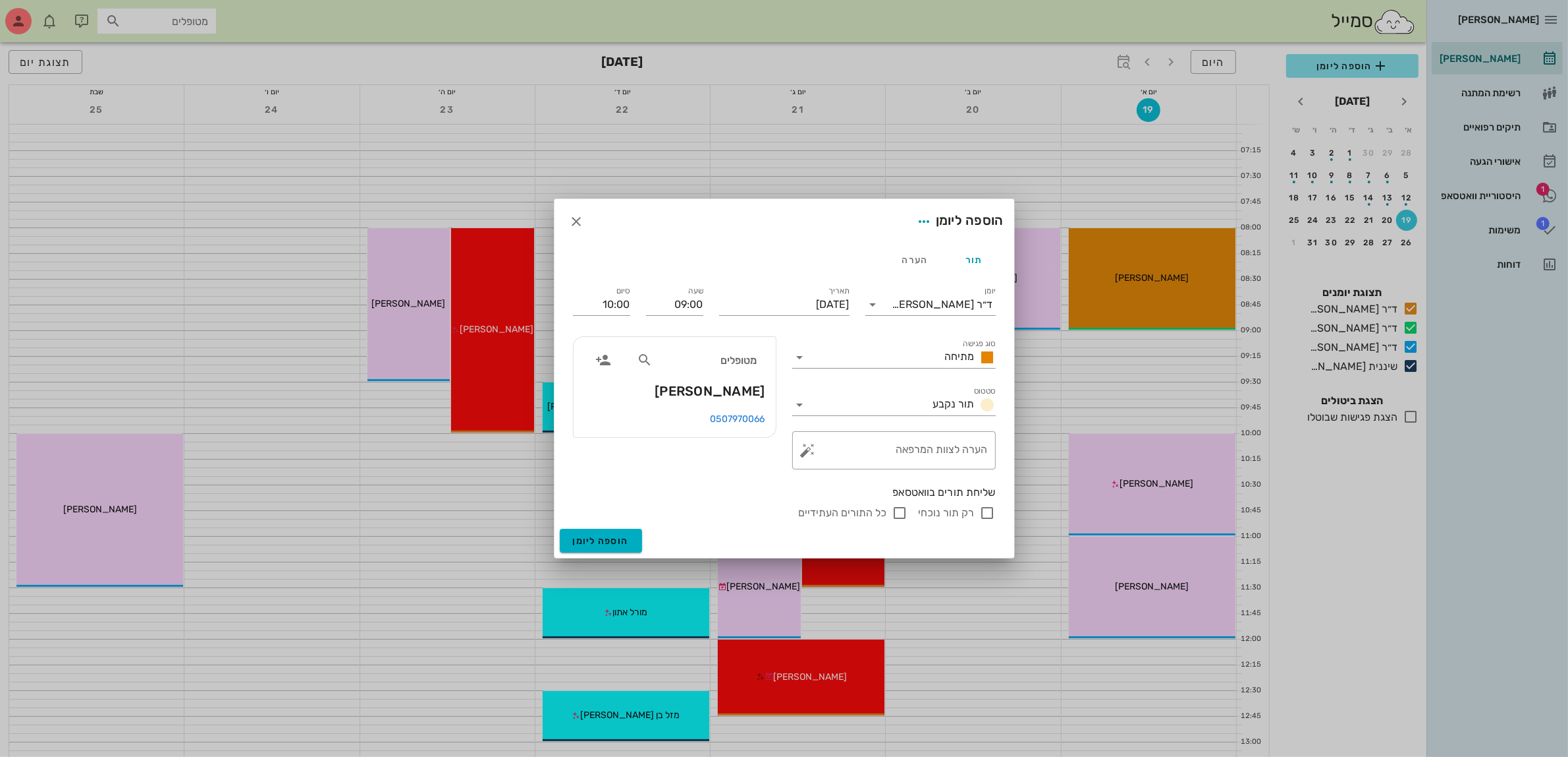
click at [988, 514] on input "רק תור נוכחי" at bounding box center [988, 513] width 16 height 16
checkbox input "false"
click at [617, 536] on span "הוספה ליומן" at bounding box center [601, 541] width 56 height 11
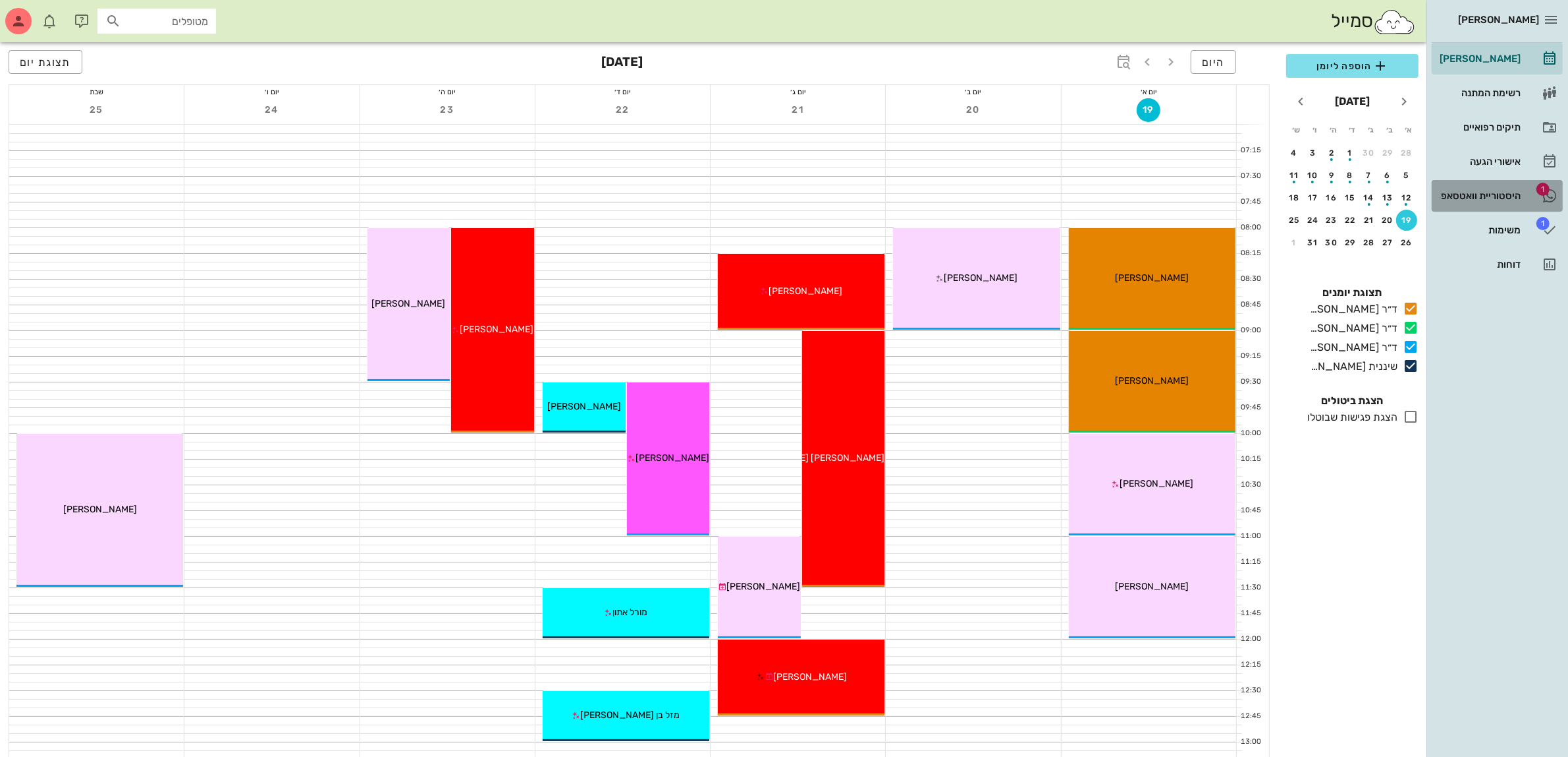
click at [1497, 197] on div "היסטוריית וואטסאפ" at bounding box center [1479, 196] width 84 height 11
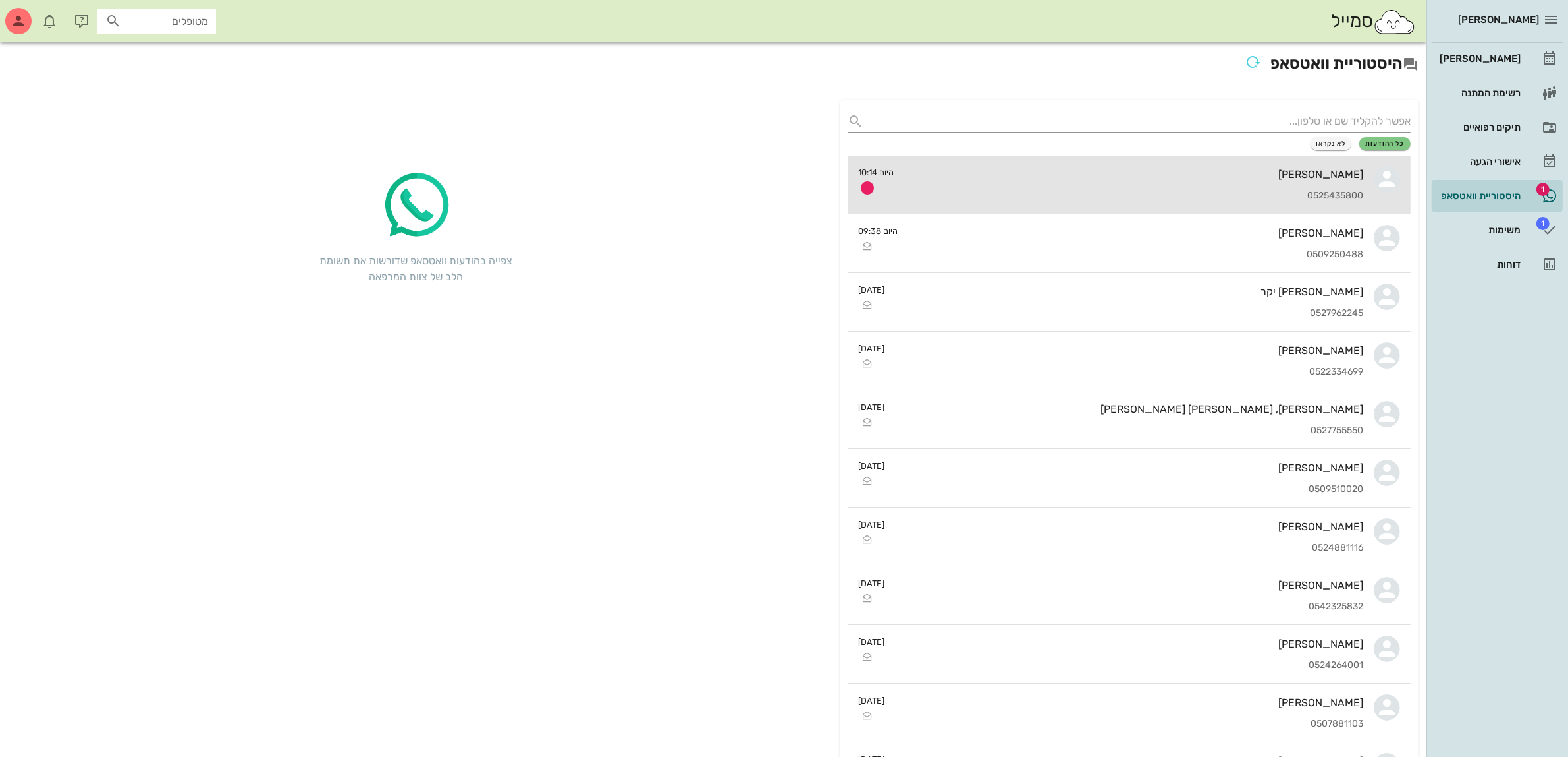
click at [1337, 180] on div "[PERSON_NAME]" at bounding box center [1135, 174] width 459 height 12
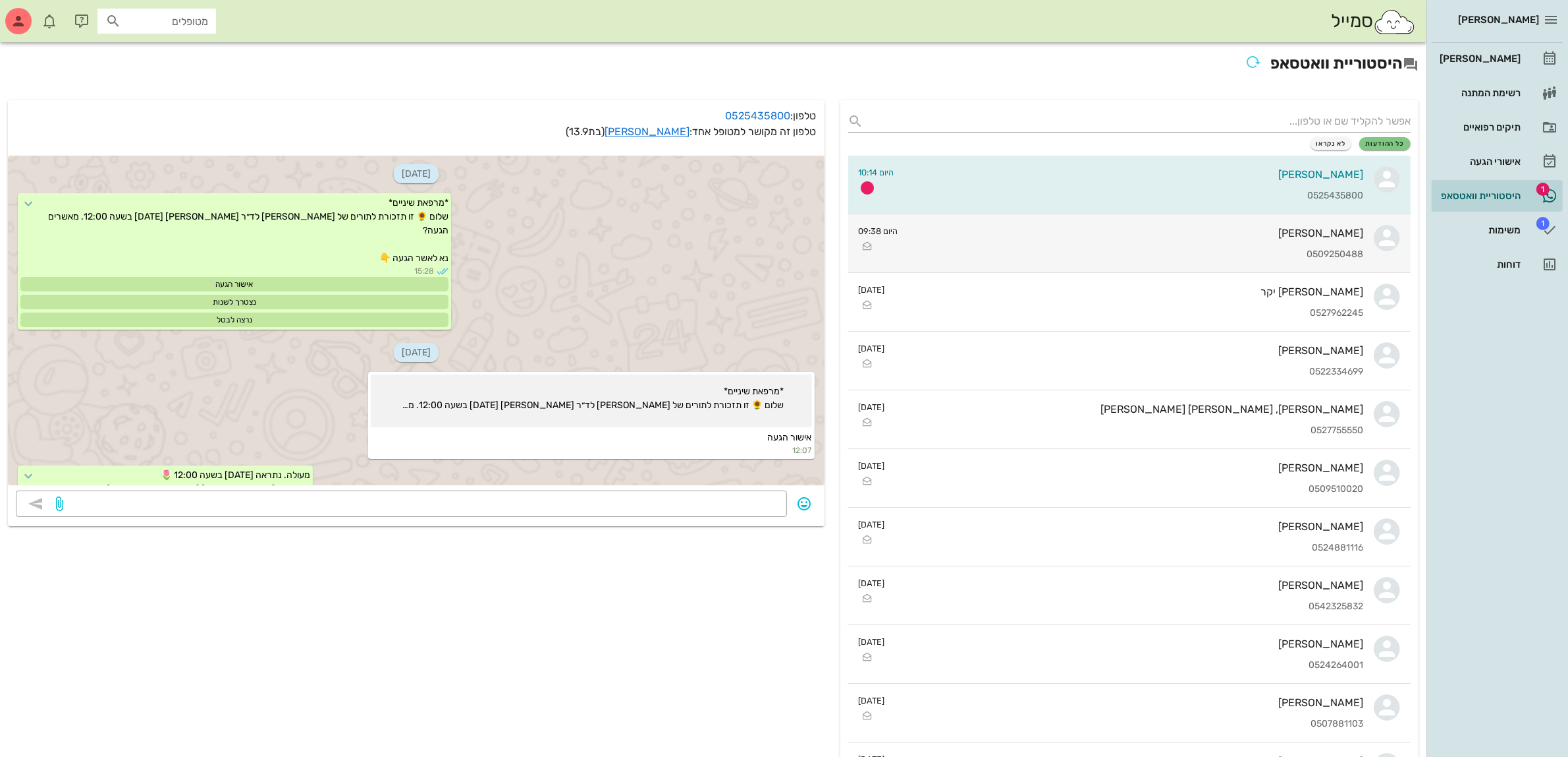
scroll to position [691, 0]
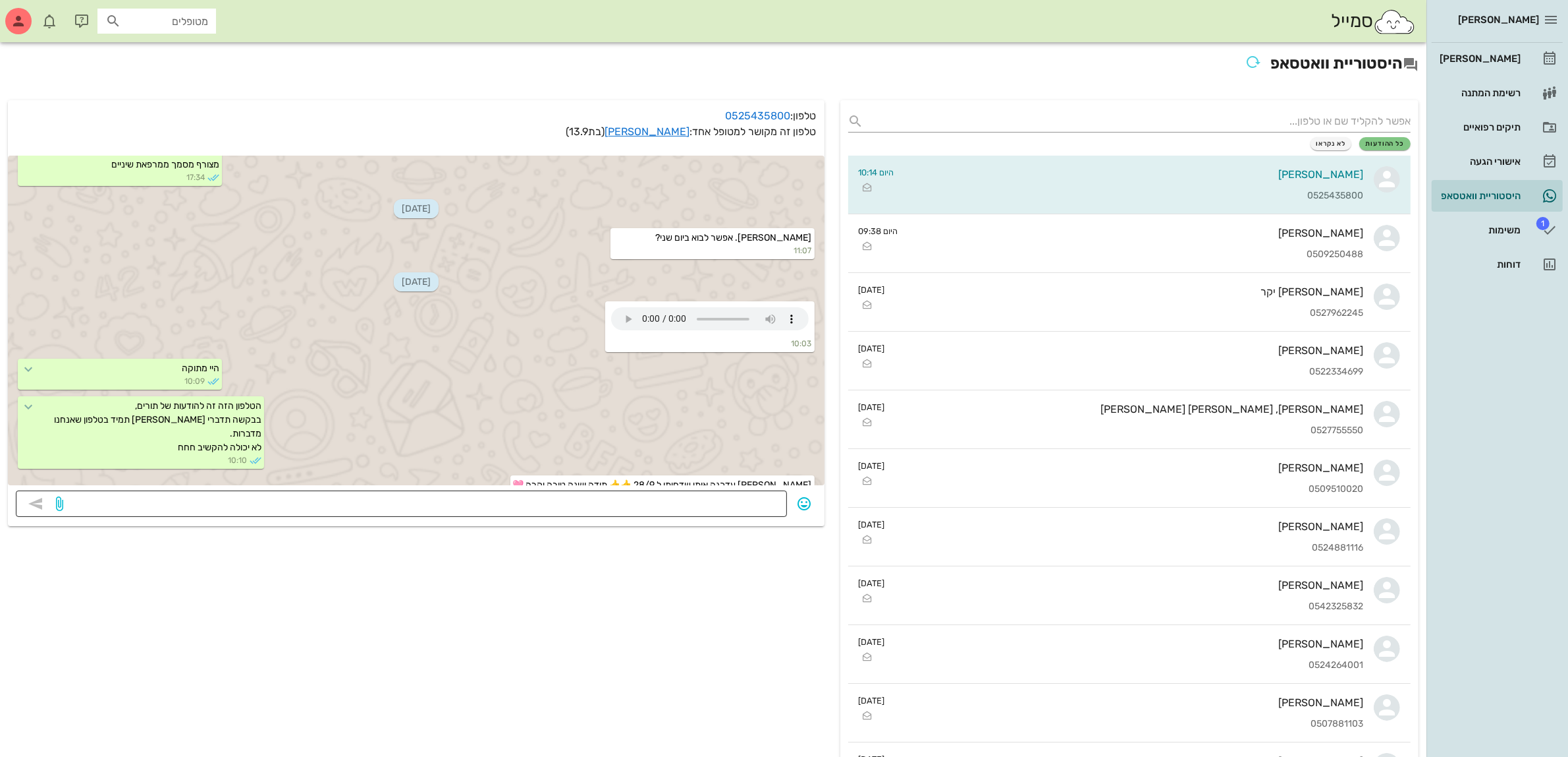
click at [668, 501] on textarea at bounding box center [422, 505] width 714 height 21
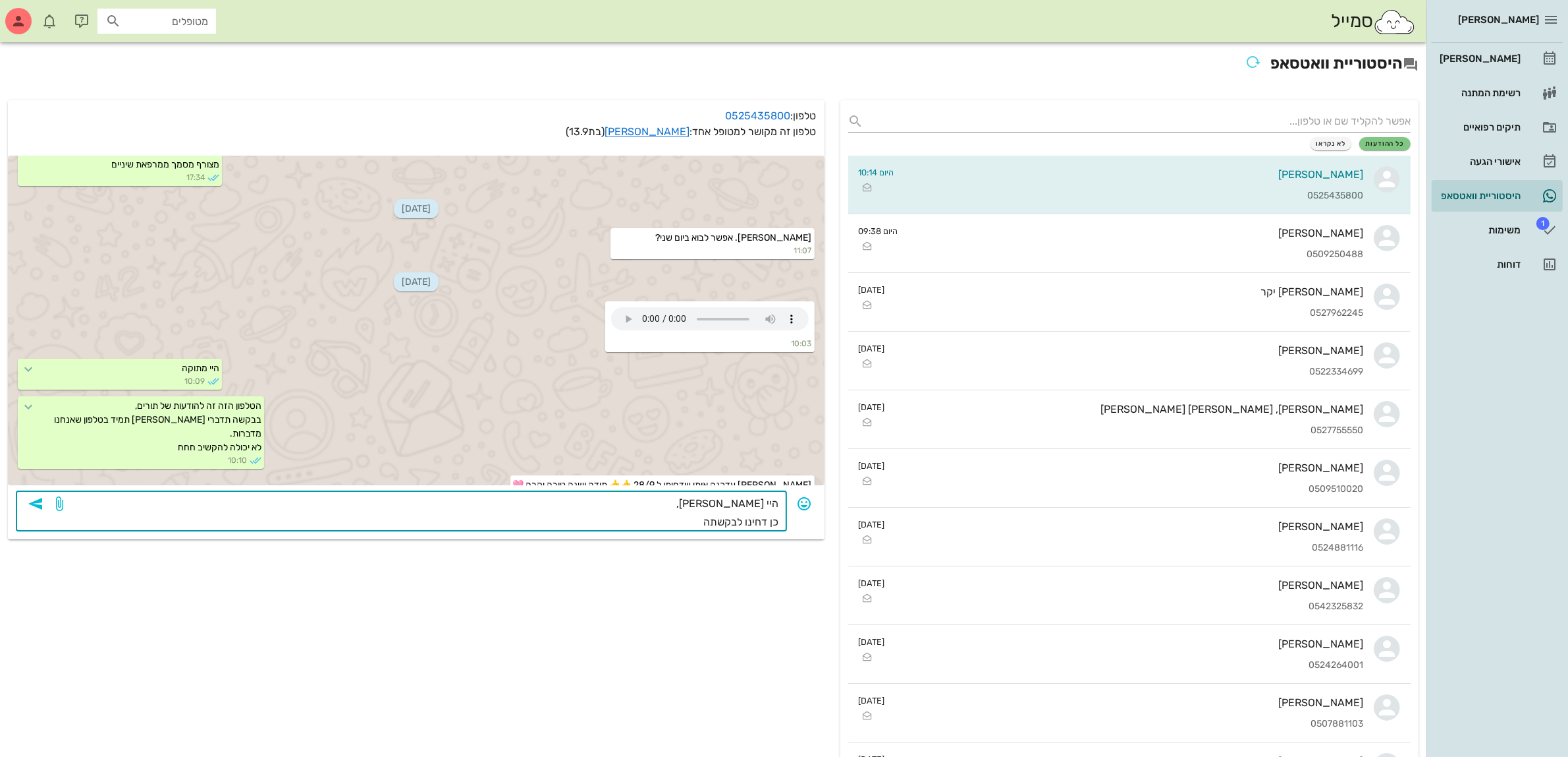
type textarea "היי [PERSON_NAME], כן דחינו לבקשתה."
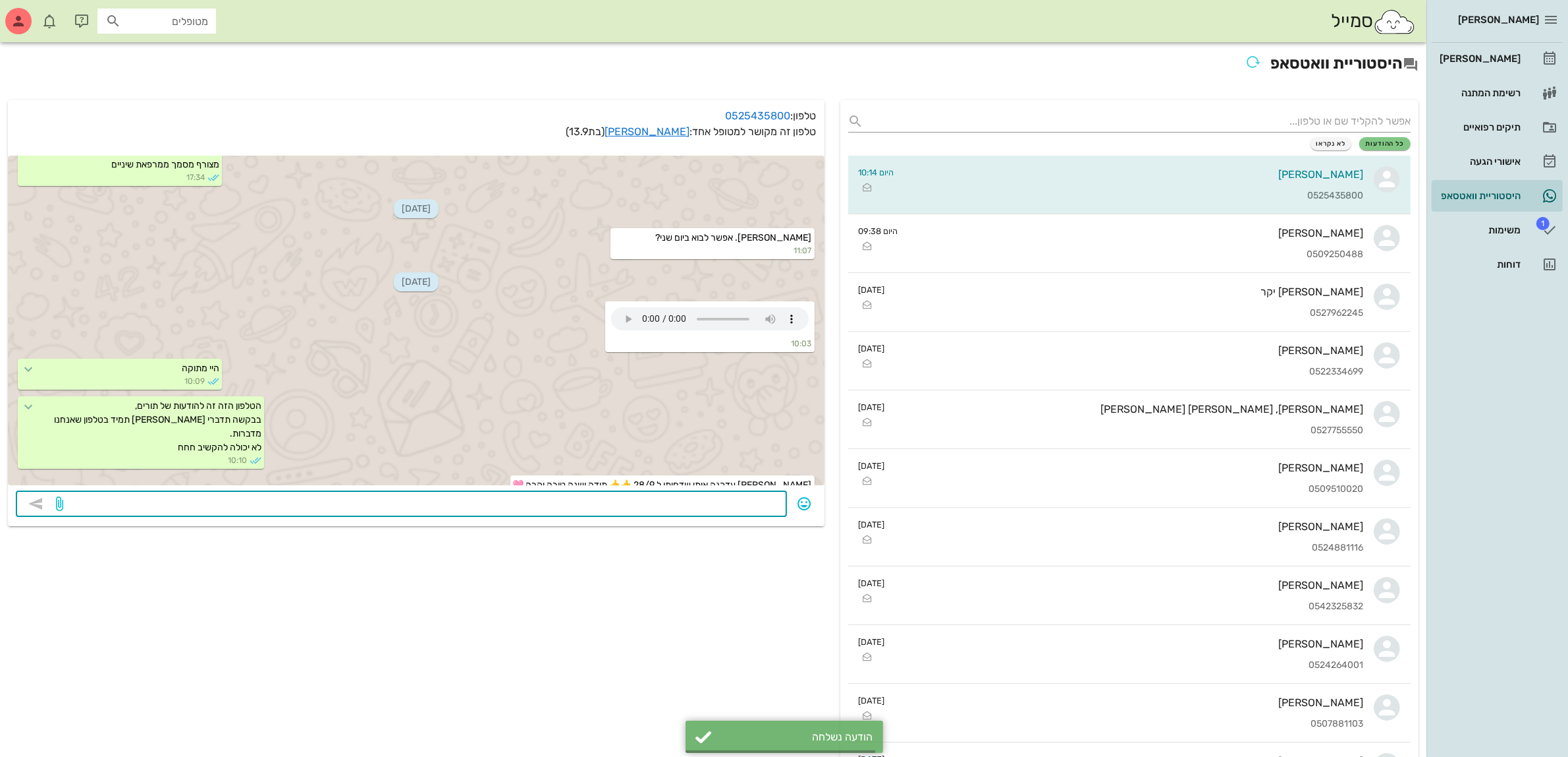
scroll to position [742, 0]
